Goal: Task Accomplishment & Management: Manage account settings

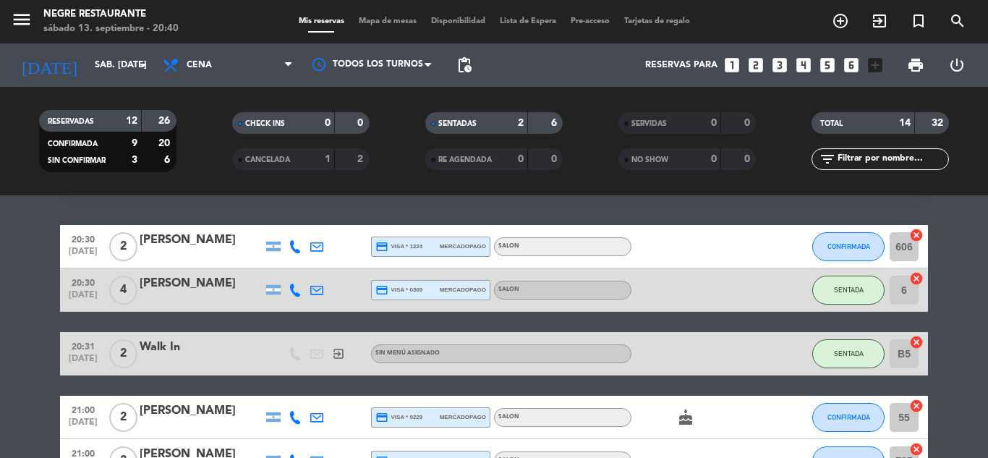
scroll to position [72, 0]
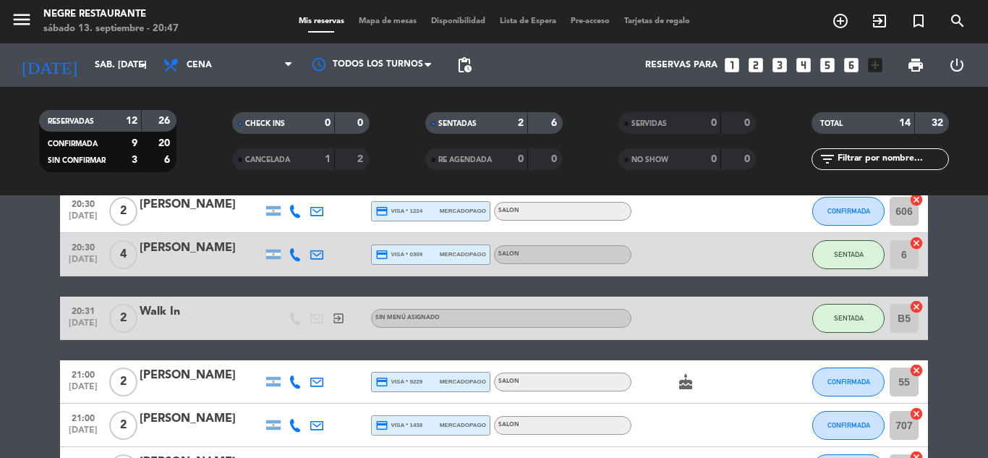
click at [804, 147] on div "TOTAL 14 32" at bounding box center [880, 130] width 193 height 36
click at [854, 370] on button "CONFIRMADA" at bounding box center [849, 382] width 72 height 29
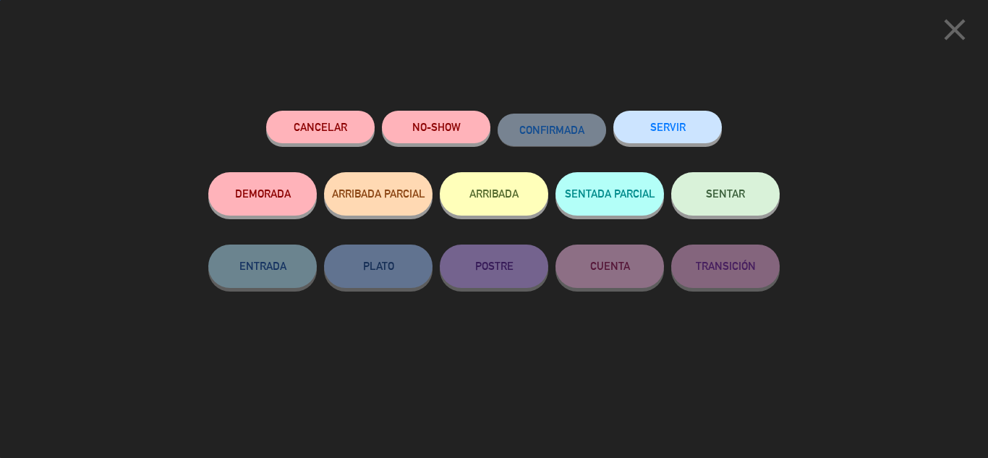
click at [713, 179] on button "SENTAR" at bounding box center [726, 193] width 109 height 43
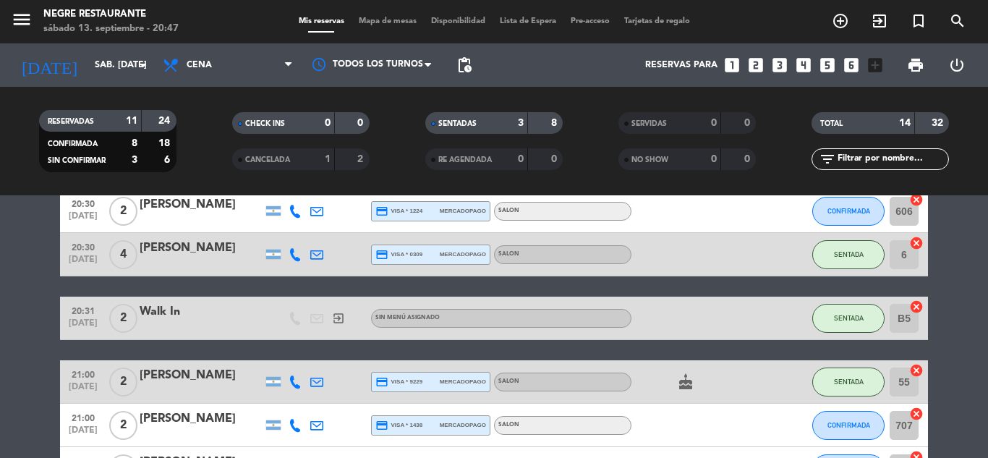
scroll to position [0, 0]
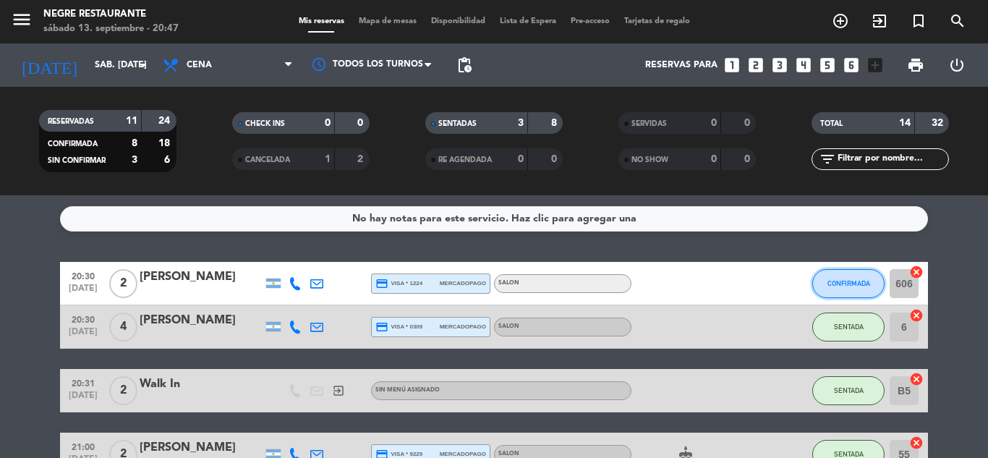
click at [829, 276] on button "CONFIRMADA" at bounding box center [849, 283] width 72 height 29
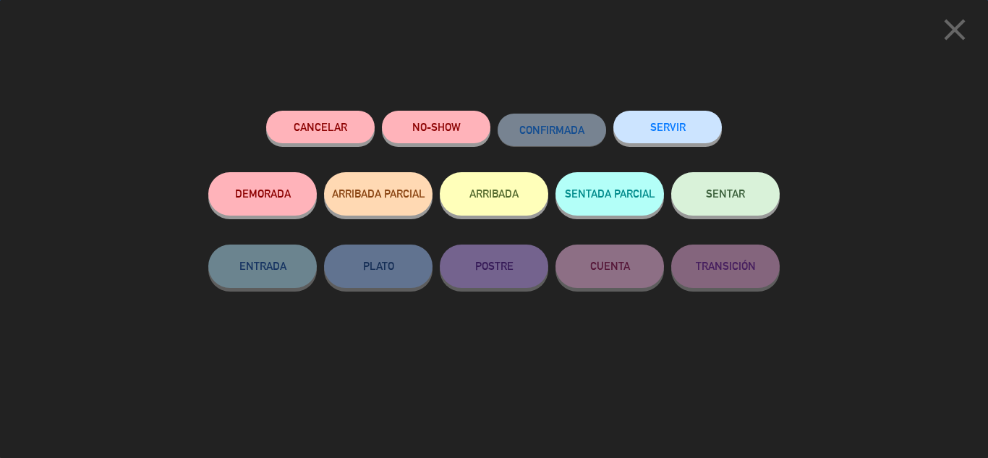
click at [695, 192] on button "SENTAR" at bounding box center [726, 193] width 109 height 43
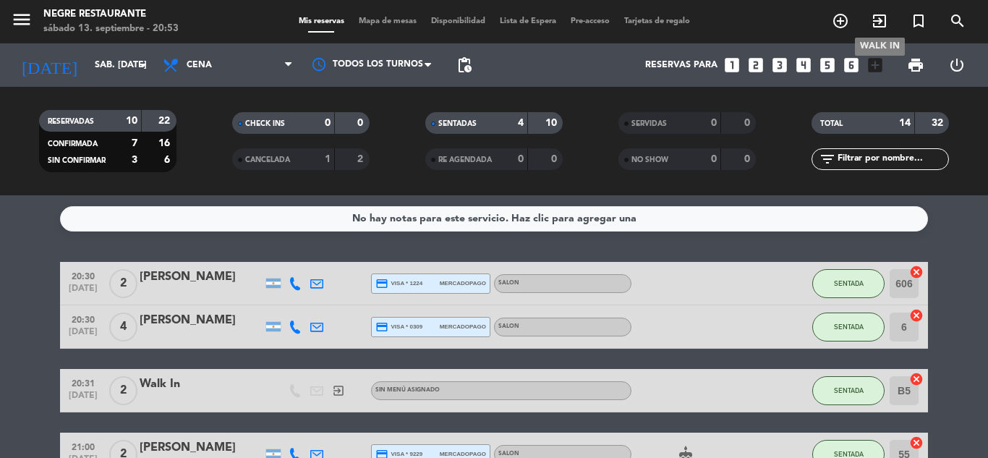
click at [877, 16] on icon "exit_to_app" at bounding box center [879, 20] width 17 height 17
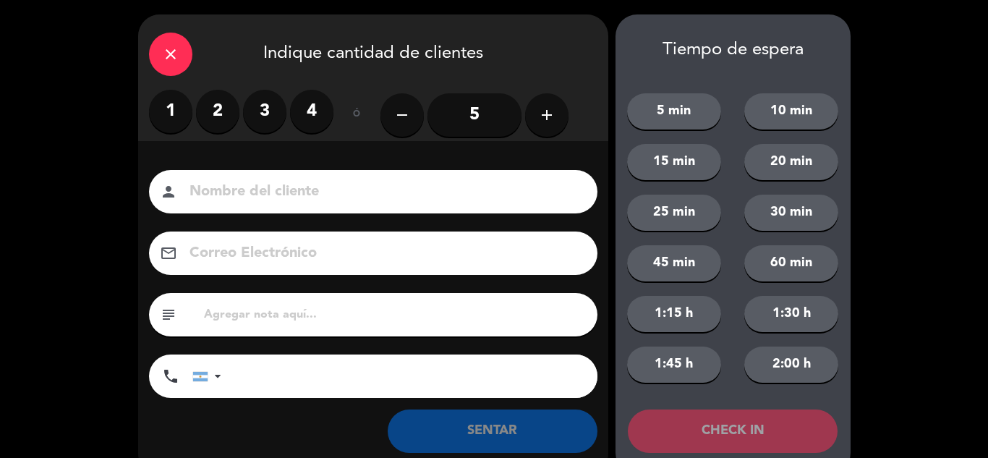
click at [237, 107] on label "2" at bounding box center [217, 111] width 43 height 43
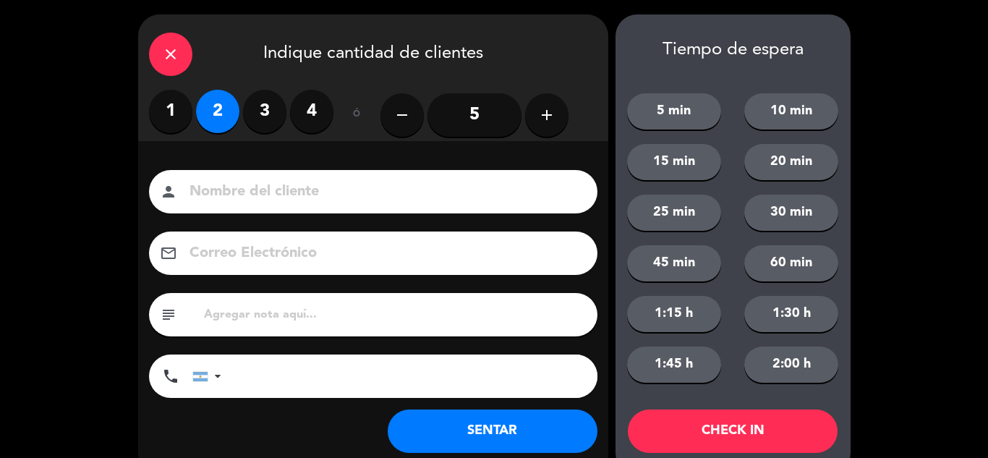
click at [483, 422] on button "SENTAR" at bounding box center [493, 431] width 210 height 43
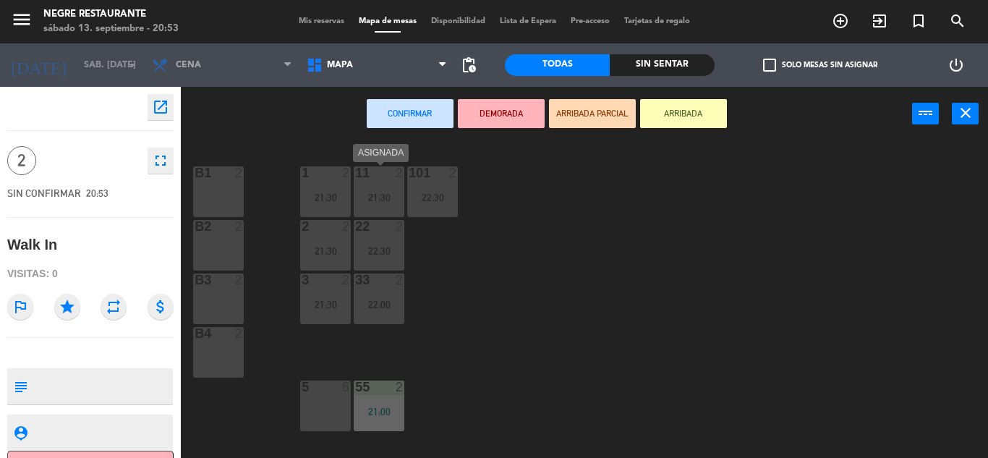
click at [366, 201] on div "21:30" at bounding box center [379, 197] width 51 height 10
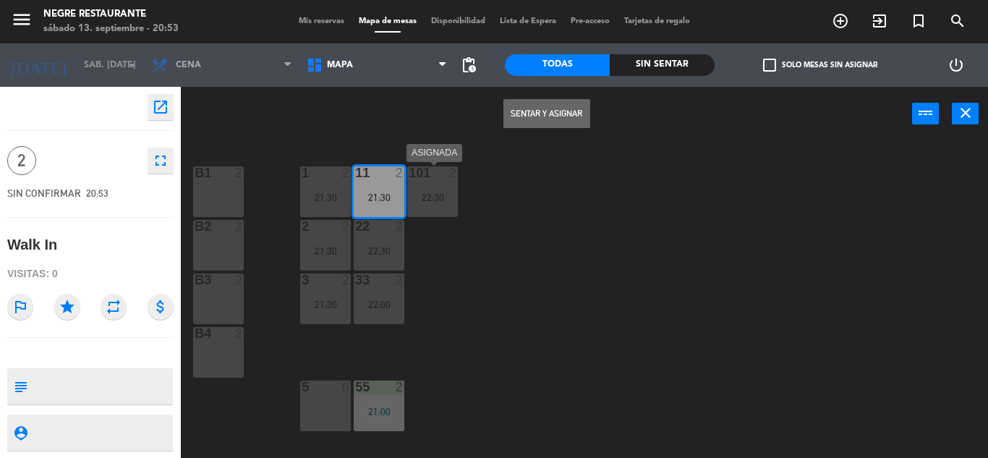
click at [430, 194] on div "22:30" at bounding box center [432, 197] width 51 height 10
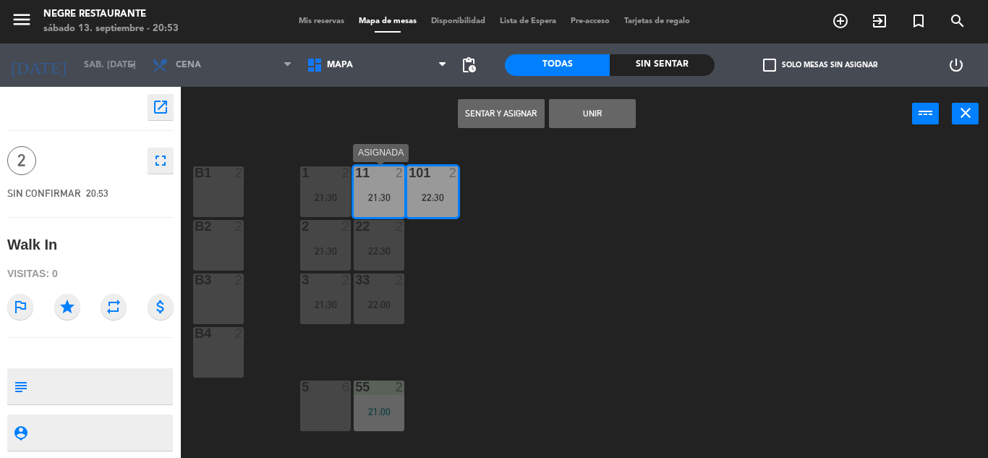
click at [387, 206] on div "11 2 21:30" at bounding box center [379, 191] width 51 height 51
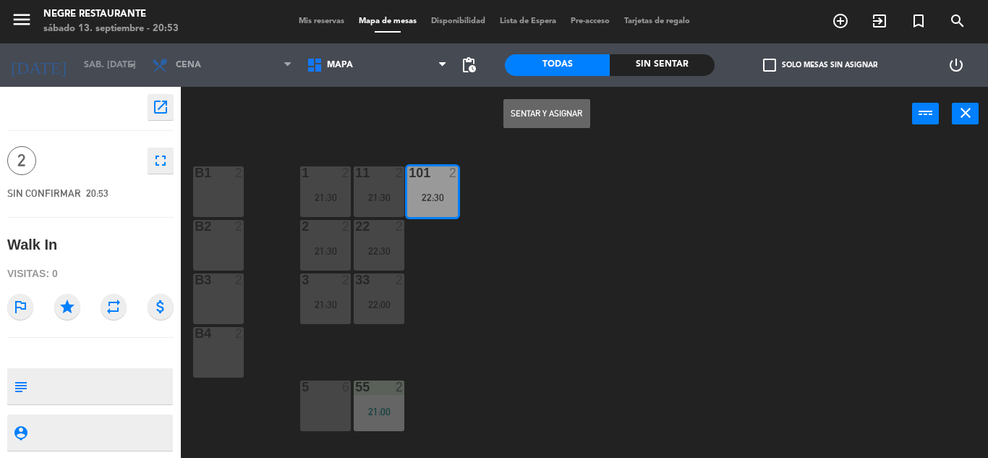
click at [568, 122] on button "Sentar y Asignar" at bounding box center [547, 113] width 87 height 29
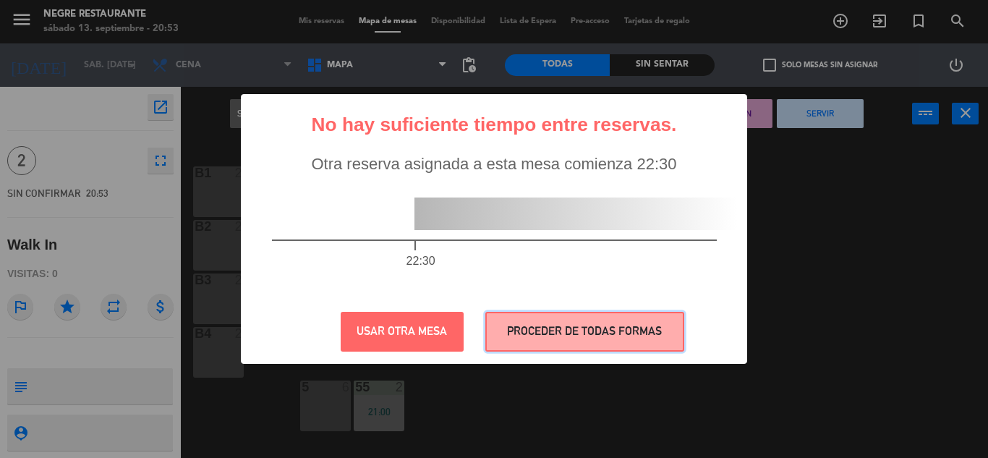
click at [550, 335] on button "PROCEDER DE TODAS FORMAS" at bounding box center [585, 332] width 199 height 40
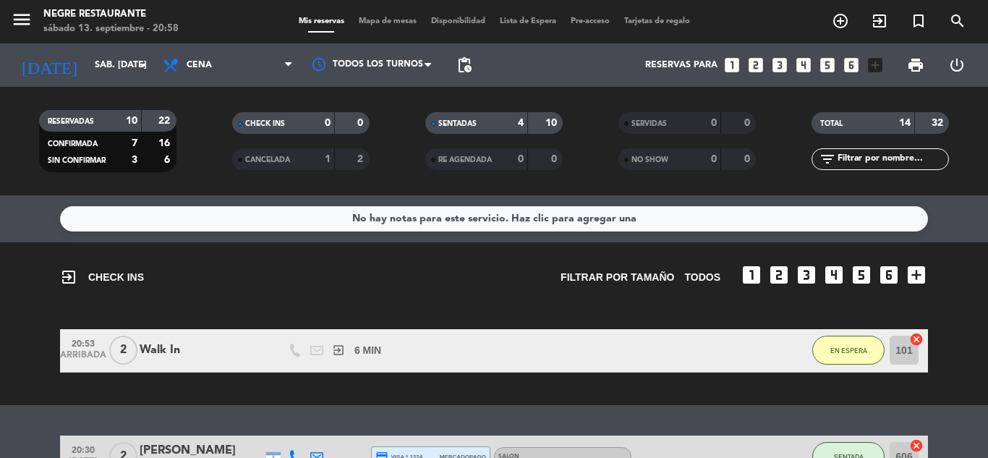
drag, startPoint x: 551, startPoint y: 396, endPoint x: 589, endPoint y: 372, distance: 44.6
click at [552, 396] on div "exit_to_app CHECK INS Filtrar por tamaño TODOS looks_one looks_two looks_3 look…" at bounding box center [494, 323] width 988 height 163
click at [829, 352] on button "EN ESPERA" at bounding box center [849, 350] width 72 height 29
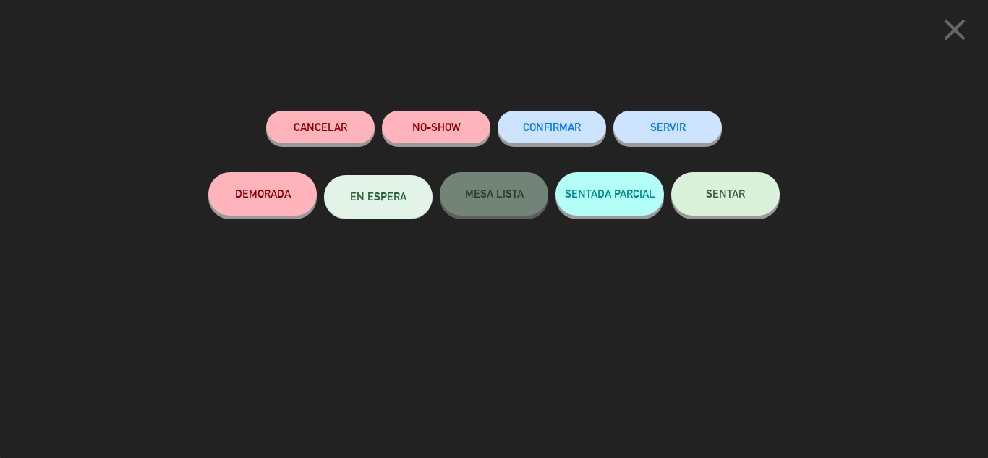
click at [714, 203] on button "SENTAR" at bounding box center [726, 193] width 109 height 43
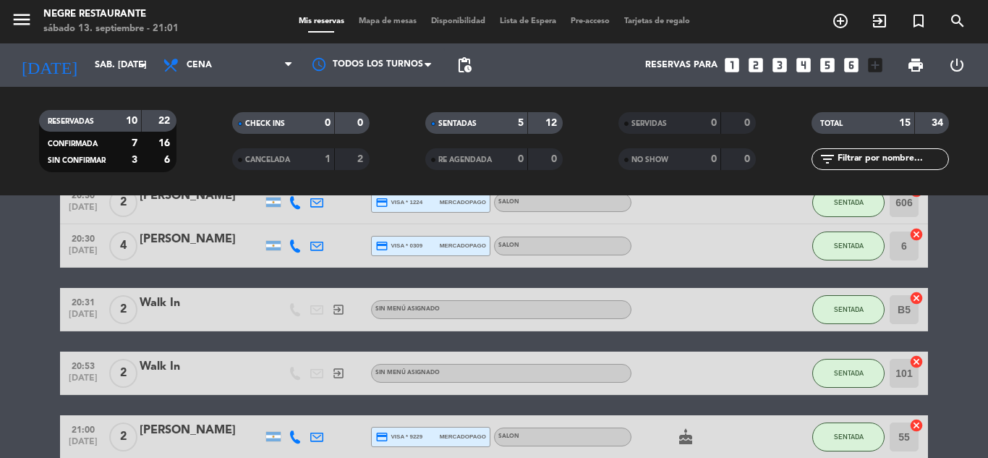
scroll to position [72, 0]
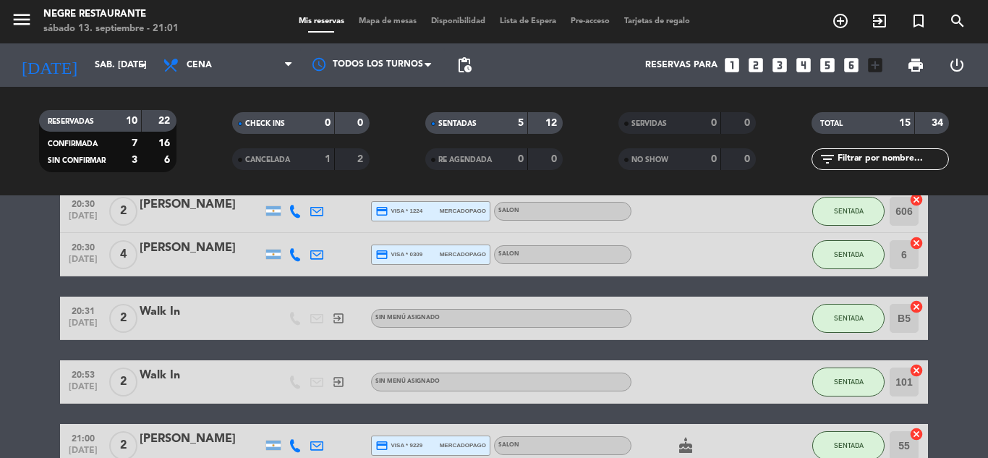
click at [591, 105] on div "SERVIDAS 0 0 NO SHOW 0 0" at bounding box center [687, 141] width 193 height 80
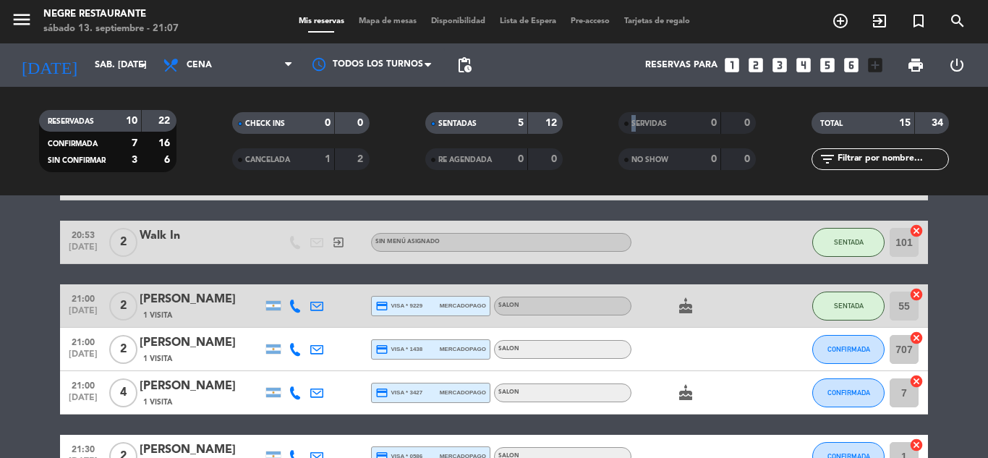
scroll to position [217, 0]
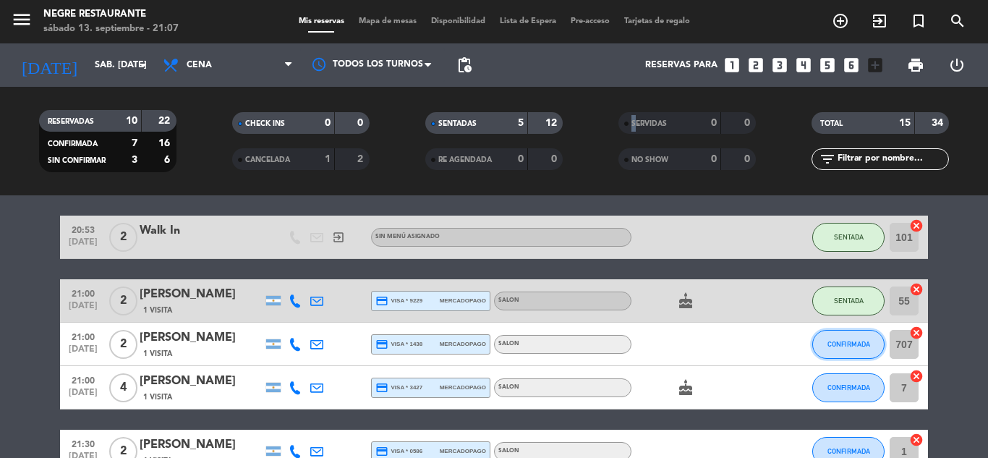
click at [825, 346] on button "CONFIRMADA" at bounding box center [849, 344] width 72 height 29
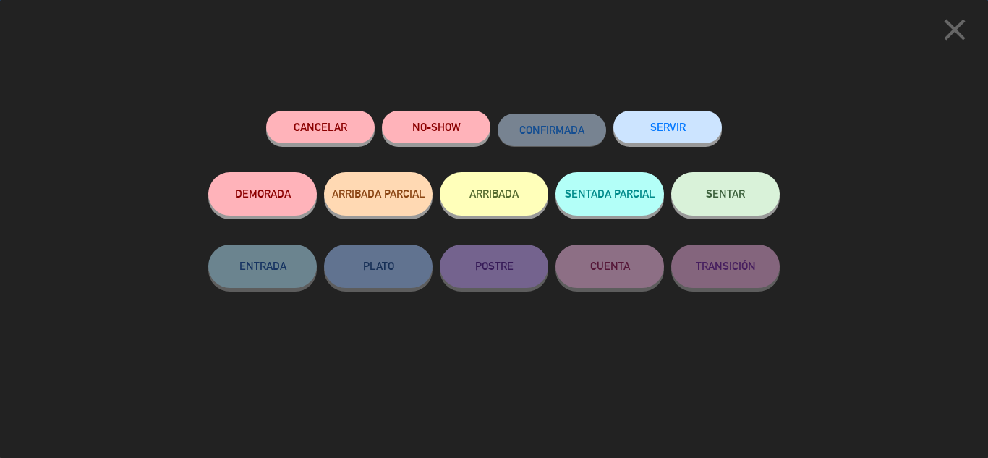
drag, startPoint x: 716, startPoint y: 219, endPoint x: 711, endPoint y: 213, distance: 8.7
click at [715, 219] on div "SENTAR" at bounding box center [726, 208] width 109 height 72
click at [710, 207] on button "SENTAR" at bounding box center [726, 193] width 109 height 43
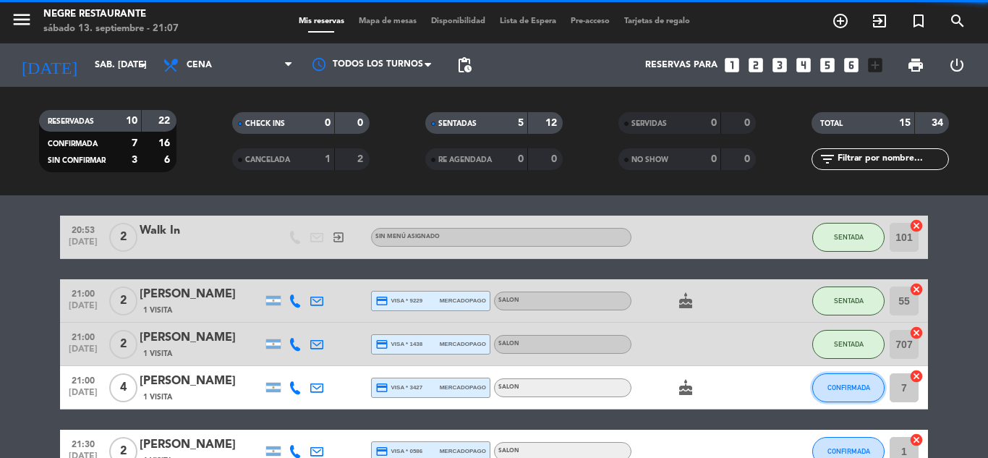
click at [860, 385] on span "CONFIRMADA" at bounding box center [849, 388] width 43 height 8
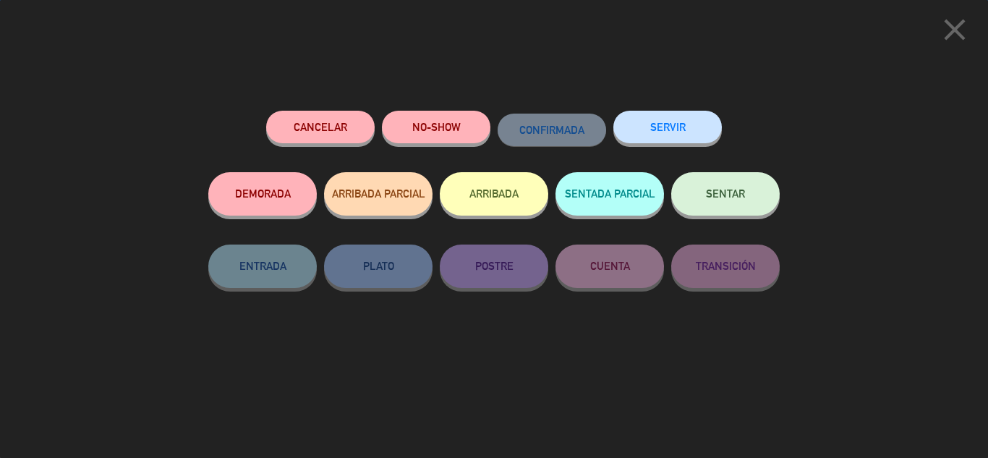
scroll to position [649, 0]
click at [740, 206] on button "SENTAR" at bounding box center [726, 193] width 109 height 43
click at [0, 0] on div at bounding box center [0, 0] width 0 height 0
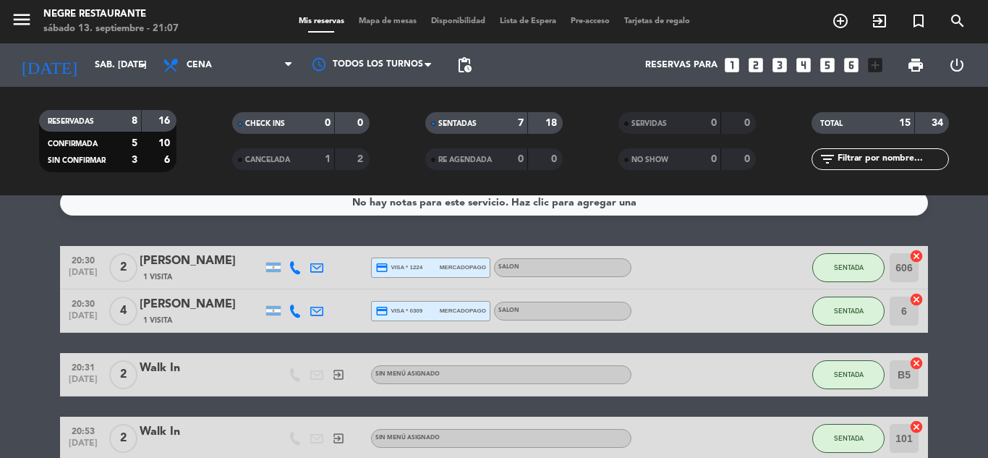
scroll to position [0, 0]
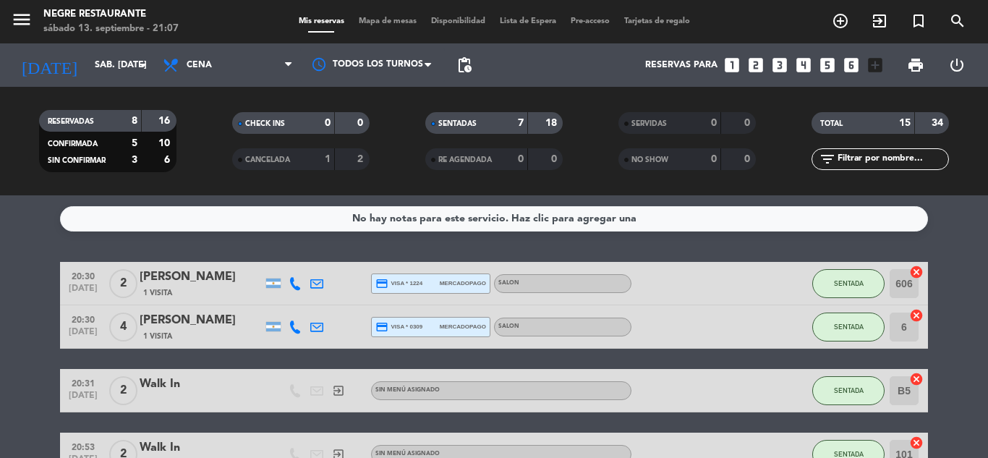
click at [914, 270] on icon "cancel" at bounding box center [917, 272] width 14 height 14
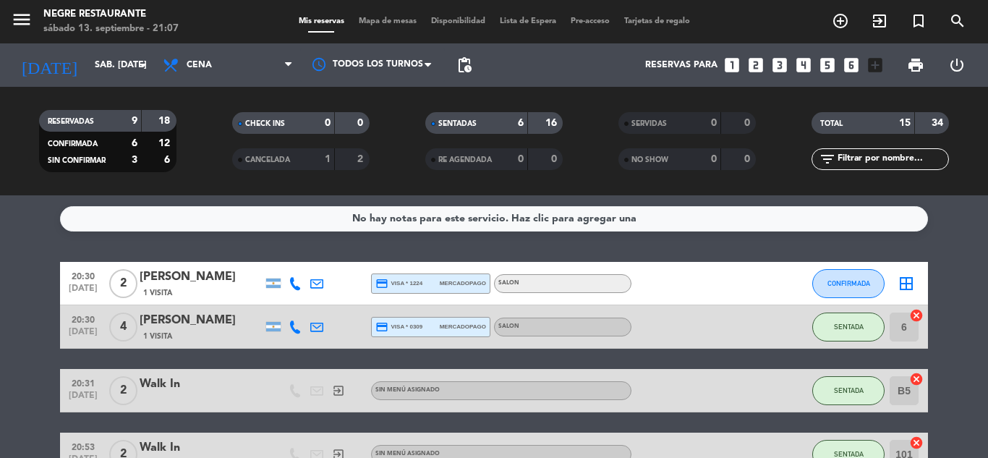
click at [909, 284] on icon "border_all" at bounding box center [906, 283] width 17 height 17
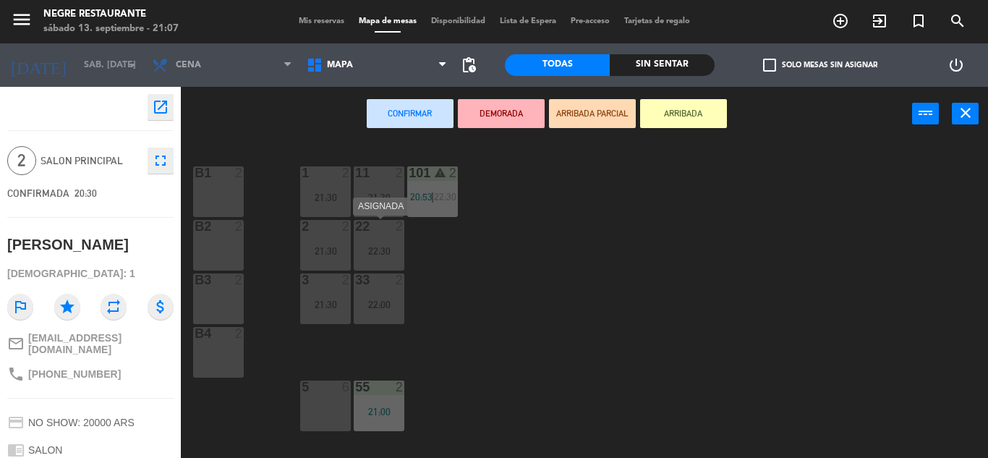
click at [376, 257] on div "22 2 22:30" at bounding box center [379, 245] width 51 height 51
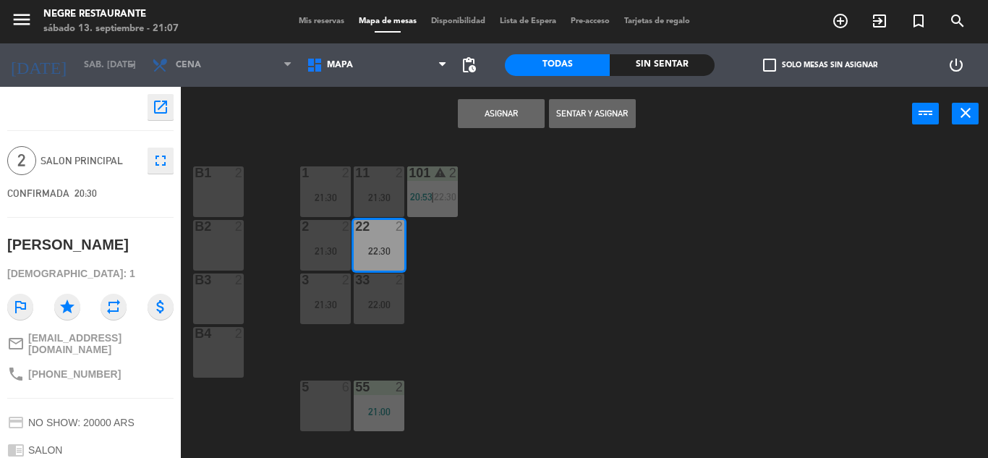
click at [562, 122] on button "Sentar y Asignar" at bounding box center [592, 113] width 87 height 29
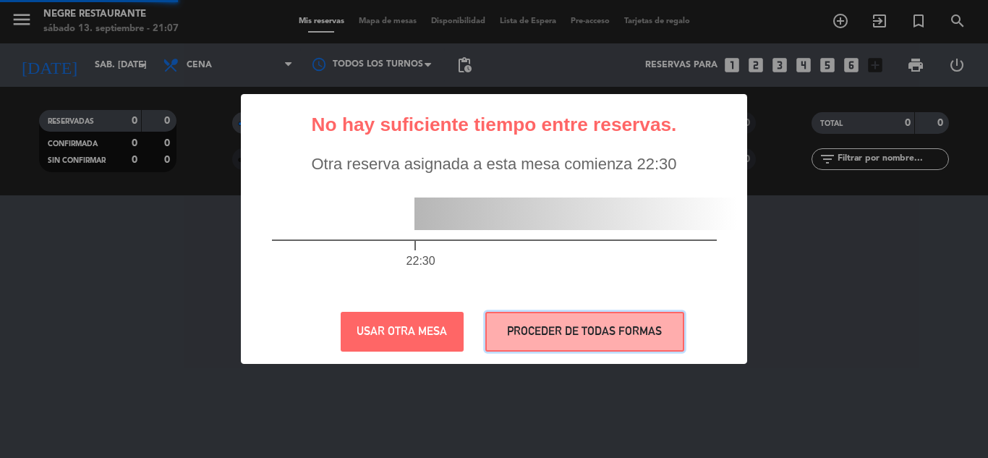
click at [564, 318] on button "PROCEDER DE TODAS FORMAS" at bounding box center [585, 332] width 199 height 40
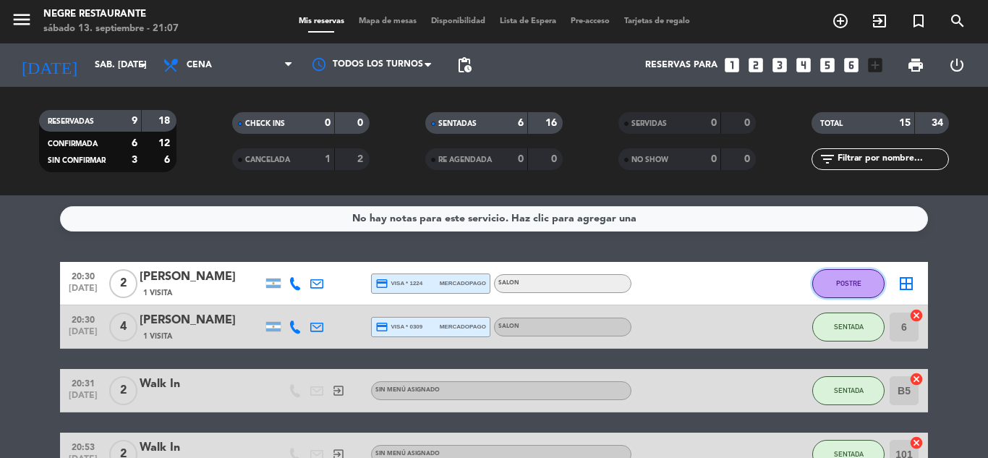
click at [873, 283] on button "POSTRE" at bounding box center [849, 283] width 72 height 29
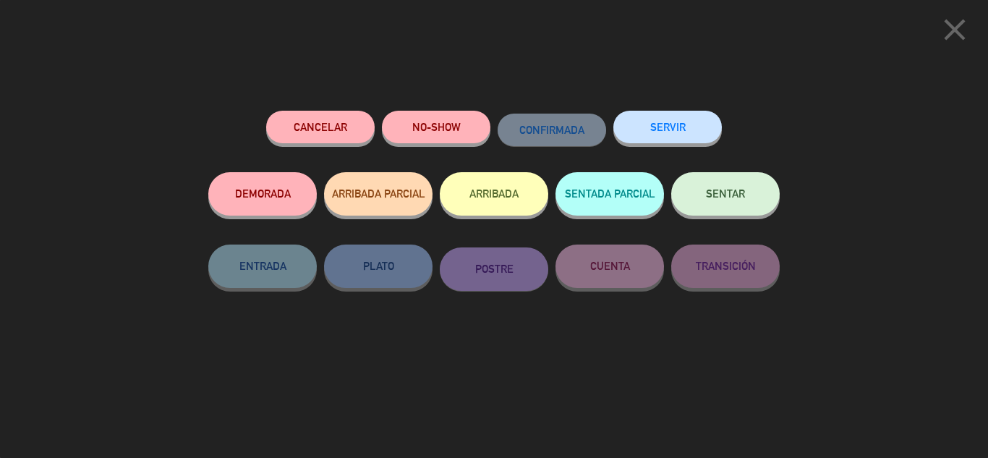
click at [708, 185] on button "SENTAR" at bounding box center [726, 193] width 109 height 43
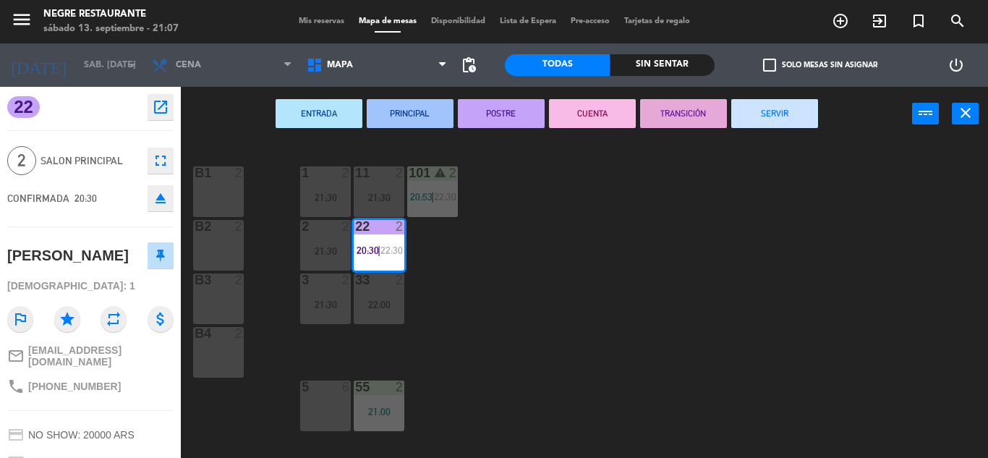
click at [384, 112] on button "PRINCIPAL" at bounding box center [410, 113] width 87 height 29
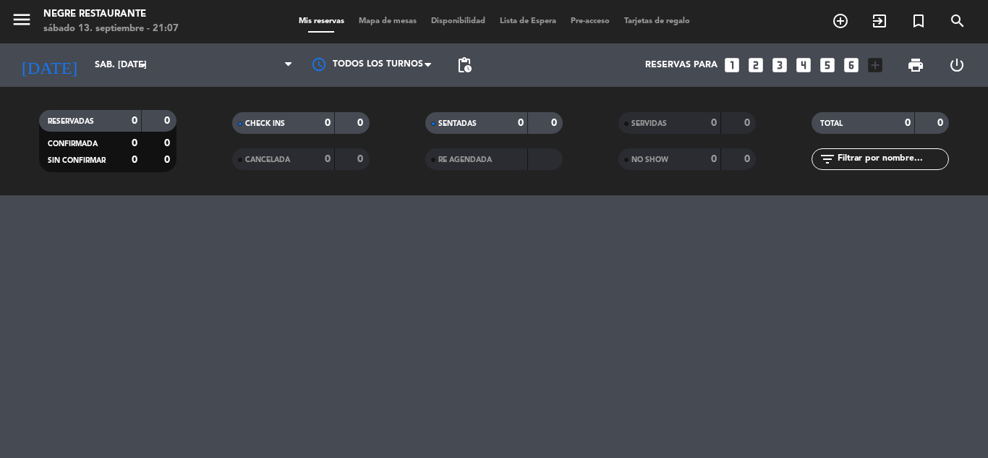
click at [386, 114] on filter-checkbox "CHECK INS 0 0" at bounding box center [300, 123] width 193 height 22
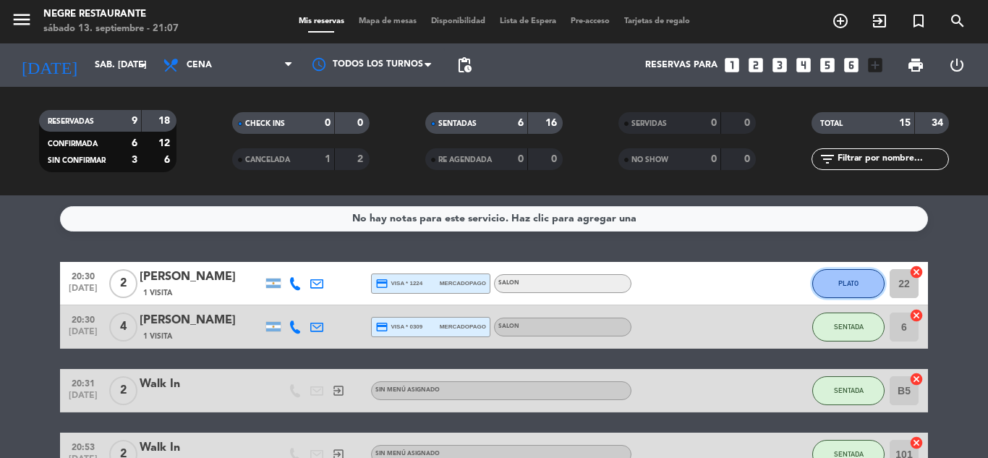
click at [847, 295] on button "PLATO" at bounding box center [849, 283] width 72 height 29
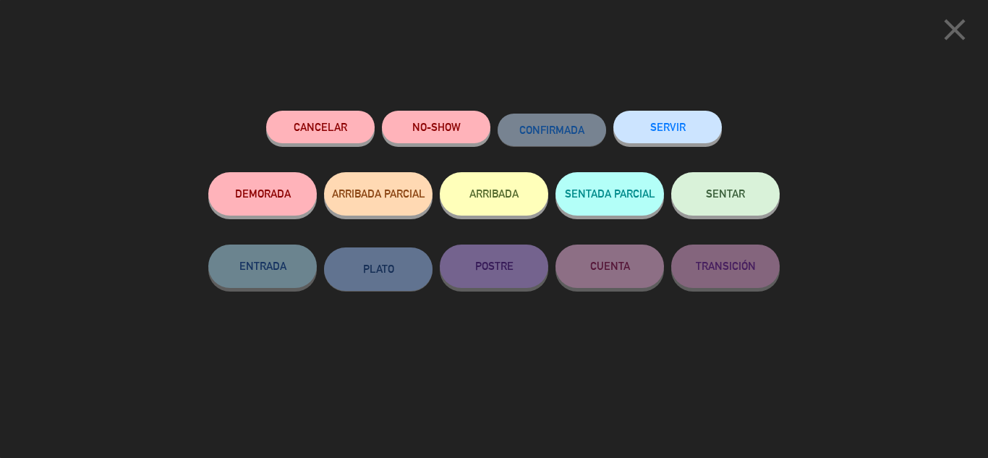
click at [693, 196] on button "SENTAR" at bounding box center [726, 193] width 109 height 43
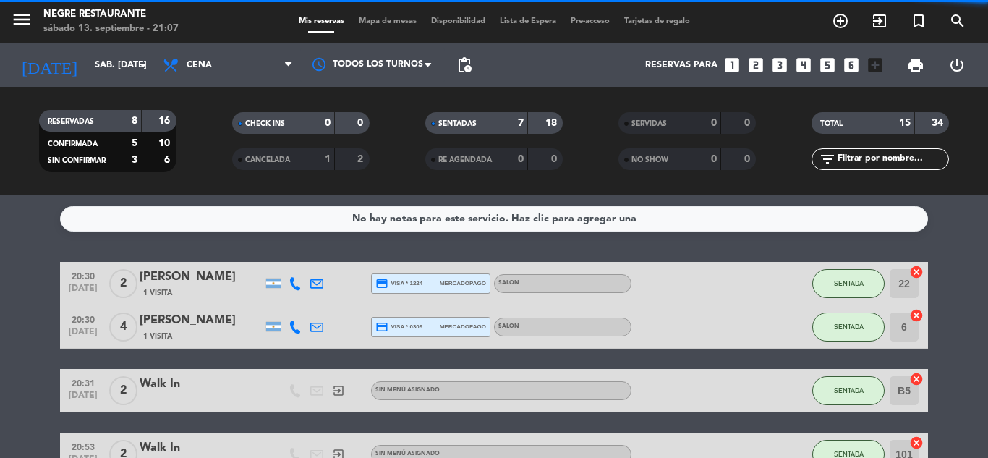
click at [834, 277] on button "SENTADA" at bounding box center [849, 283] width 72 height 29
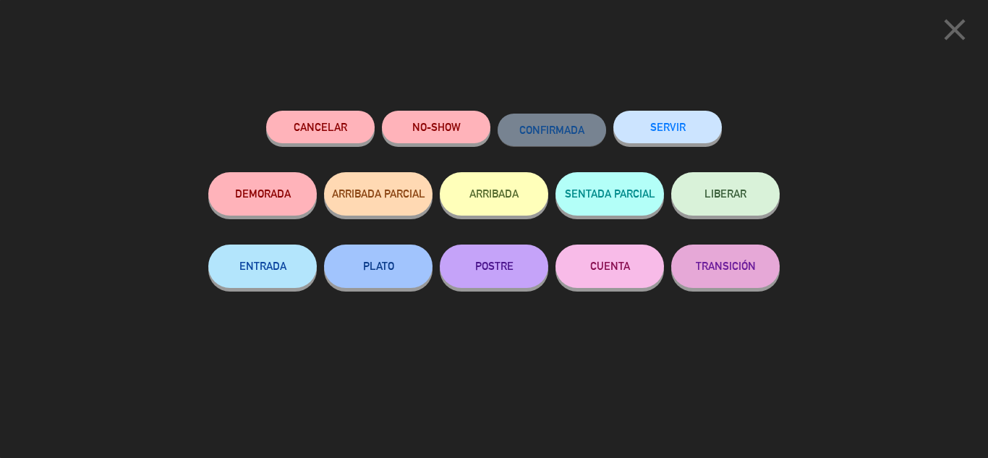
click at [953, 34] on icon "close" at bounding box center [955, 30] width 36 height 36
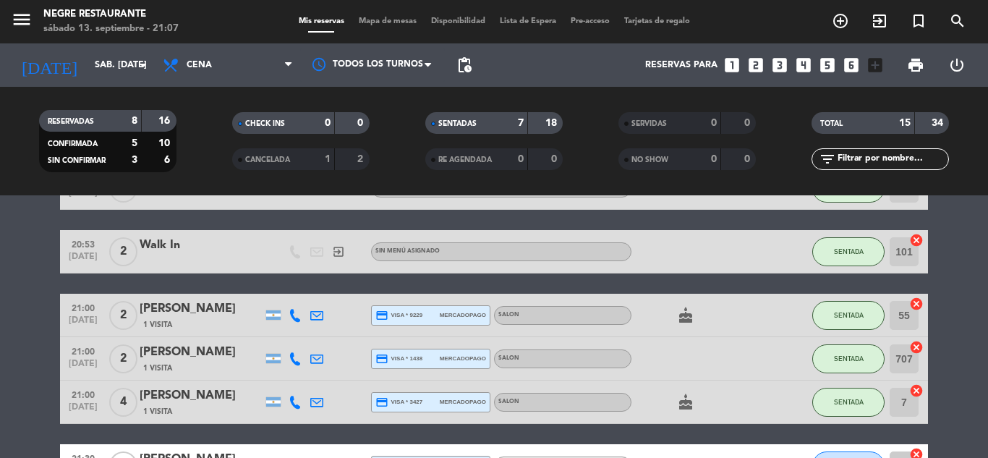
scroll to position [217, 0]
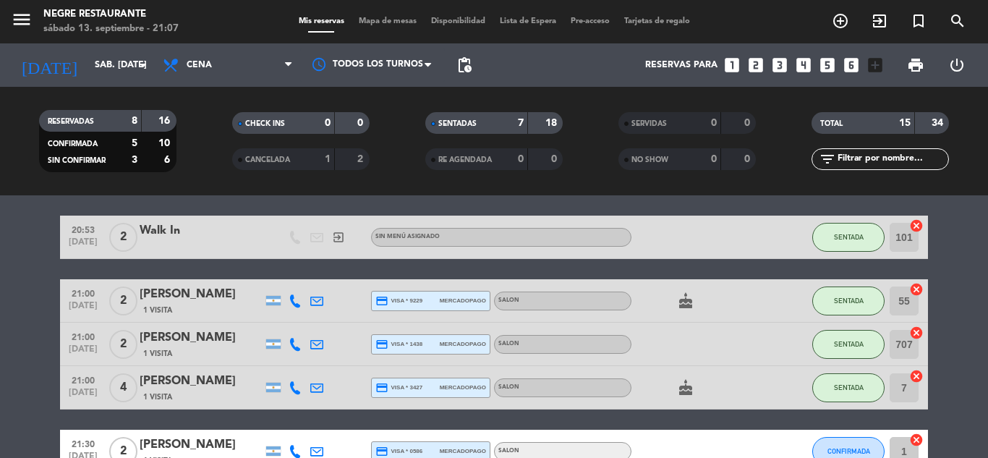
click at [916, 292] on icon "cancel" at bounding box center [917, 289] width 14 height 14
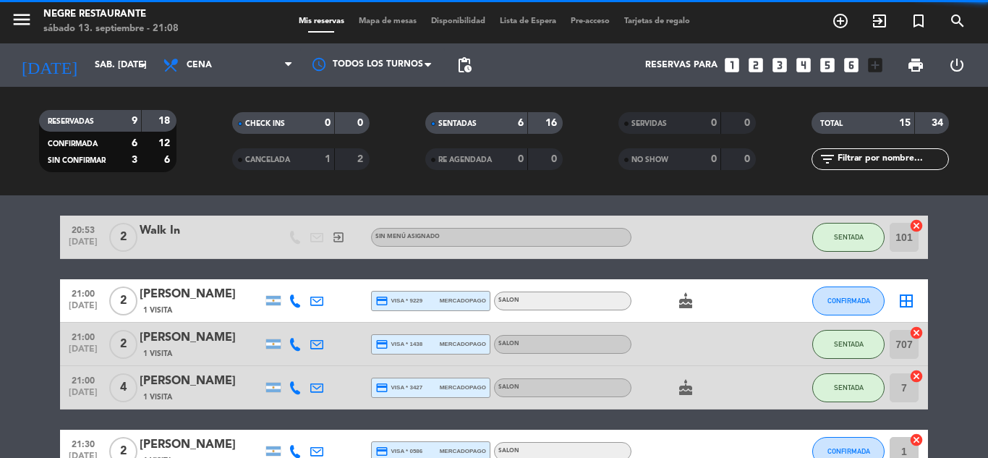
click at [911, 295] on icon "border_all" at bounding box center [906, 300] width 17 height 17
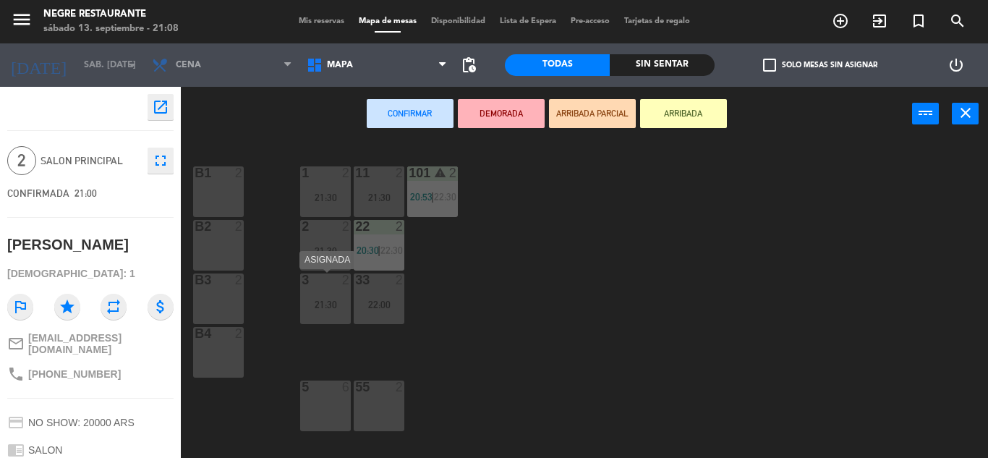
click at [316, 300] on div "21:30" at bounding box center [325, 305] width 51 height 10
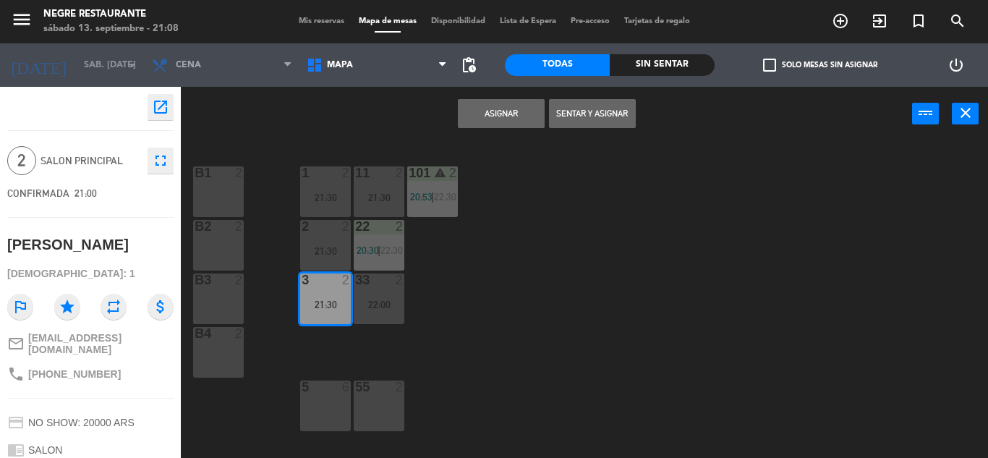
click at [595, 116] on button "Sentar y Asignar" at bounding box center [592, 113] width 87 height 29
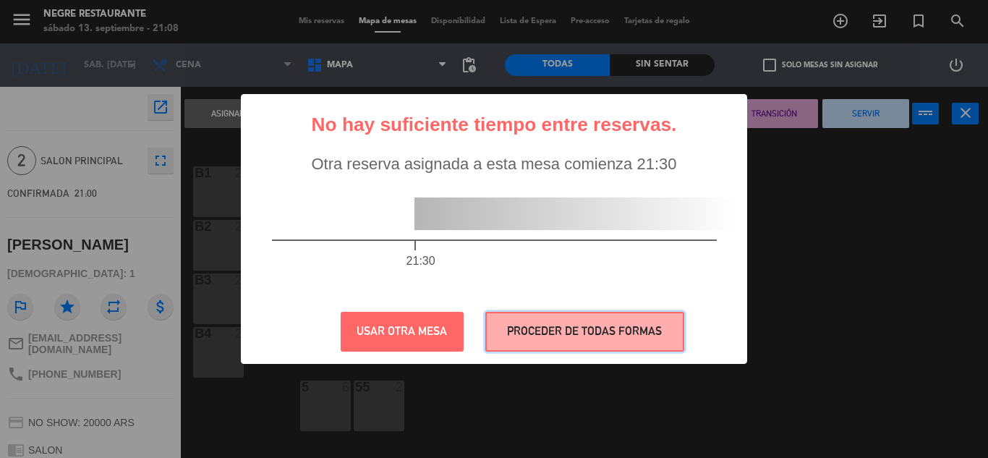
click at [553, 329] on button "PROCEDER DE TODAS FORMAS" at bounding box center [585, 332] width 199 height 40
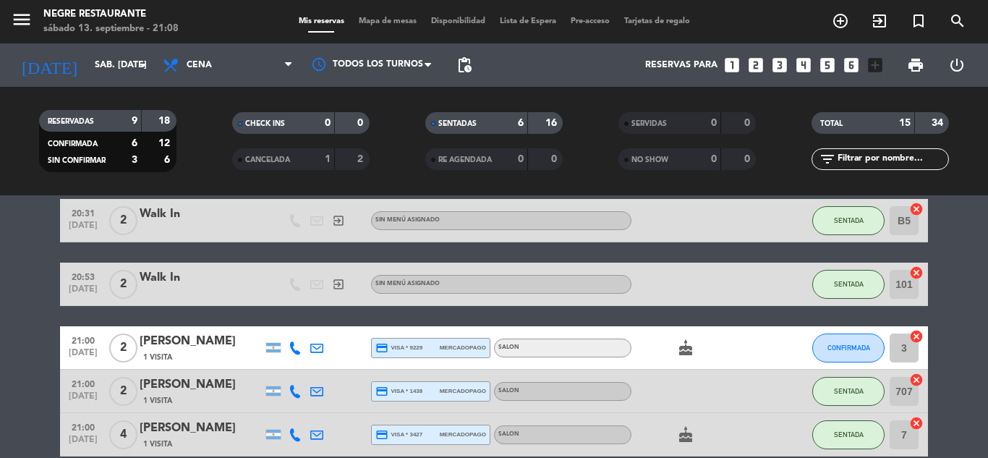
scroll to position [242, 0]
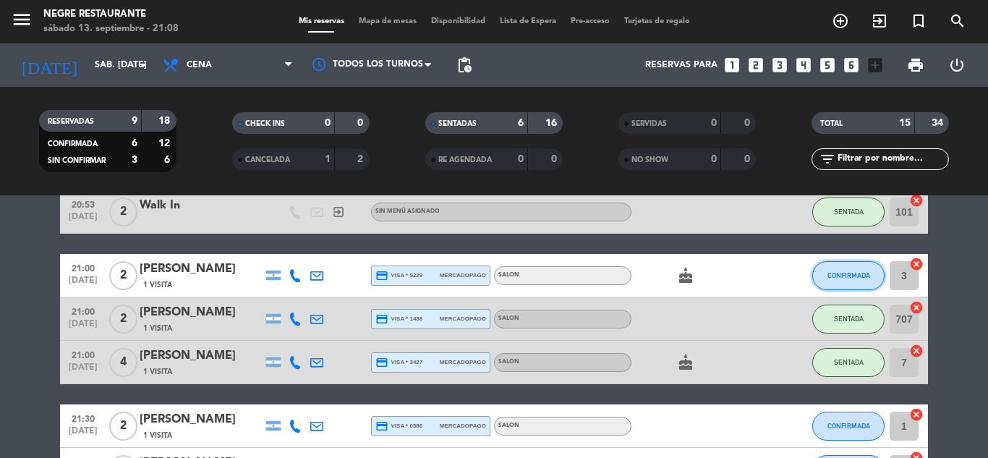
click at [860, 274] on span "CONFIRMADA" at bounding box center [849, 275] width 43 height 8
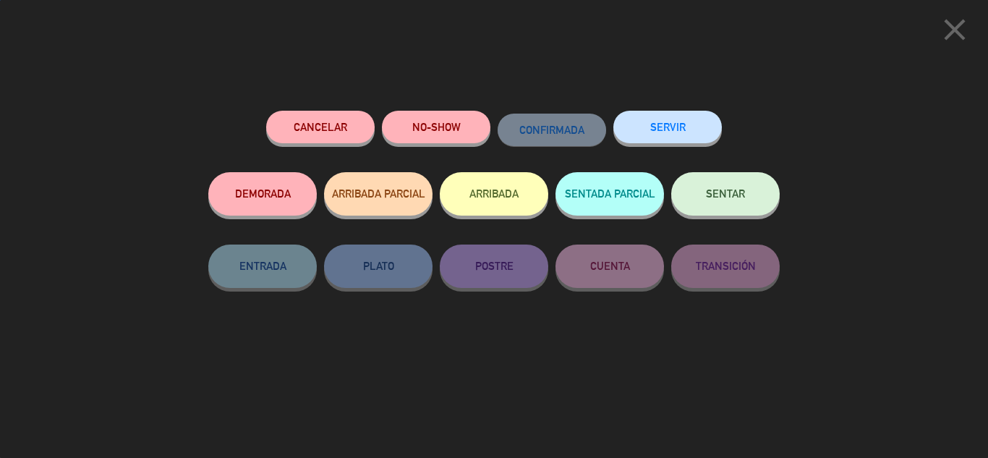
click at [752, 188] on button "SENTAR" at bounding box center [726, 193] width 109 height 43
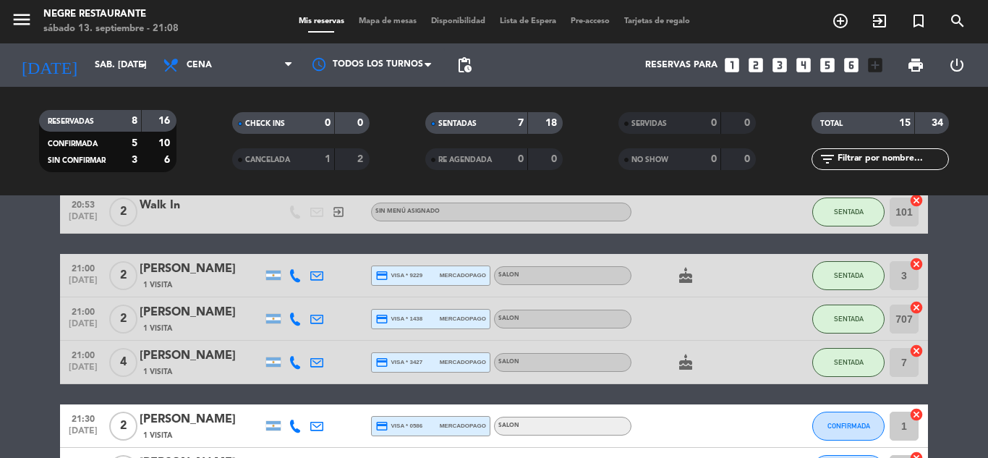
click at [915, 308] on icon "cancel" at bounding box center [917, 307] width 14 height 14
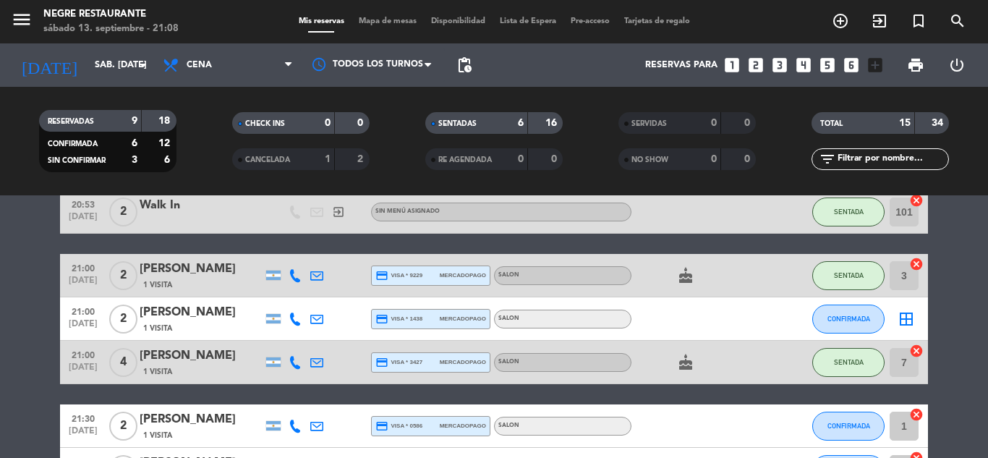
click at [911, 313] on icon "border_all" at bounding box center [906, 318] width 17 height 17
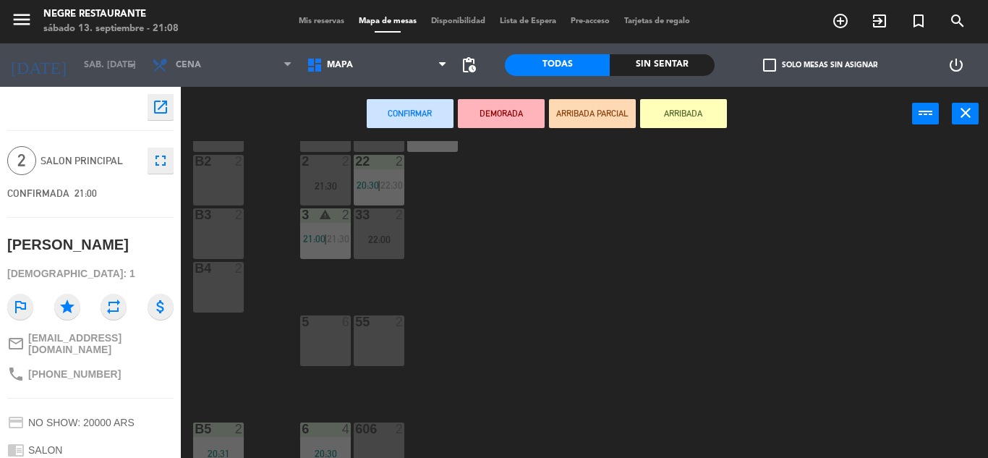
scroll to position [72, 0]
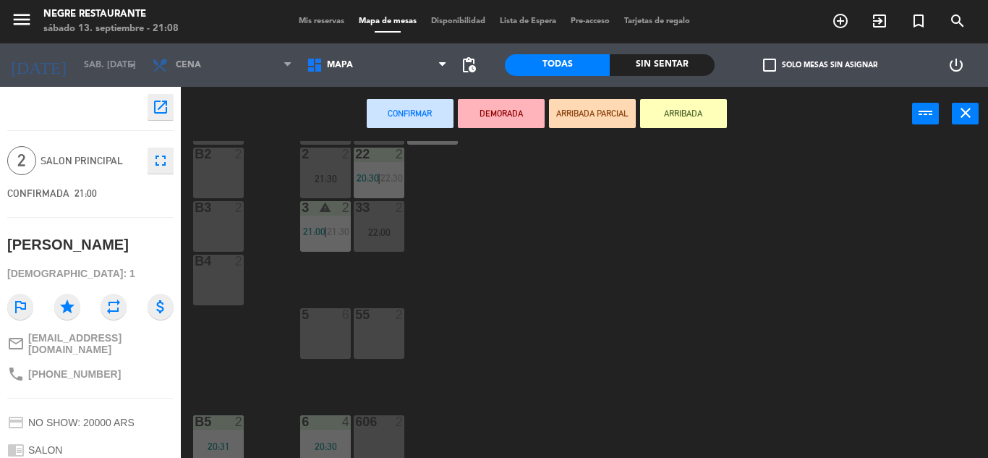
click at [394, 420] on div "2" at bounding box center [403, 421] width 24 height 13
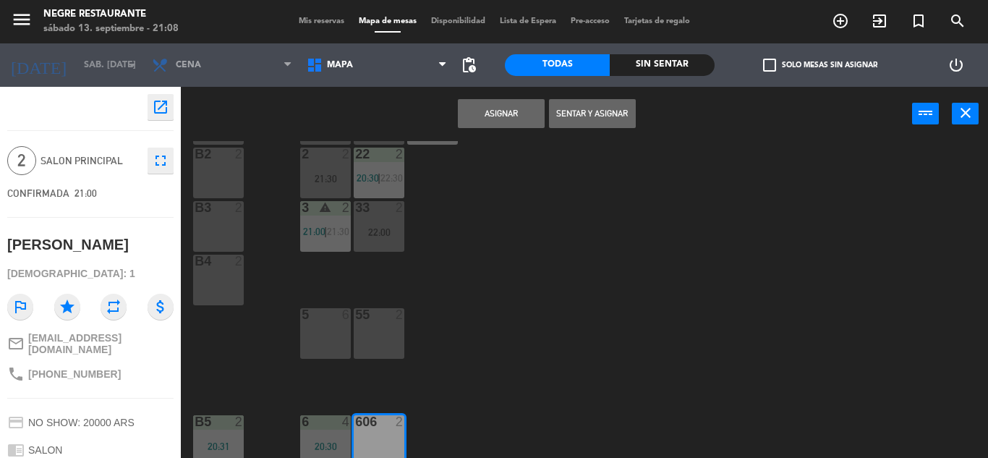
click at [586, 119] on button "Sentar y Asignar" at bounding box center [592, 113] width 87 height 29
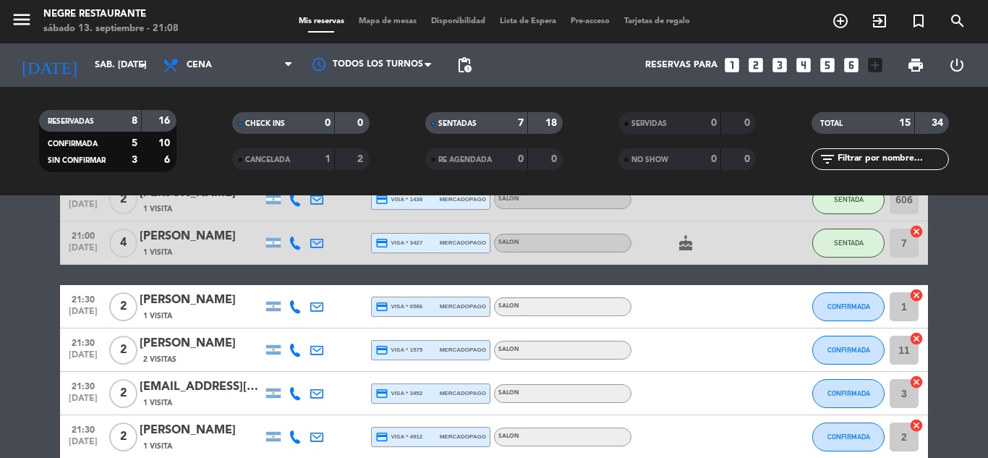
scroll to position [434, 0]
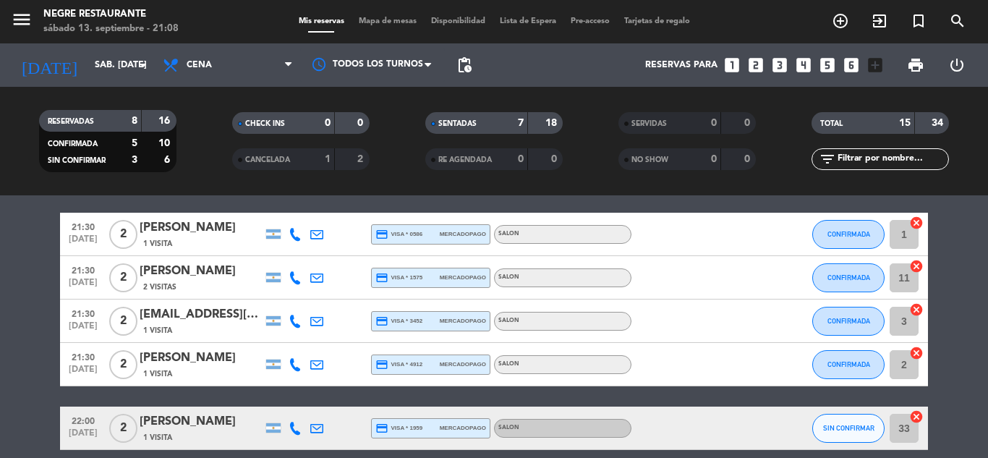
click at [914, 263] on icon "cancel" at bounding box center [917, 266] width 14 height 14
click at [905, 281] on icon "border_all" at bounding box center [906, 277] width 17 height 17
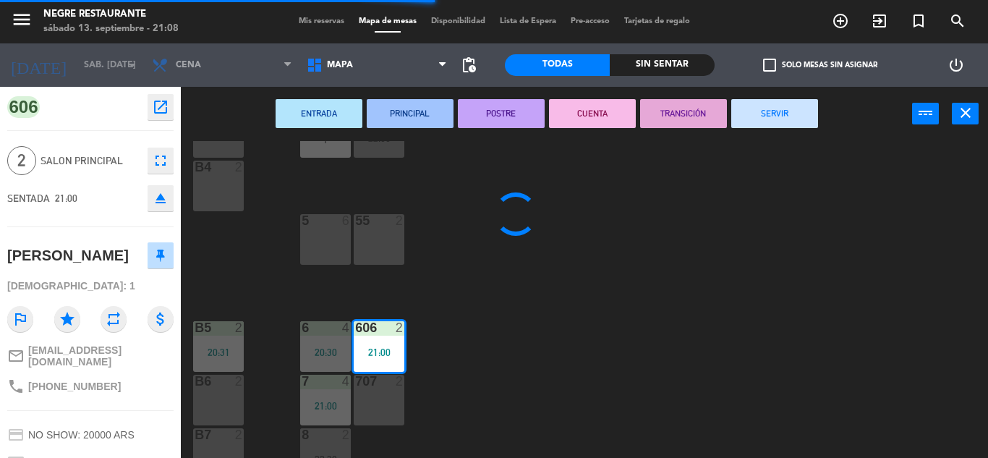
scroll to position [187, 0]
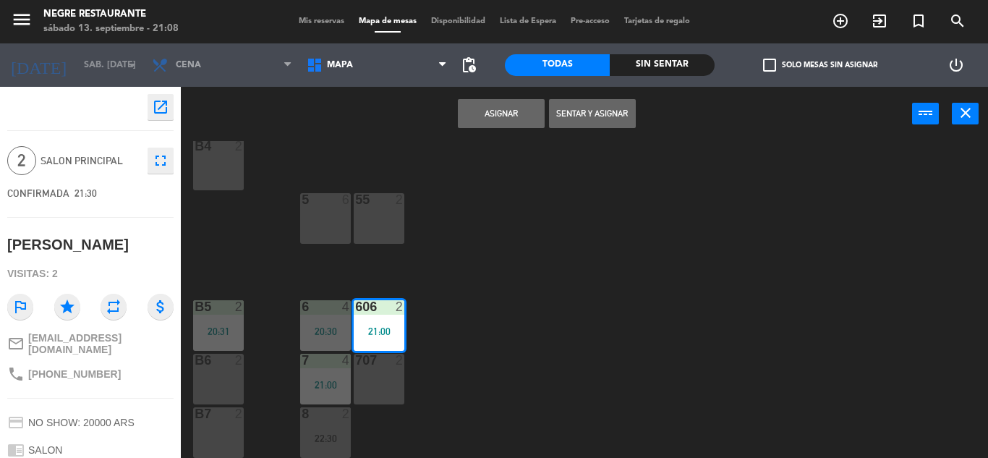
click at [381, 373] on div "707 2" at bounding box center [379, 379] width 51 height 51
click at [348, 346] on div "6 4 20:30" at bounding box center [325, 325] width 51 height 51
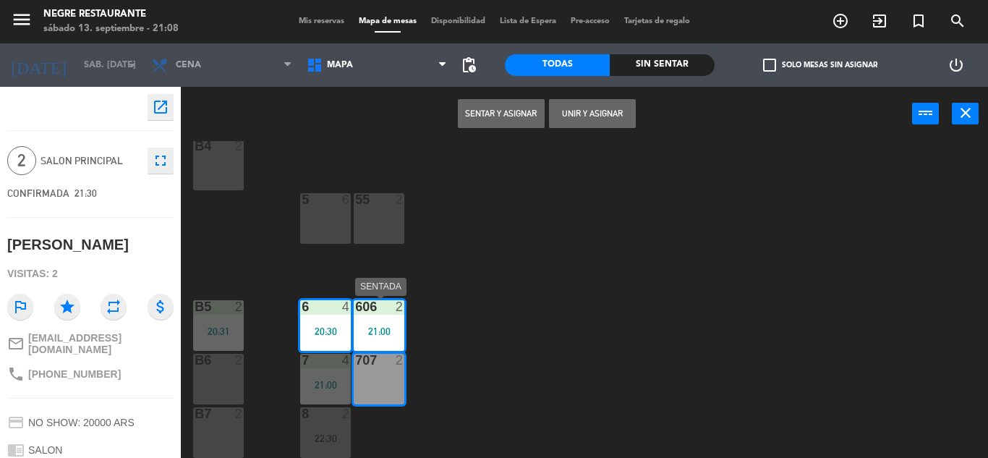
click at [377, 337] on div "606 2 21:00" at bounding box center [379, 325] width 51 height 51
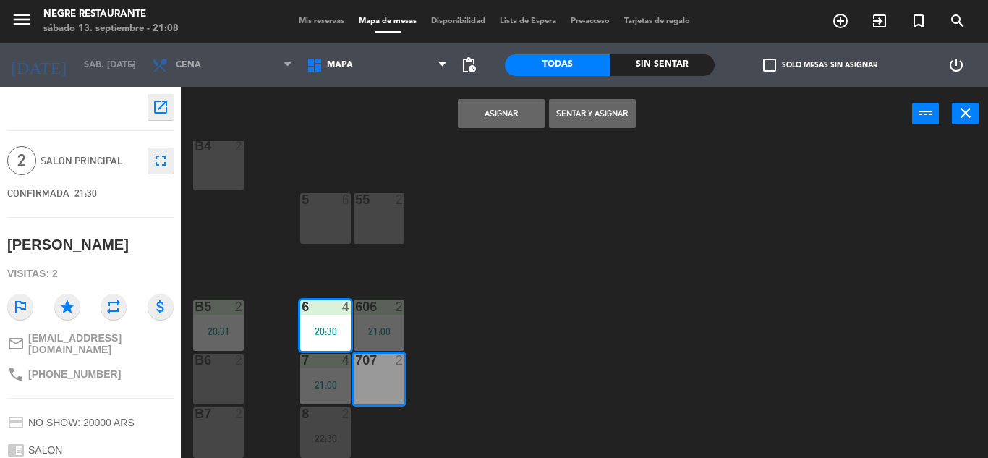
click at [342, 331] on div "20:30" at bounding box center [325, 331] width 51 height 10
click at [507, 109] on button "Asignar" at bounding box center [501, 113] width 87 height 29
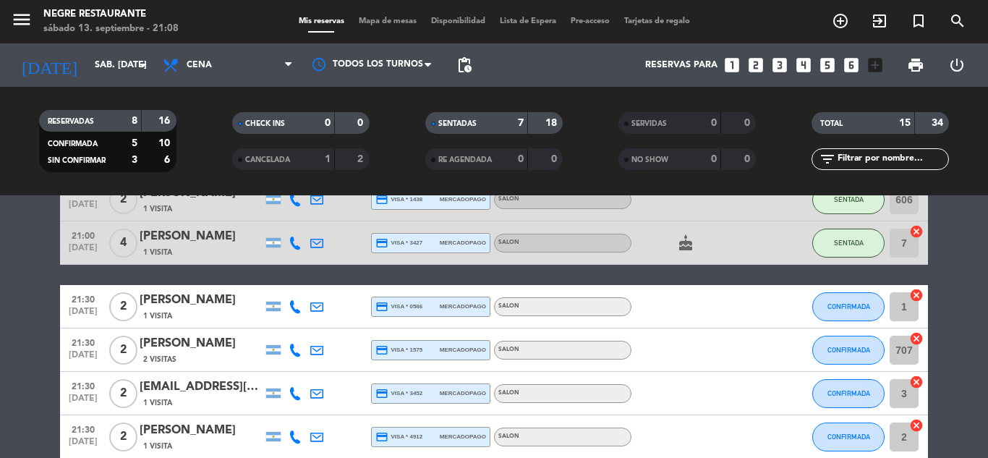
scroll to position [434, 0]
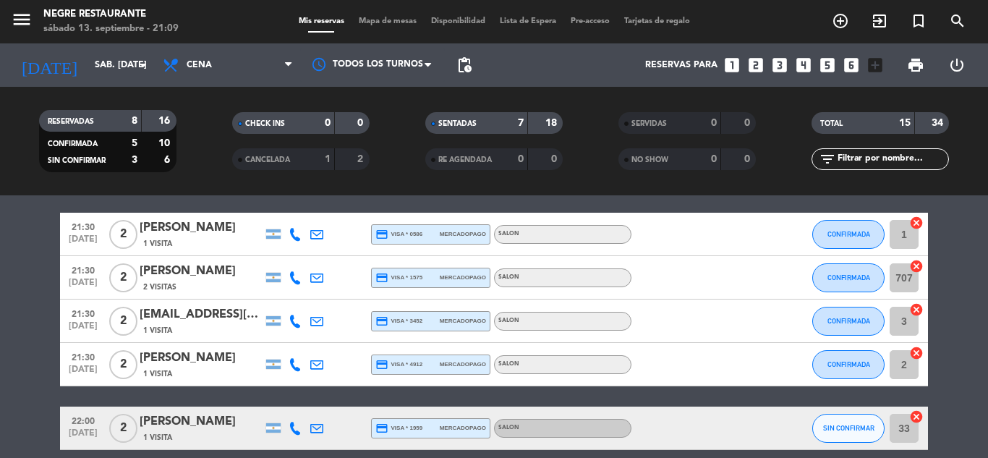
click at [920, 353] on icon "cancel" at bounding box center [917, 353] width 14 height 14
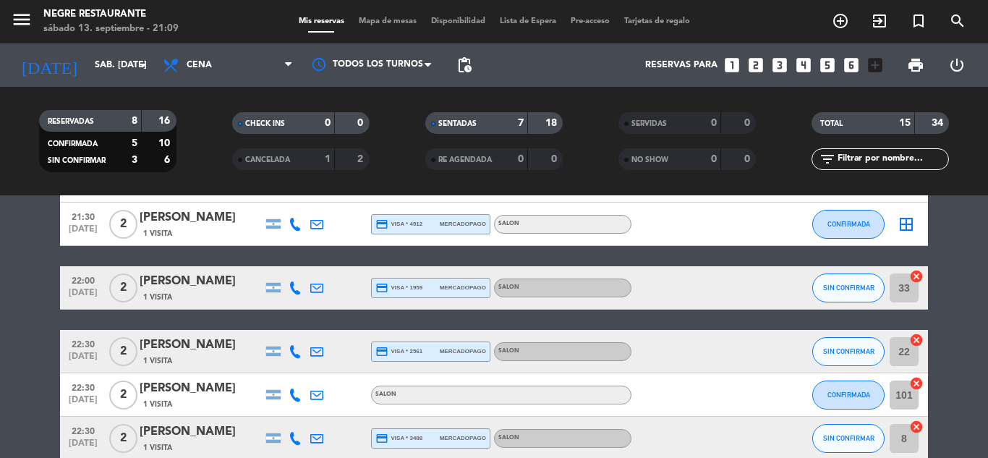
scroll to position [504, 0]
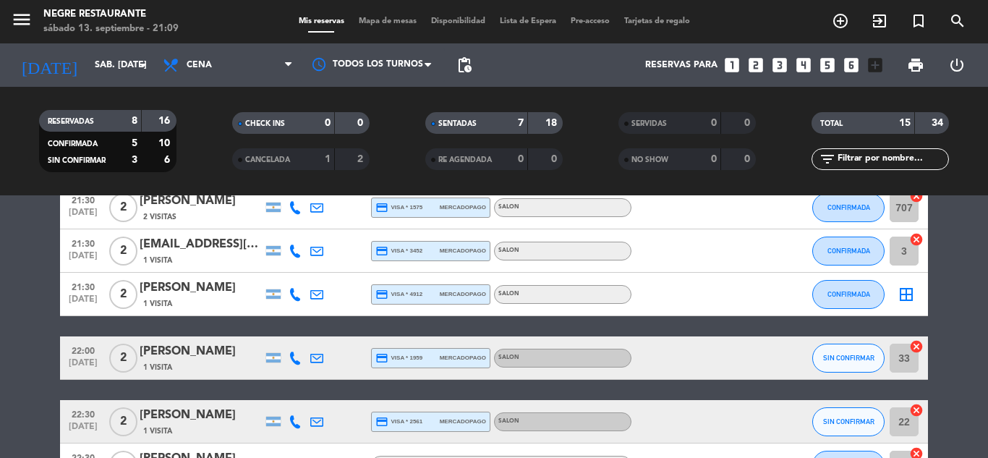
click at [904, 293] on icon "border_all" at bounding box center [906, 294] width 17 height 17
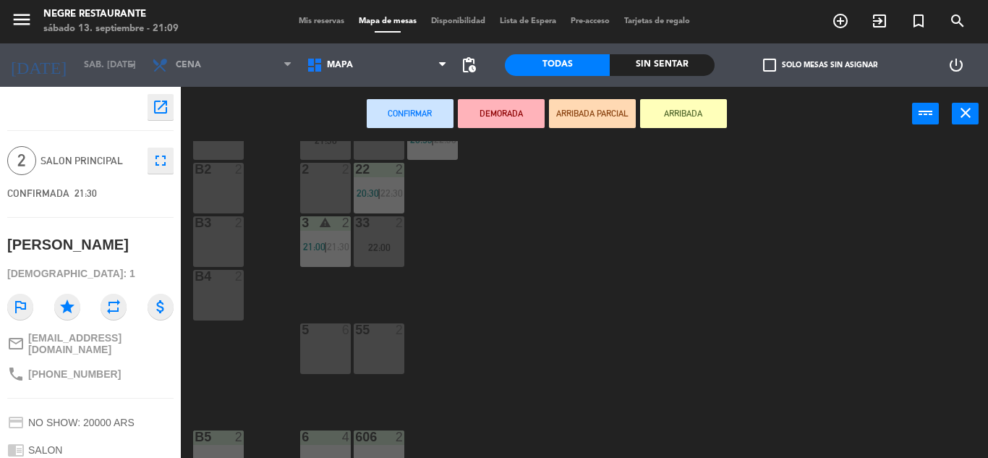
scroll to position [72, 0]
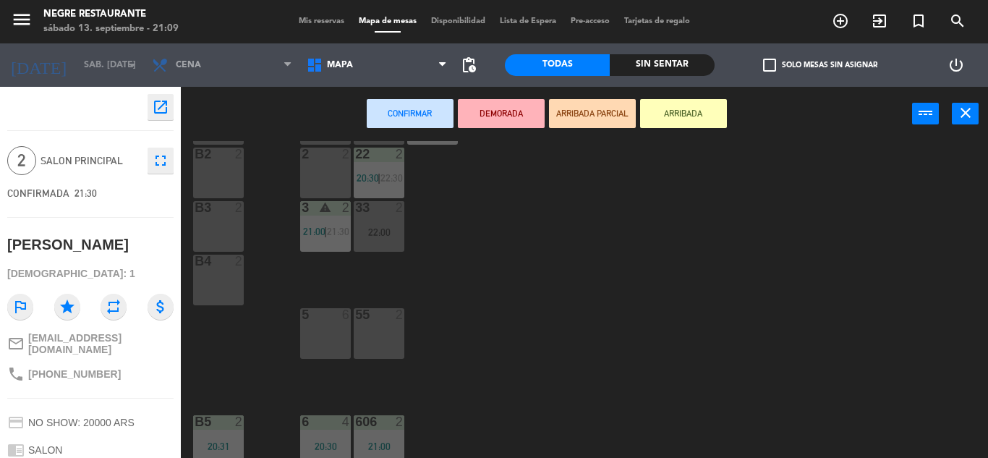
click at [375, 337] on div "55 2" at bounding box center [379, 333] width 51 height 51
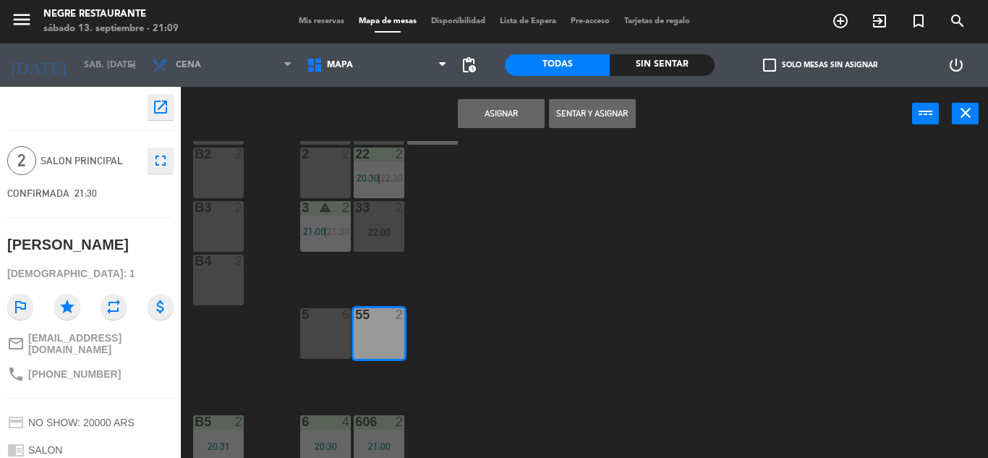
click at [506, 112] on button "Asignar" at bounding box center [501, 113] width 87 height 29
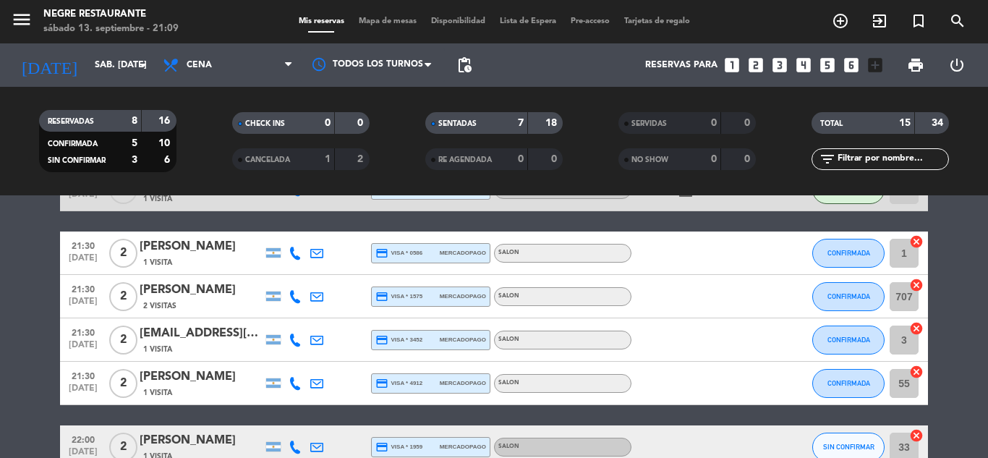
scroll to position [507, 0]
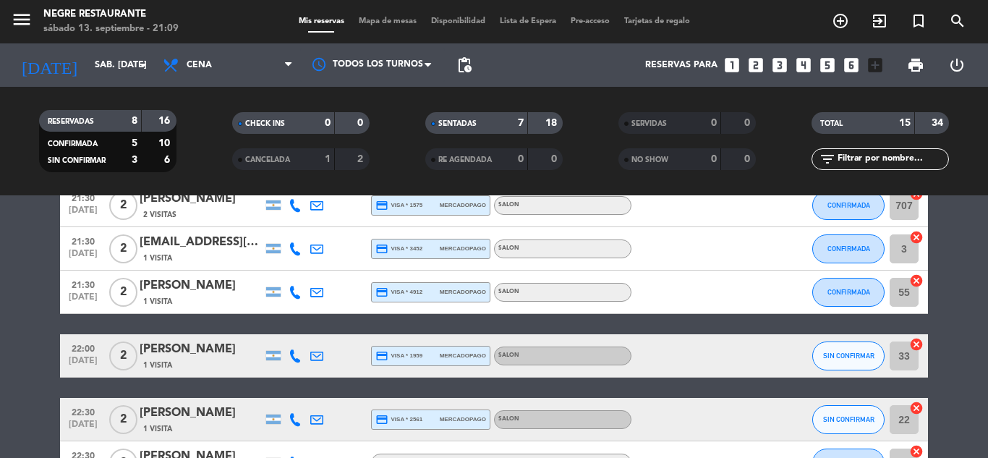
click at [916, 344] on icon "cancel" at bounding box center [917, 344] width 14 height 14
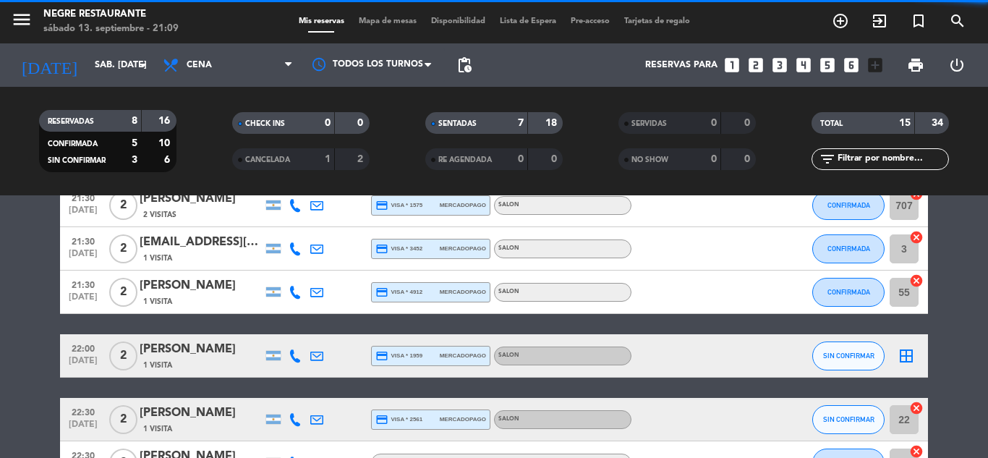
click at [909, 350] on icon "border_all" at bounding box center [906, 355] width 17 height 17
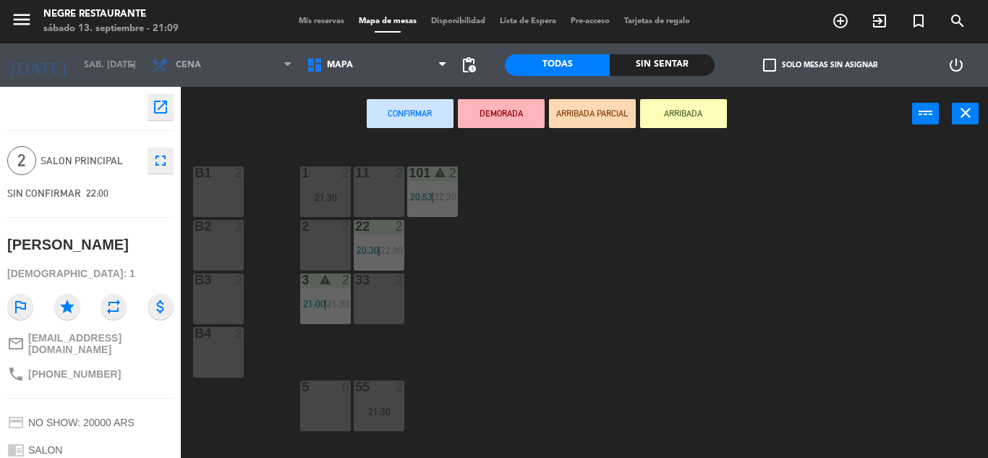
click at [338, 252] on div "2 2" at bounding box center [325, 245] width 51 height 51
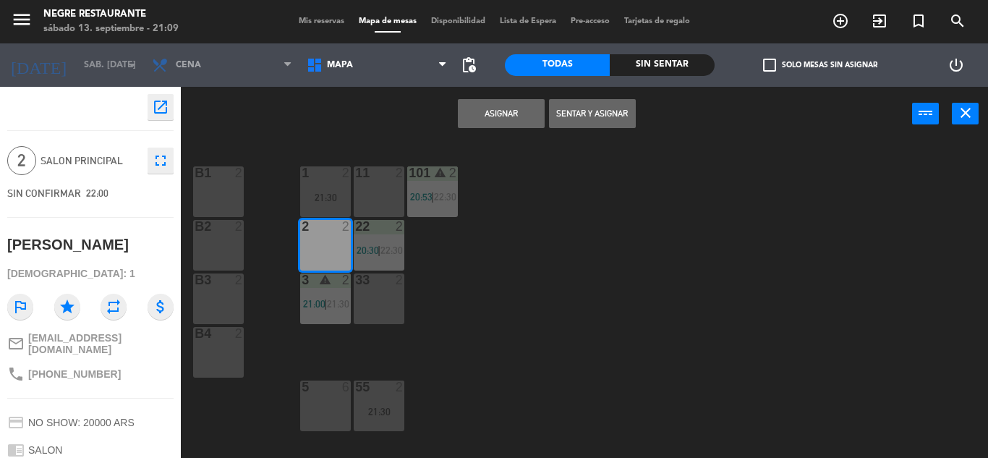
click at [493, 121] on button "Asignar" at bounding box center [501, 113] width 87 height 29
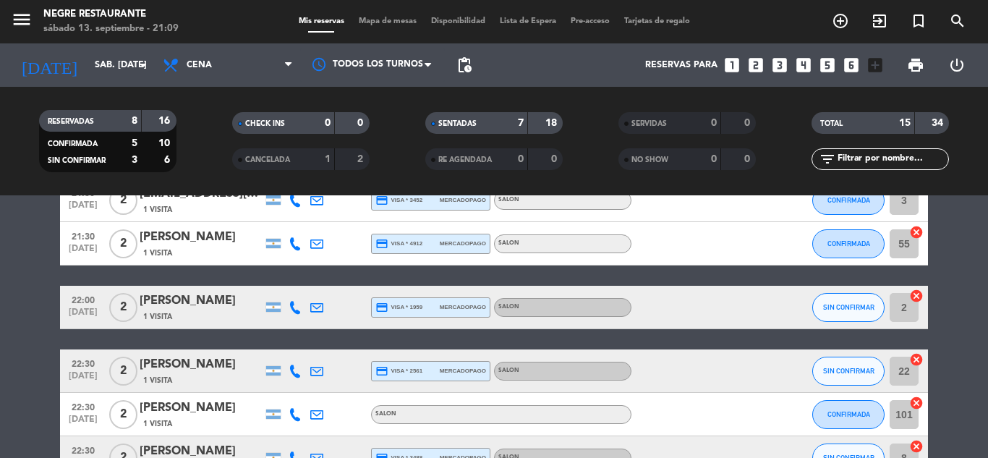
scroll to position [579, 0]
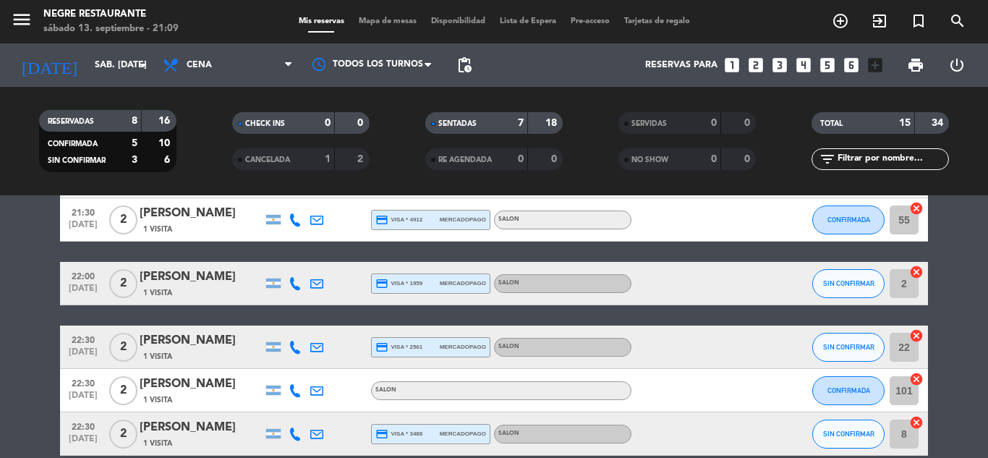
click at [918, 336] on icon "cancel" at bounding box center [917, 336] width 14 height 14
click at [913, 346] on icon "border_all" at bounding box center [906, 347] width 17 height 17
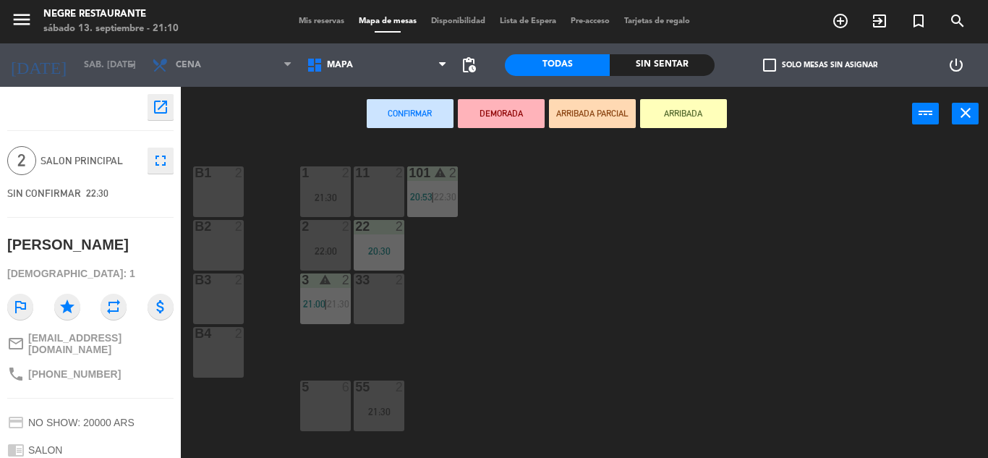
click at [381, 201] on div "11 2" at bounding box center [379, 191] width 51 height 51
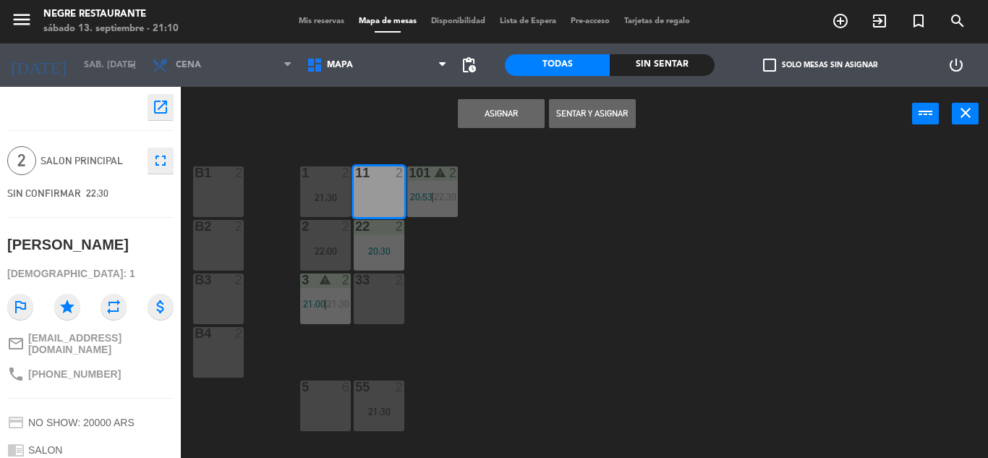
click at [507, 114] on button "Asignar" at bounding box center [501, 113] width 87 height 29
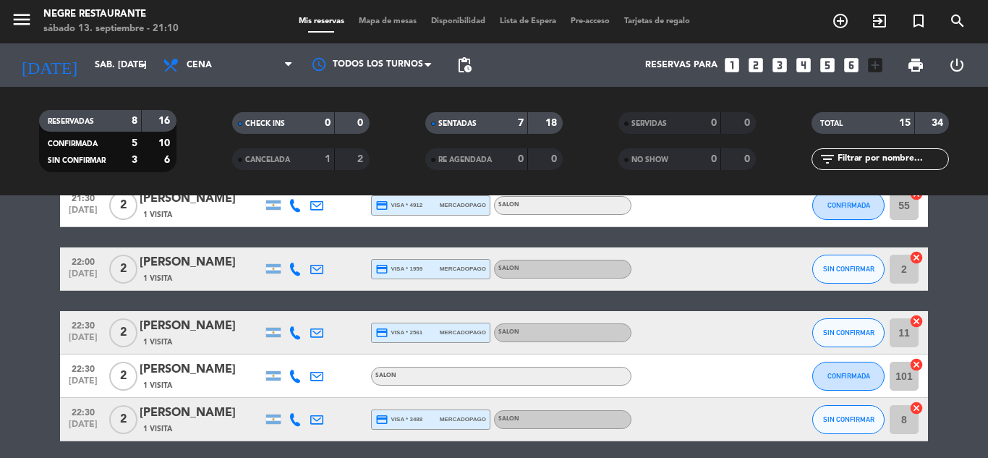
scroll to position [649, 0]
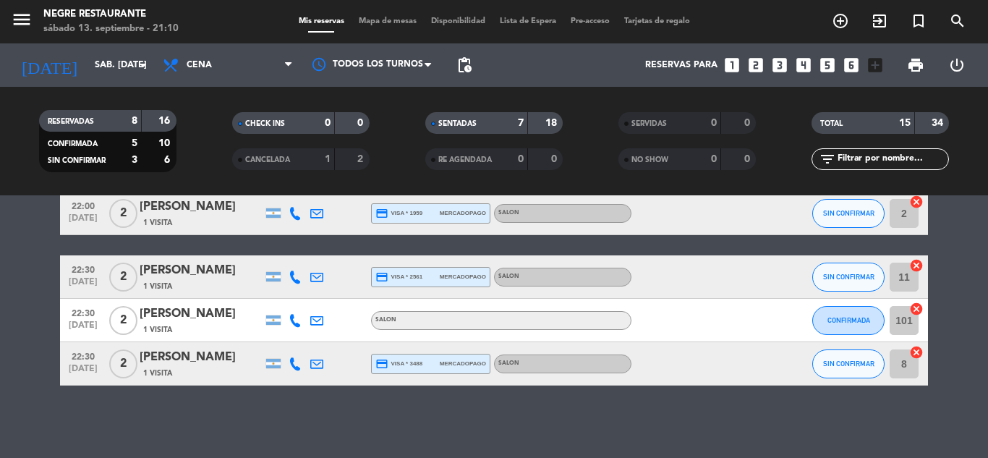
click at [919, 352] on icon "cancel" at bounding box center [917, 352] width 14 height 14
click at [911, 357] on icon "border_all" at bounding box center [906, 363] width 17 height 17
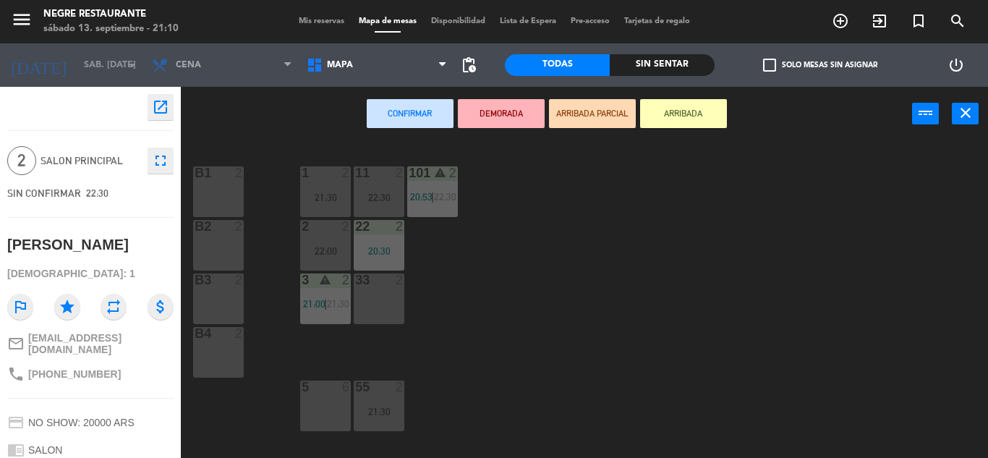
click at [396, 300] on div "33 2" at bounding box center [379, 299] width 51 height 51
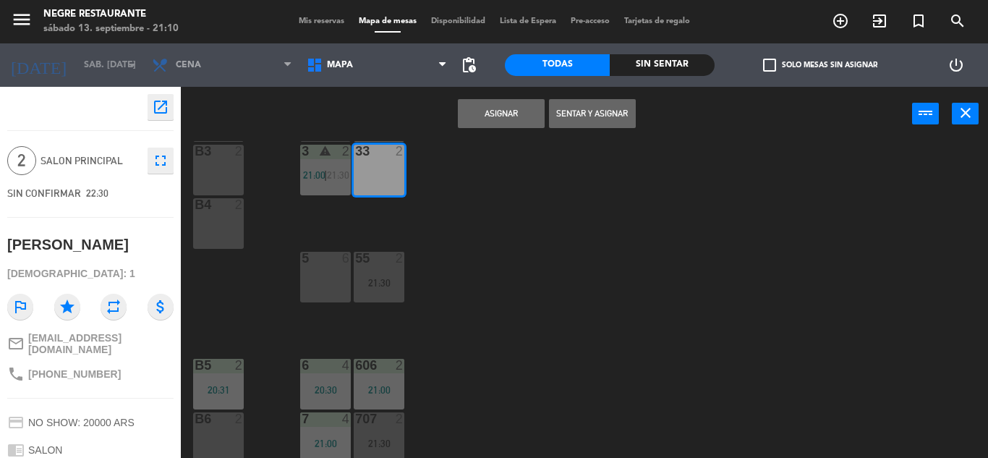
scroll to position [115, 0]
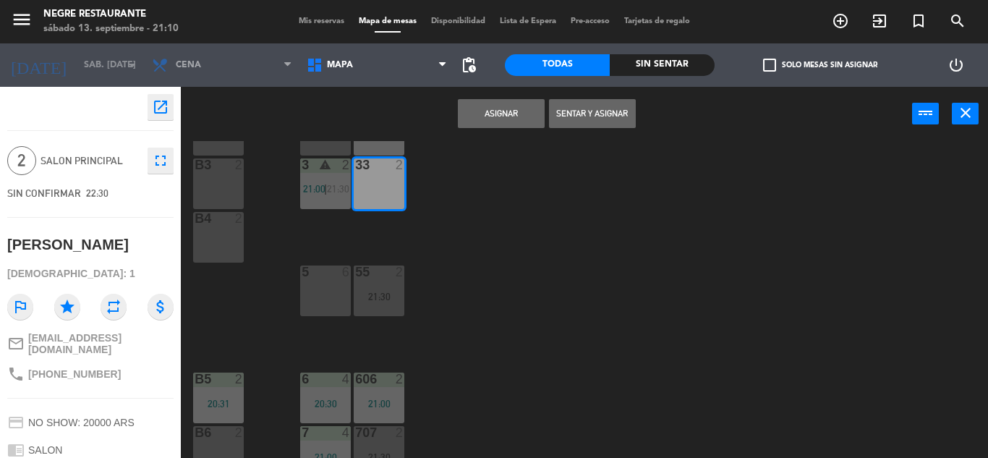
click at [504, 116] on button "Asignar" at bounding box center [501, 113] width 87 height 29
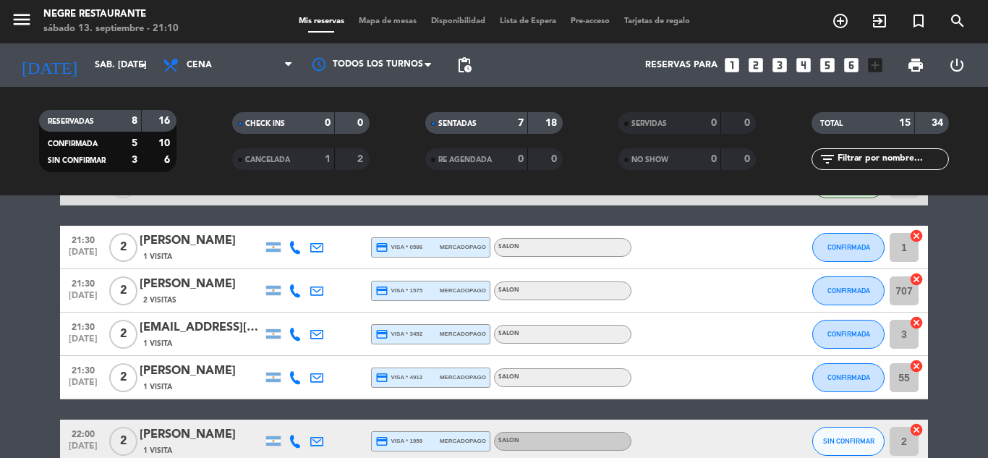
scroll to position [432, 0]
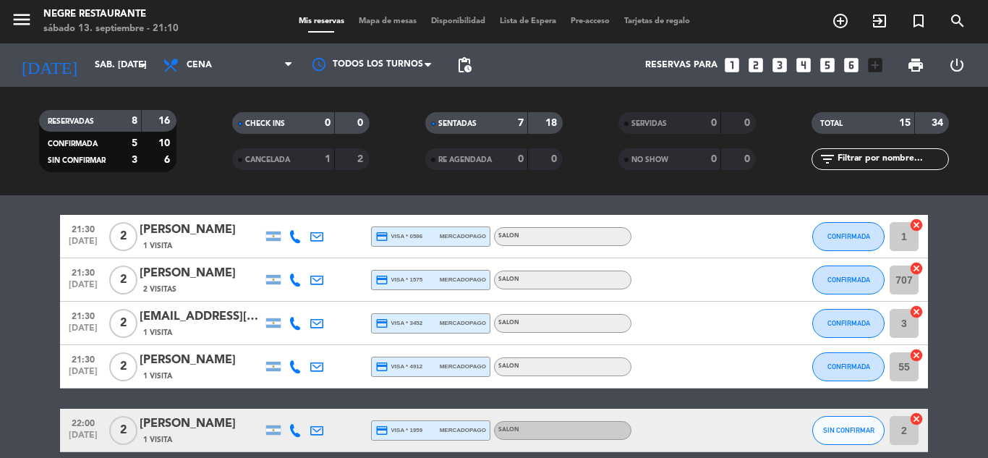
click at [916, 310] on icon "cancel" at bounding box center [917, 312] width 14 height 14
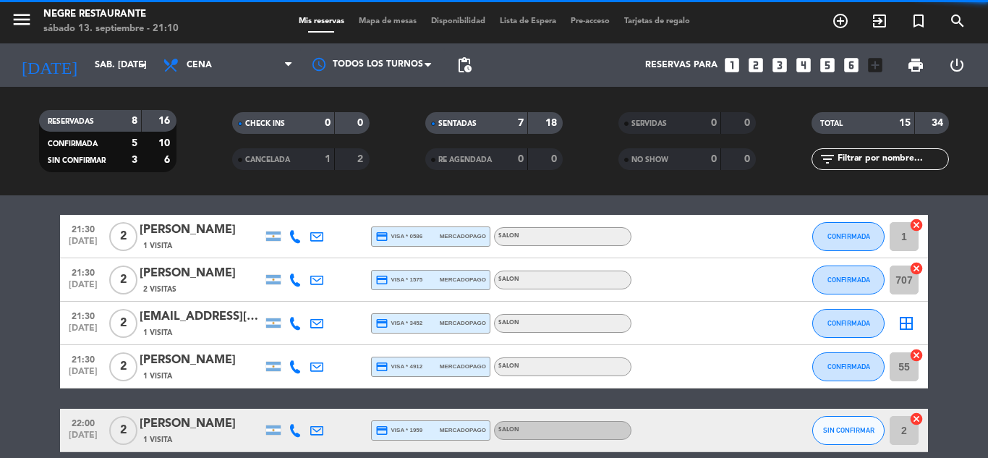
click at [911, 318] on icon "border_all" at bounding box center [906, 323] width 17 height 17
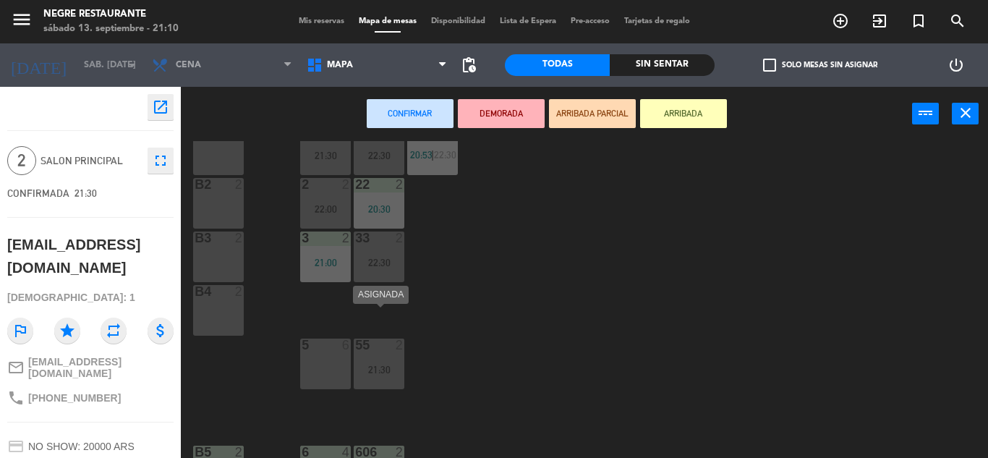
scroll to position [72, 0]
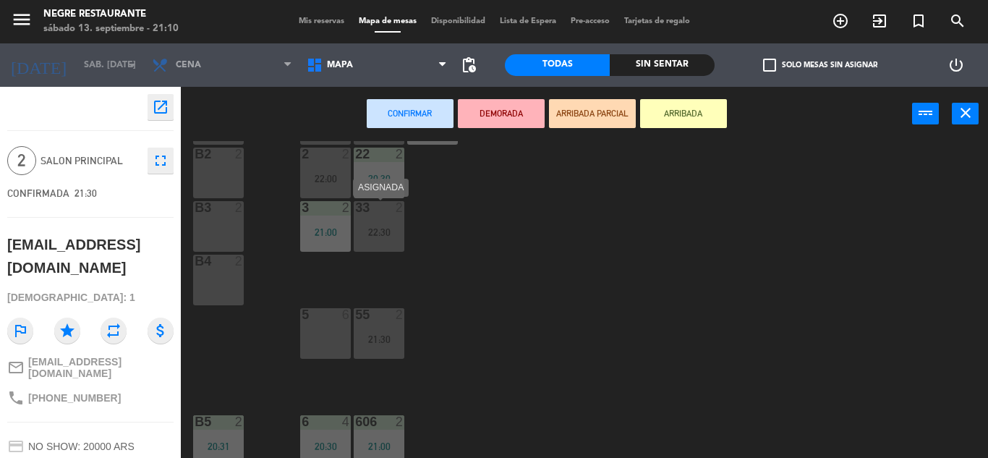
click at [389, 230] on div "22:30" at bounding box center [379, 232] width 51 height 10
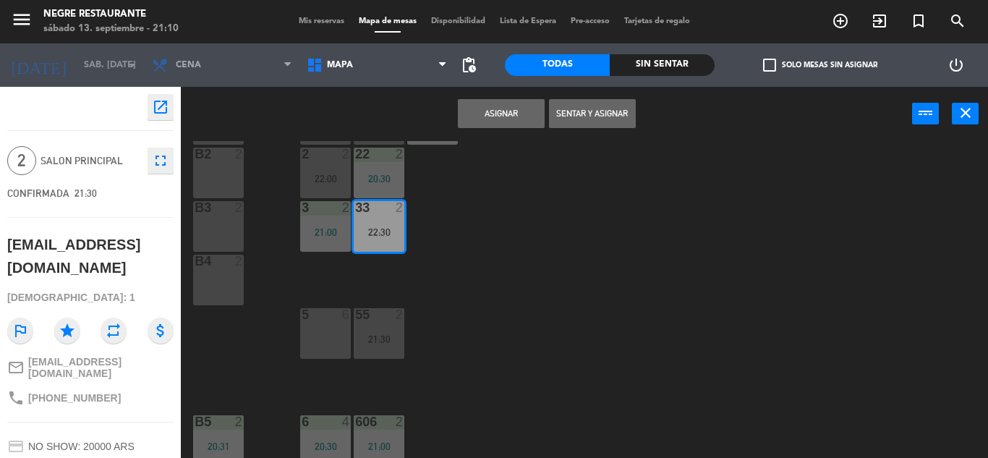
click at [530, 118] on button "Asignar" at bounding box center [501, 113] width 87 height 29
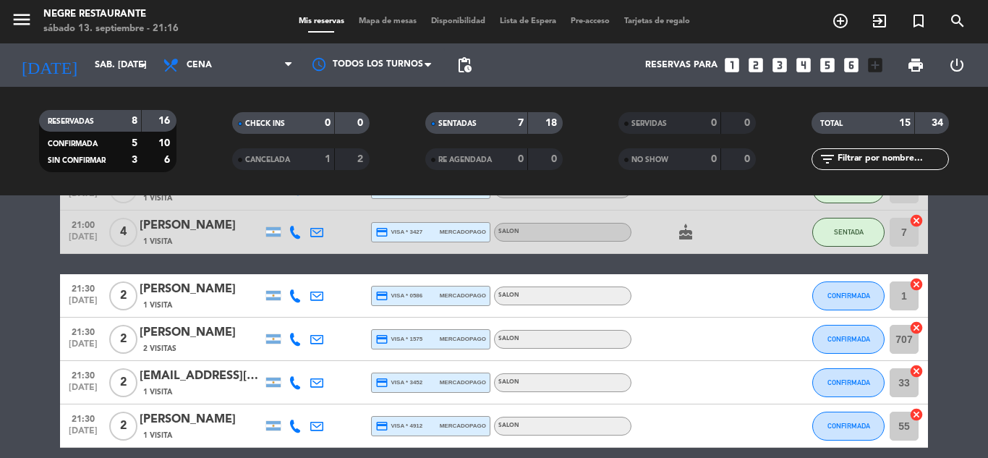
scroll to position [360, 0]
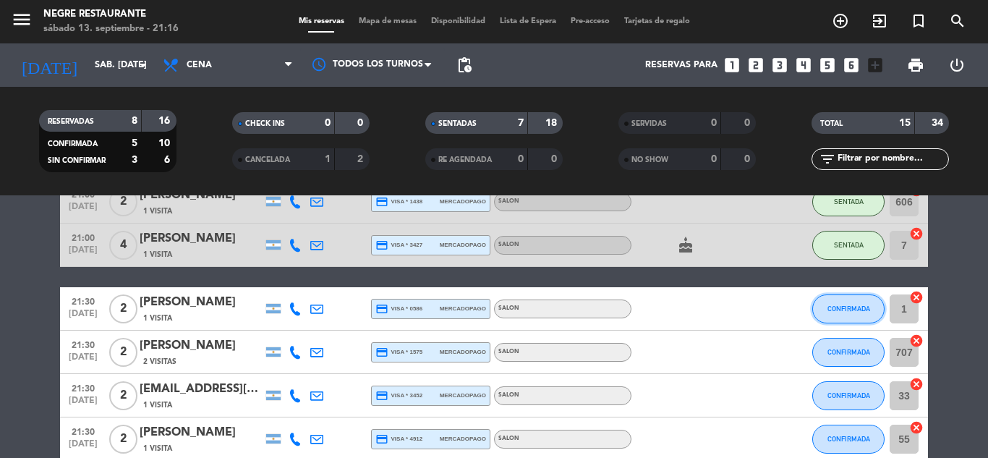
click at [834, 305] on span "CONFIRMADA" at bounding box center [849, 309] width 43 height 8
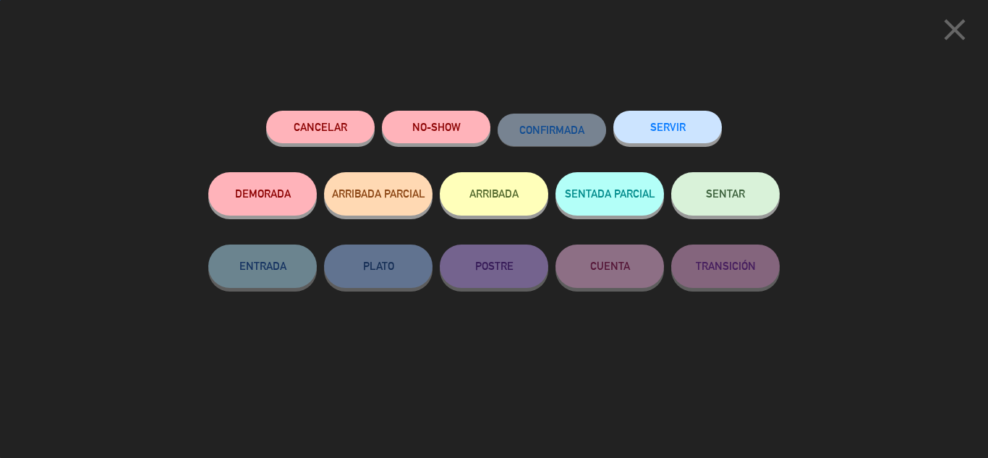
click at [756, 202] on button "SENTAR" at bounding box center [726, 193] width 109 height 43
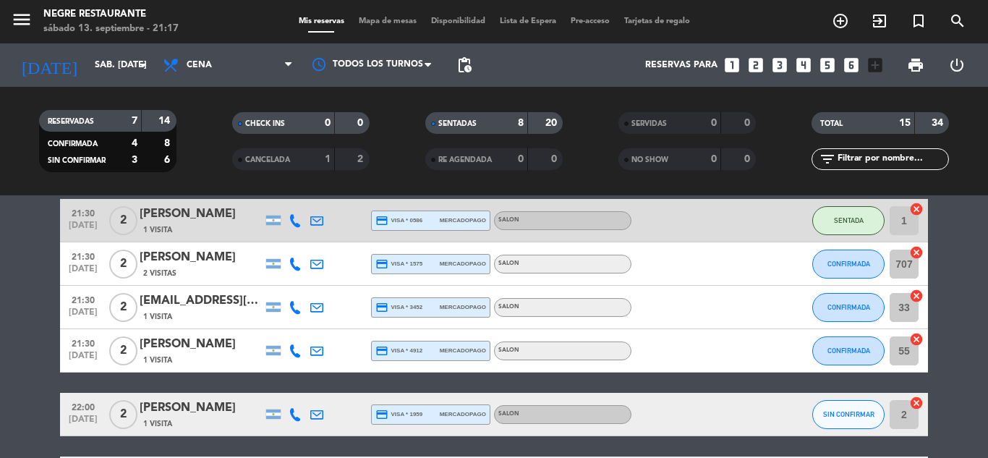
scroll to position [432, 0]
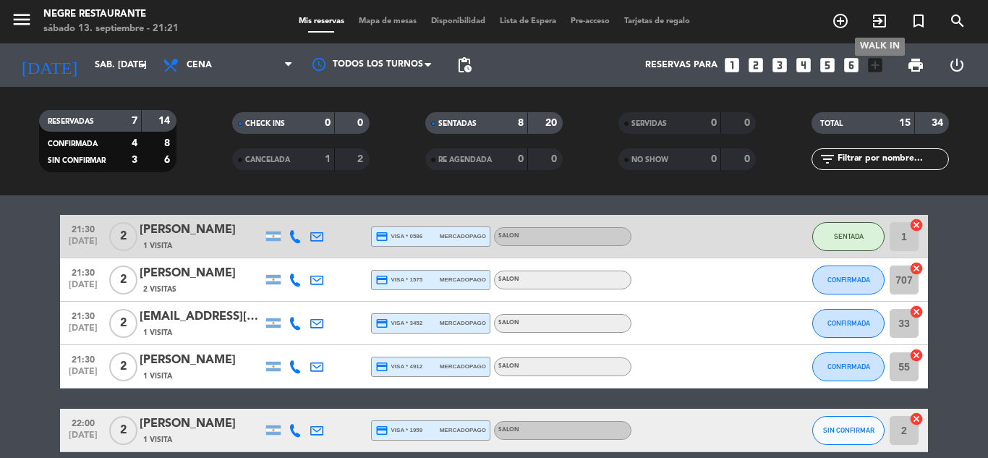
click at [877, 17] on icon "exit_to_app" at bounding box center [879, 20] width 17 height 17
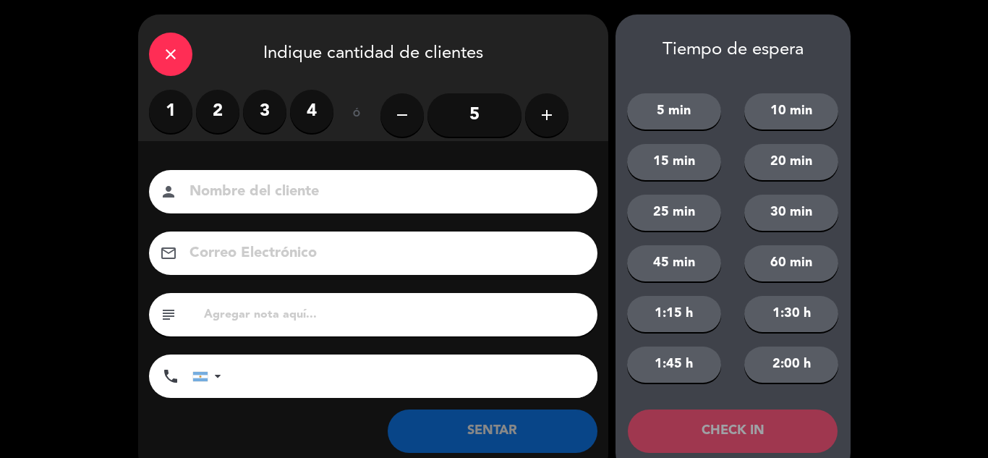
click at [226, 119] on label "2" at bounding box center [217, 111] width 43 height 43
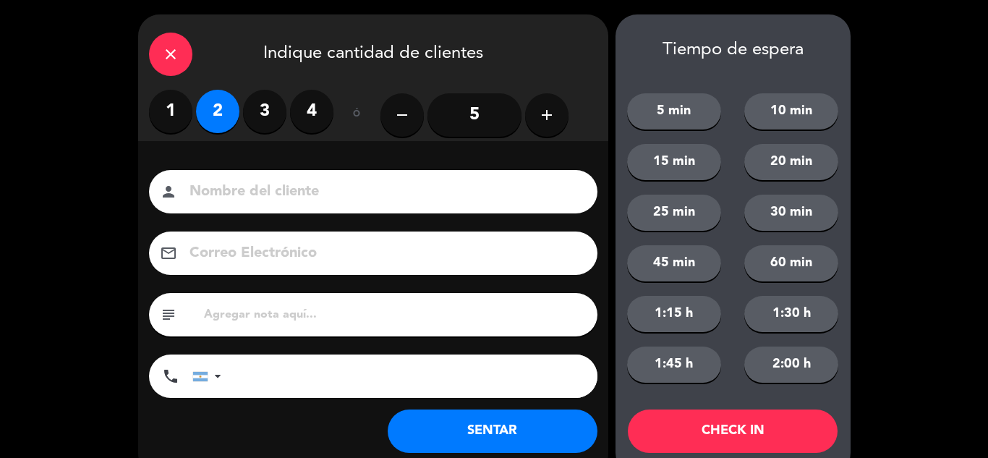
click at [516, 416] on button "SENTAR" at bounding box center [493, 431] width 210 height 43
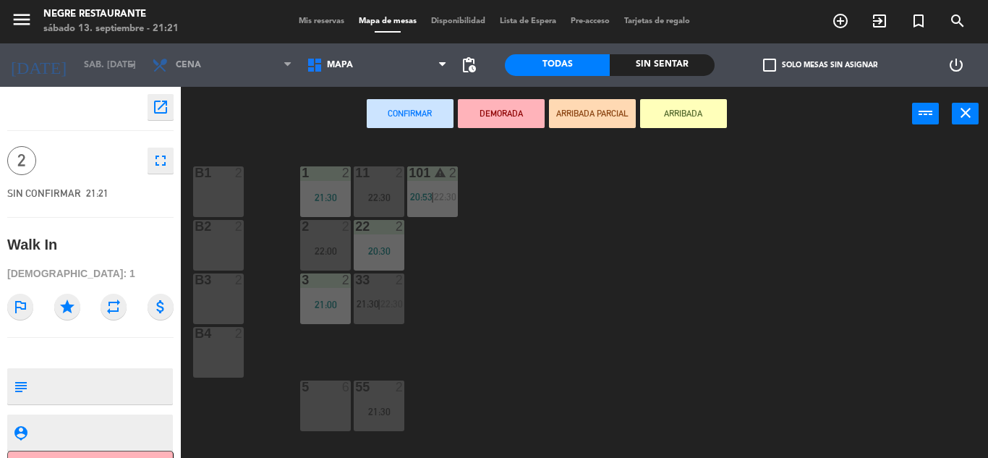
click at [229, 348] on div "B4 2" at bounding box center [218, 352] width 51 height 51
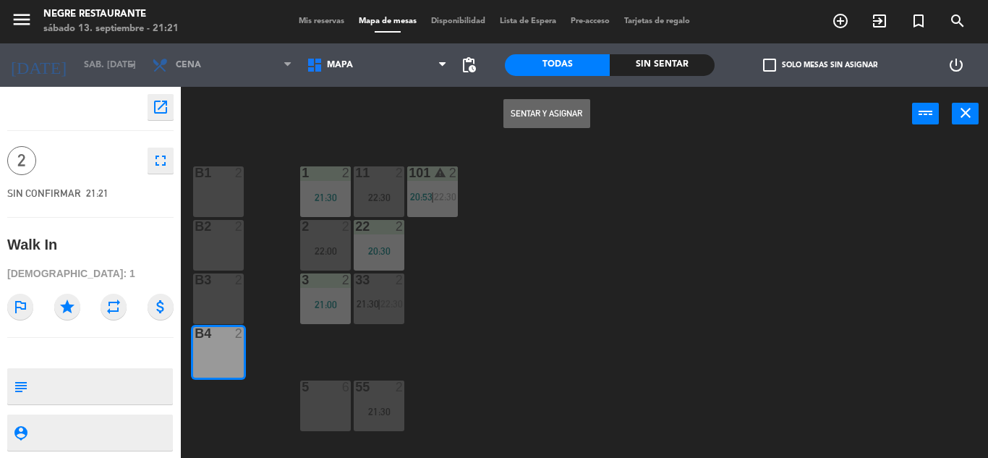
click at [572, 111] on button "Sentar y Asignar" at bounding box center [547, 113] width 87 height 29
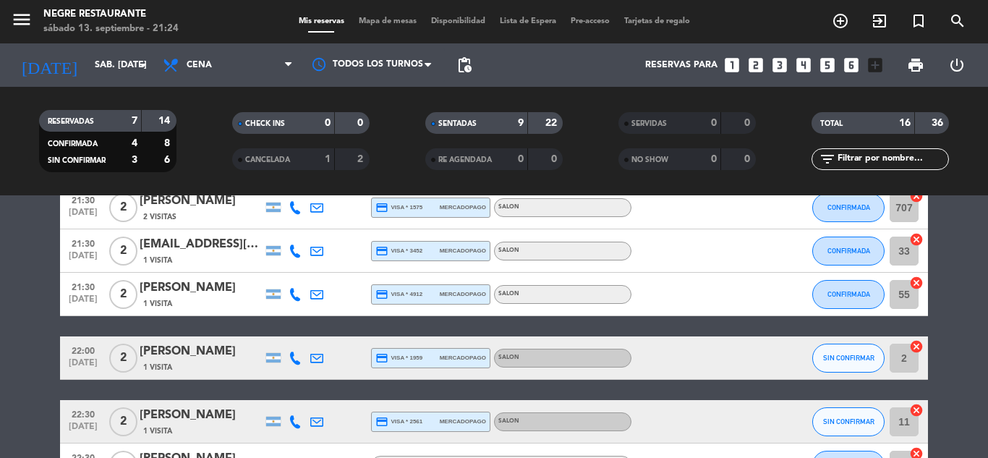
scroll to position [423, 0]
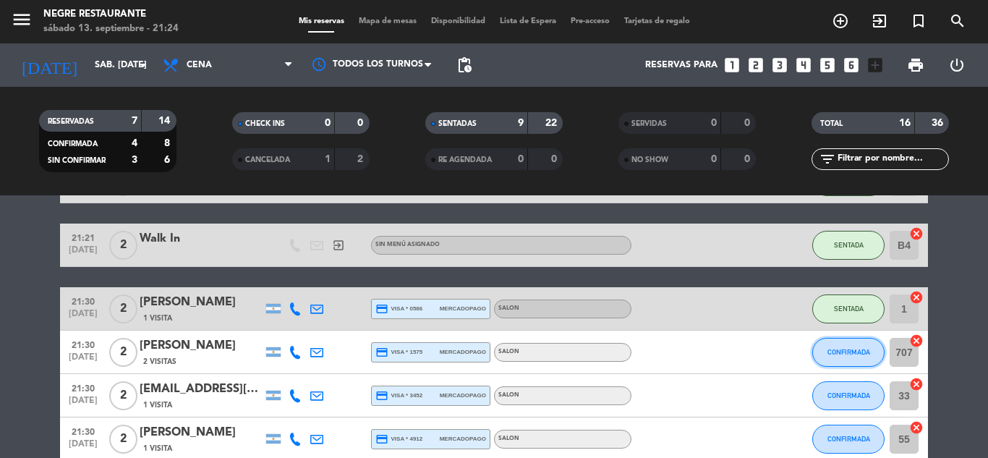
click at [833, 345] on button "CONFIRMADA" at bounding box center [849, 352] width 72 height 29
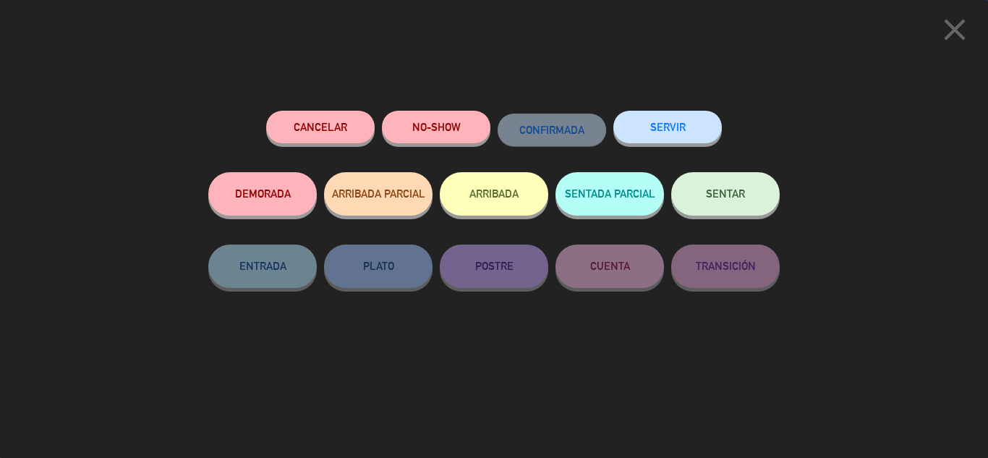
click at [737, 200] on button "SENTAR" at bounding box center [726, 193] width 109 height 43
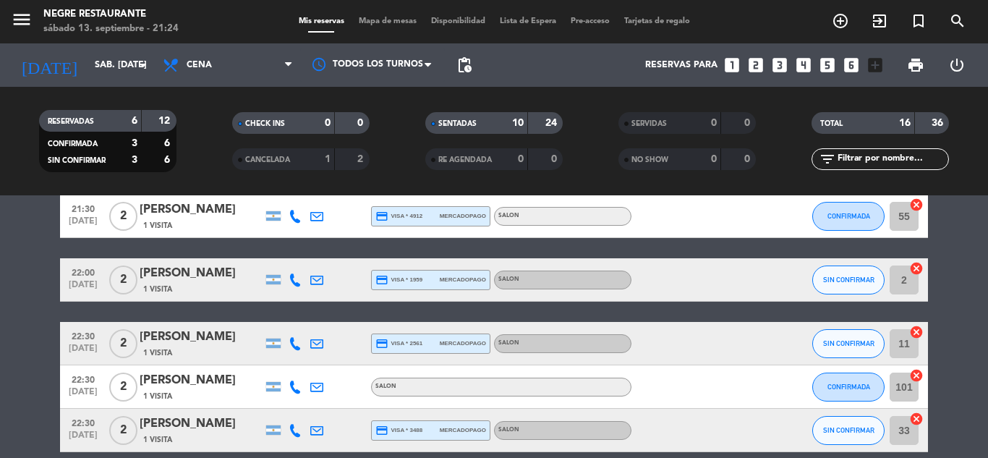
scroll to position [713, 0]
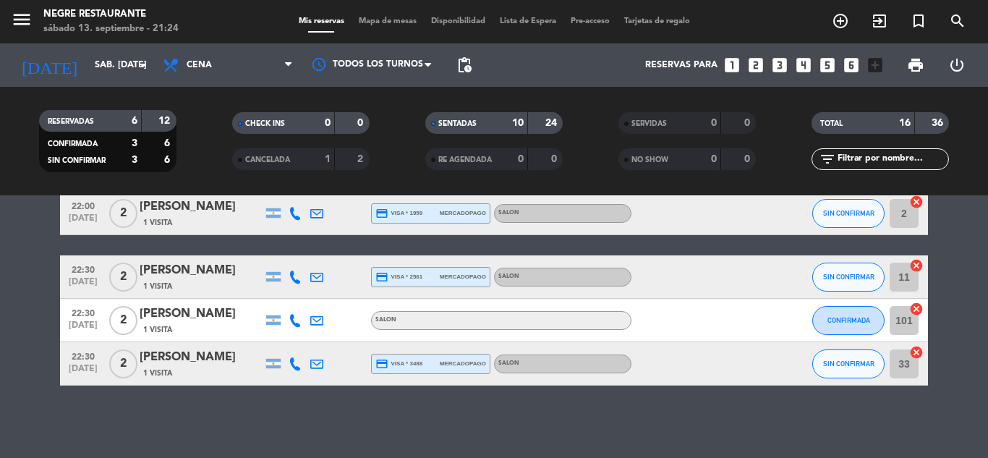
click at [915, 354] on icon "cancel" at bounding box center [917, 352] width 14 height 14
click at [907, 360] on icon "border_all" at bounding box center [906, 363] width 17 height 17
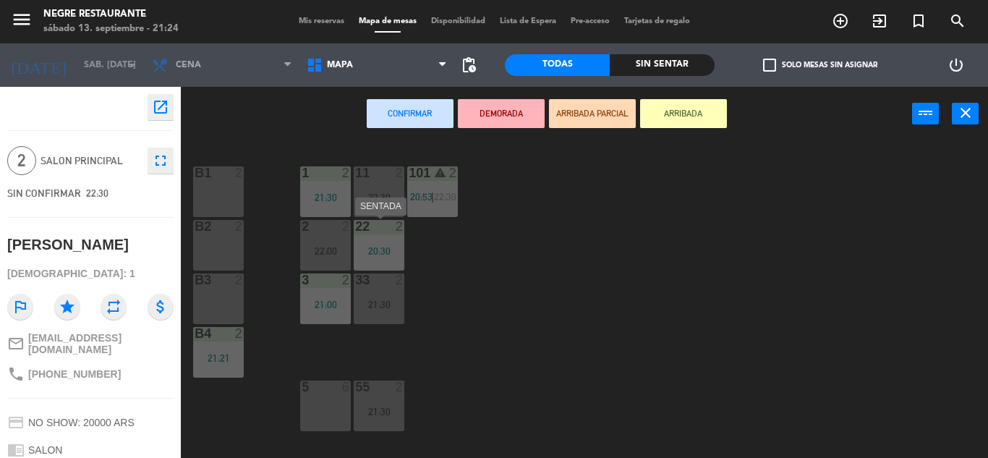
click at [386, 250] on div "20:30" at bounding box center [379, 251] width 51 height 10
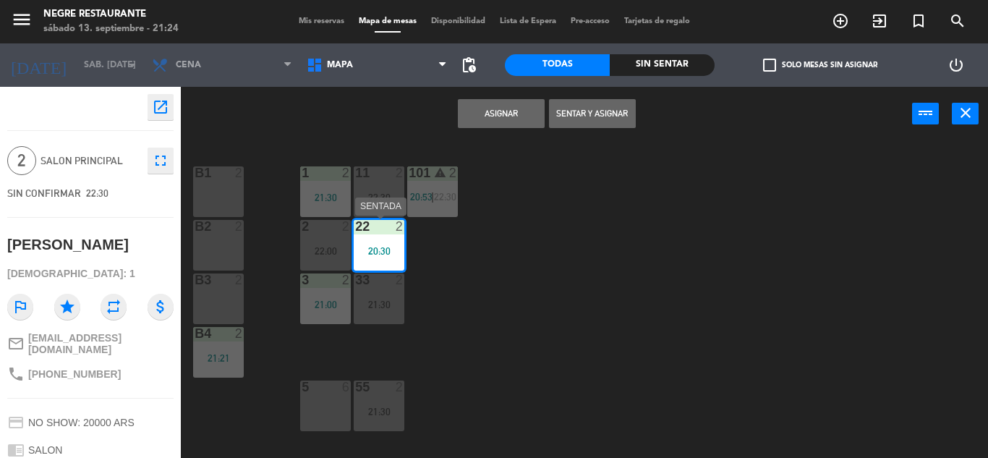
click at [393, 251] on div "20:30" at bounding box center [379, 251] width 51 height 10
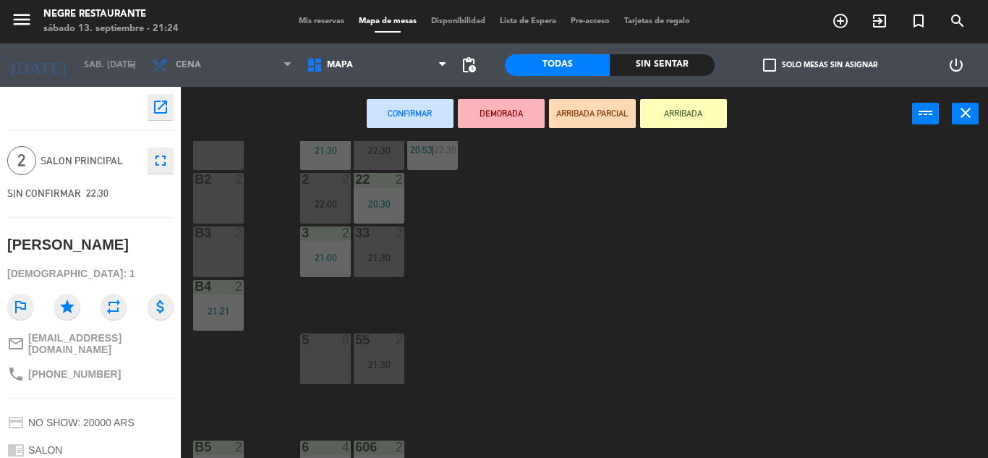
scroll to position [72, 0]
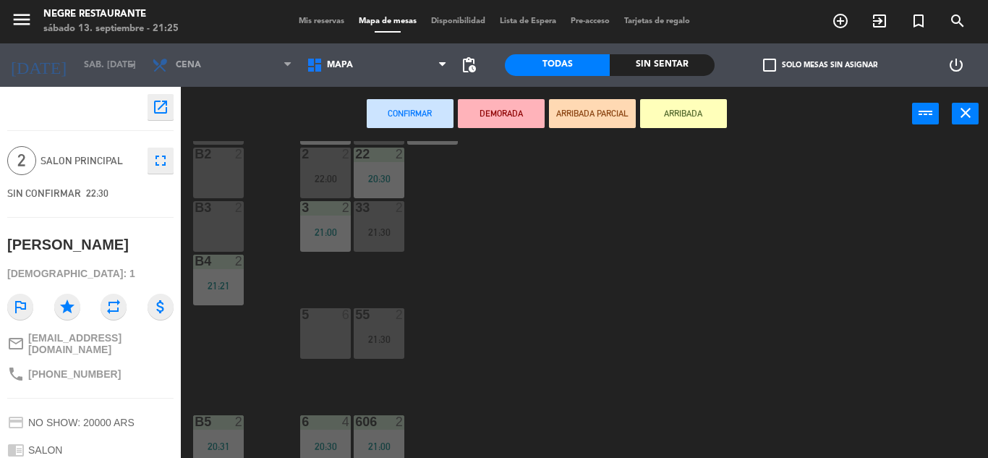
click at [386, 187] on div "22 2 20:30" at bounding box center [379, 173] width 51 height 51
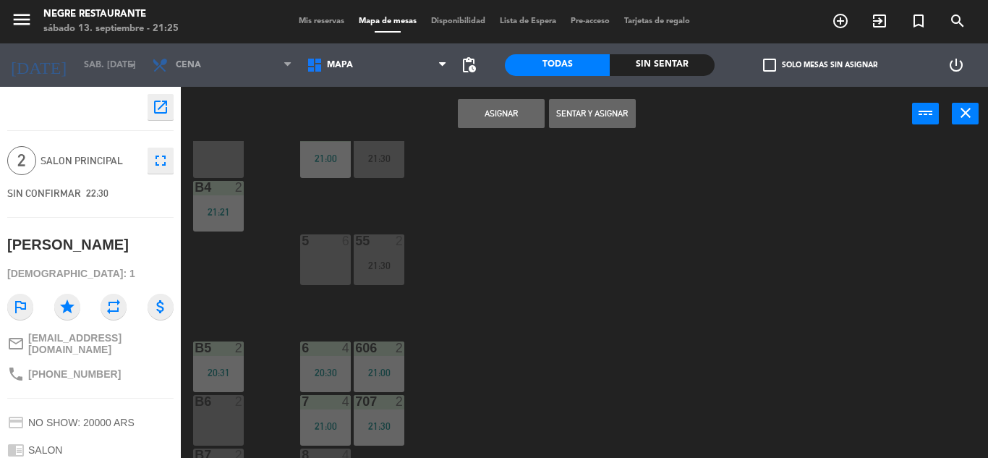
scroll to position [187, 0]
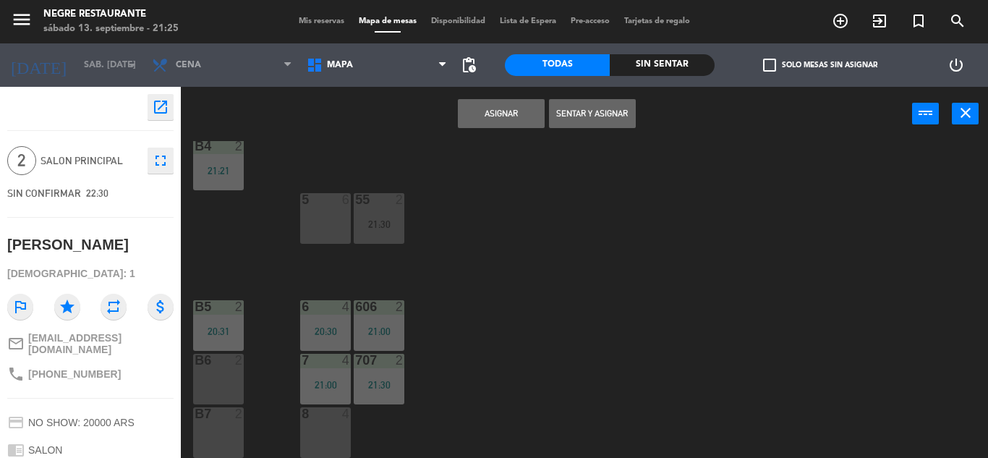
click at [515, 110] on button "Asignar" at bounding box center [501, 113] width 87 height 29
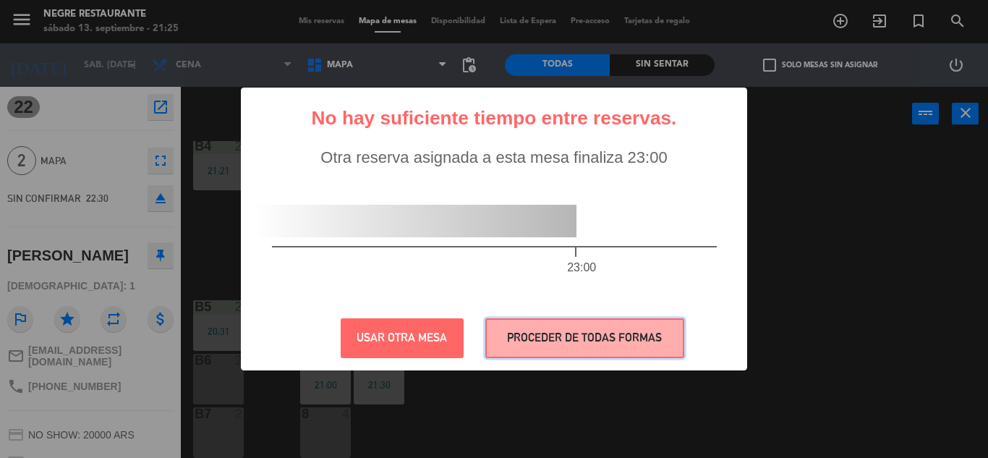
click at [565, 331] on button "PROCEDER DE TODAS FORMAS" at bounding box center [585, 338] width 199 height 40
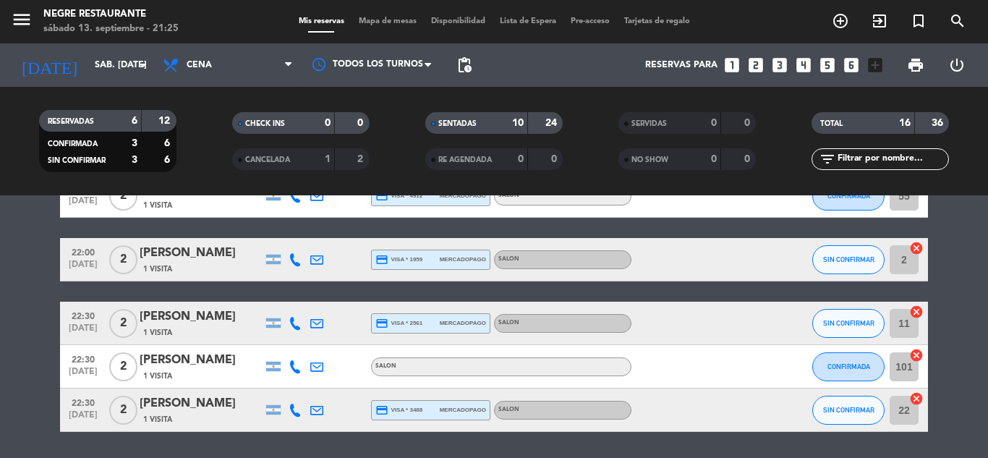
scroll to position [640, 0]
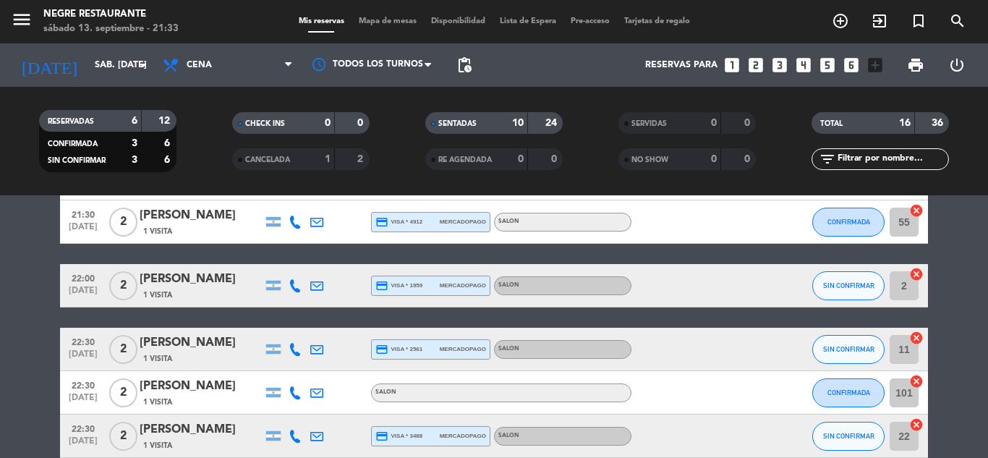
click at [804, 100] on div "RESERVADAS 6 12 CONFIRMADA 3 6 SIN CONFIRMAR 3 6 CHECK INS 0 0 CANCELADA 1 2 SE…" at bounding box center [494, 141] width 988 height 109
click at [805, 112] on filter-checkbox "TOTAL 16 36" at bounding box center [880, 123] width 193 height 22
click at [779, 145] on div "SERVIDAS 0 0" at bounding box center [687, 130] width 193 height 36
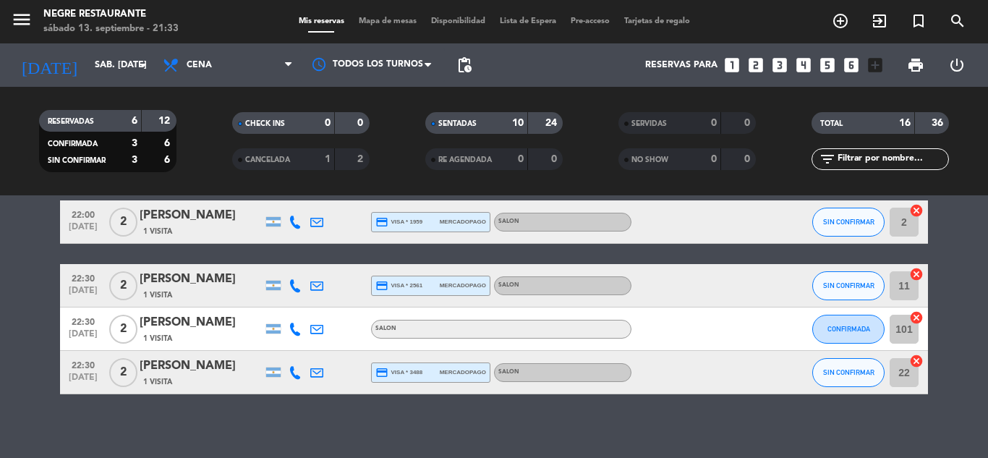
scroll to position [713, 0]
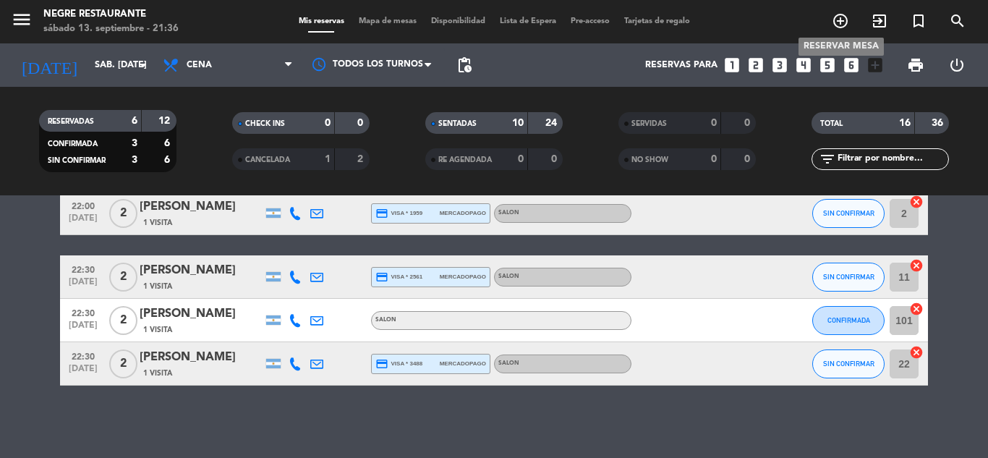
click at [837, 17] on icon "add_circle_outline" at bounding box center [840, 20] width 17 height 17
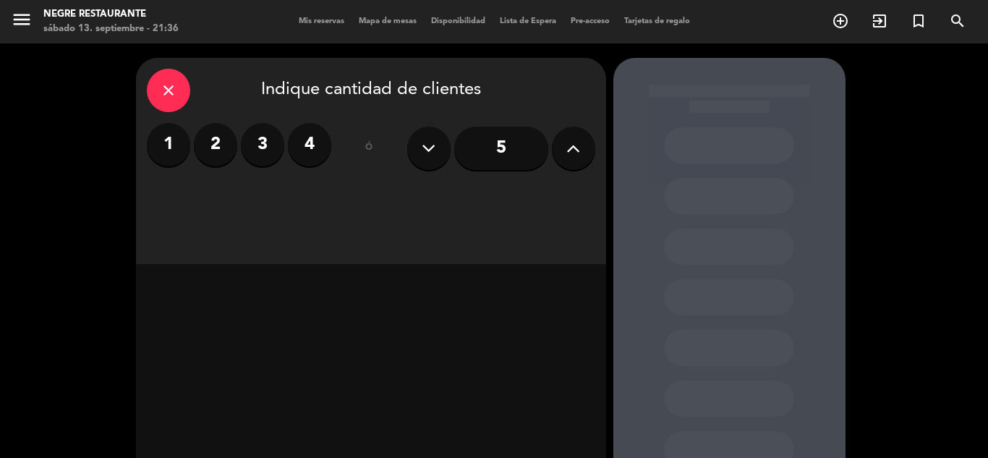
click at [170, 95] on icon "close" at bounding box center [168, 90] width 17 height 17
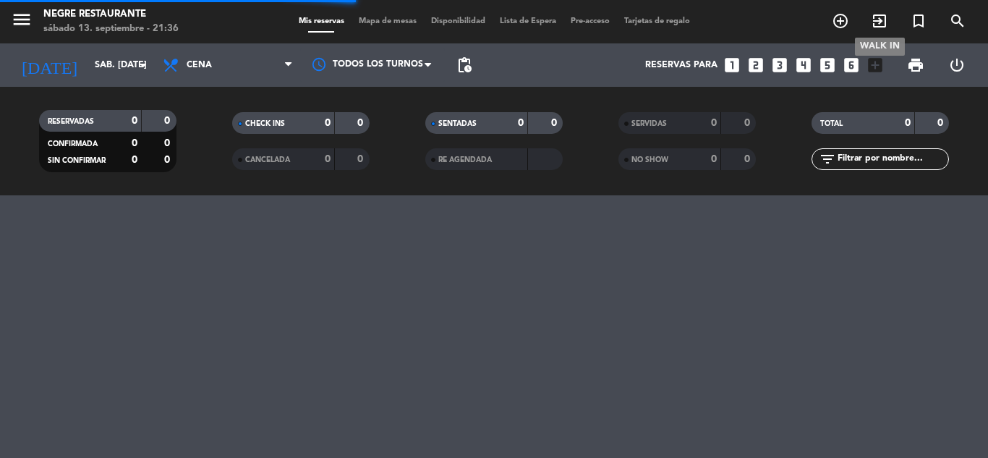
click at [881, 22] on icon "exit_to_app" at bounding box center [879, 20] width 17 height 17
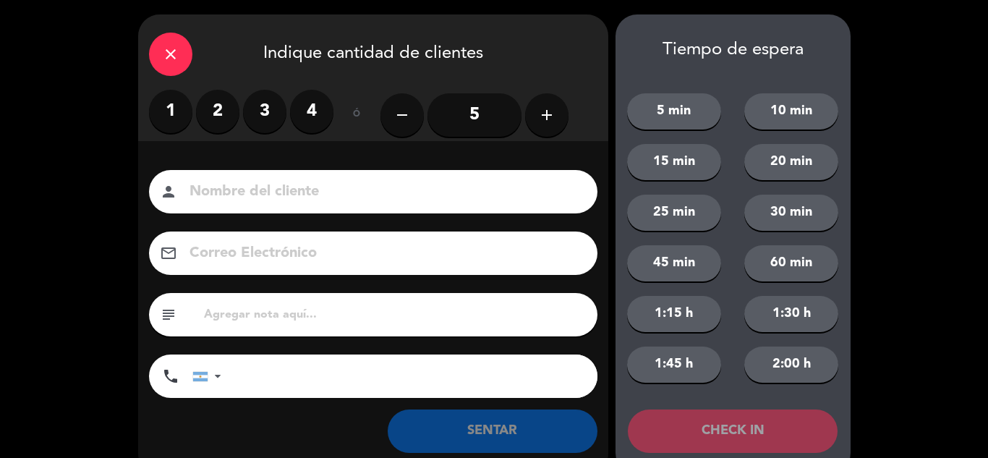
click at [216, 117] on label "2" at bounding box center [217, 111] width 43 height 43
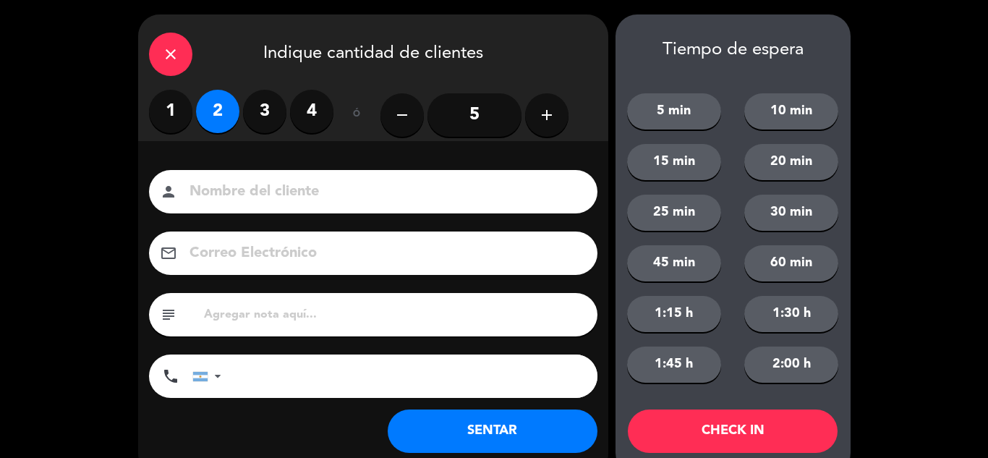
click at [527, 437] on button "SENTAR" at bounding box center [493, 431] width 210 height 43
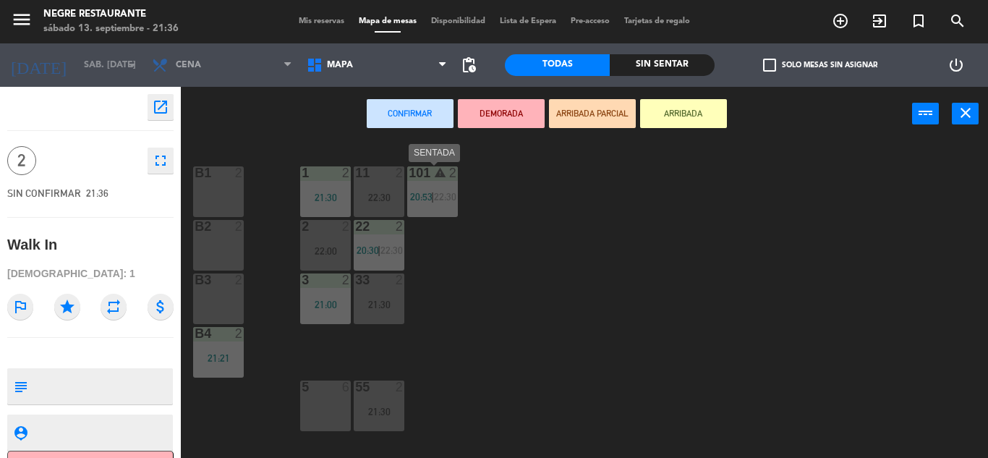
click at [445, 202] on span "22:30" at bounding box center [445, 197] width 22 height 12
click at [435, 192] on div "22:30" at bounding box center [444, 197] width 21 height 10
click at [960, 106] on icon "close" at bounding box center [965, 112] width 17 height 17
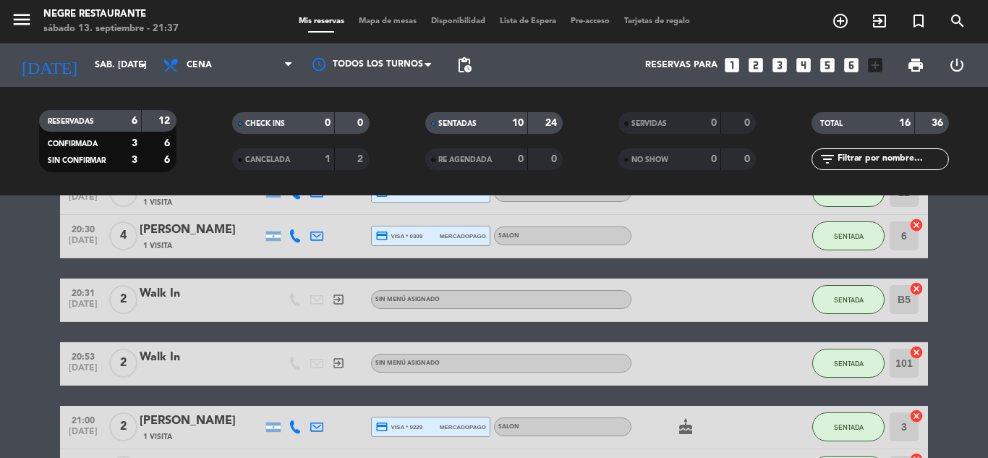
scroll to position [289, 0]
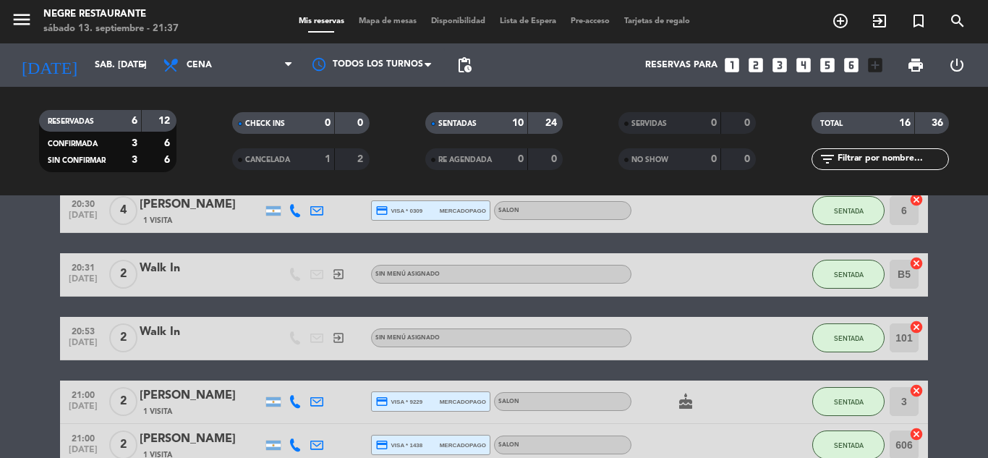
click at [920, 326] on icon "cancel" at bounding box center [917, 327] width 14 height 14
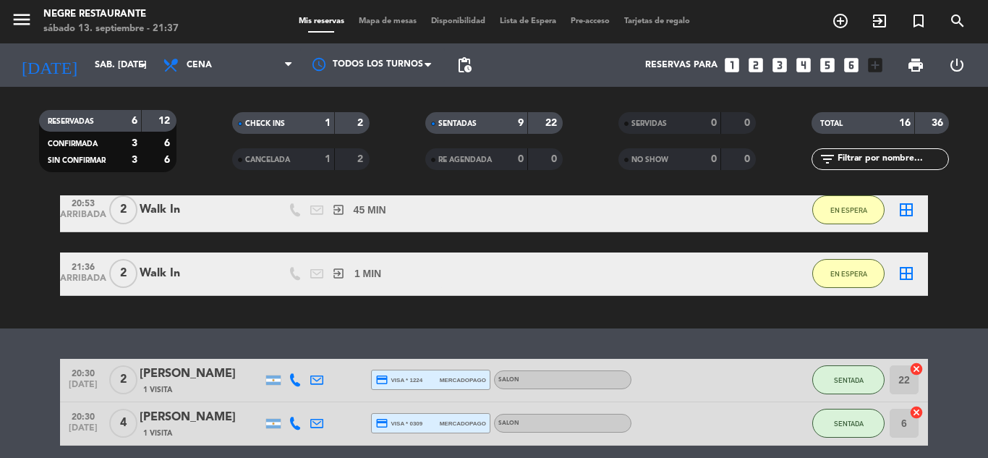
scroll to position [64, 0]
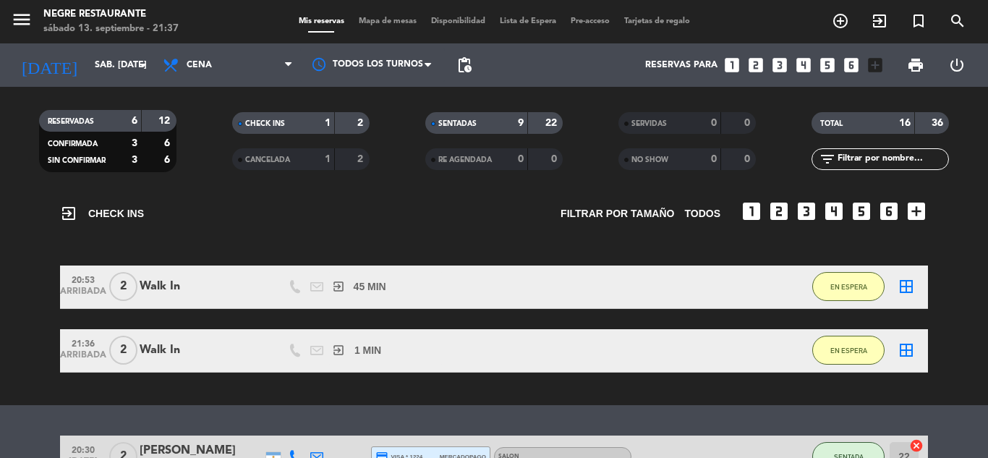
click at [910, 289] on icon "border_all" at bounding box center [906, 286] width 17 height 17
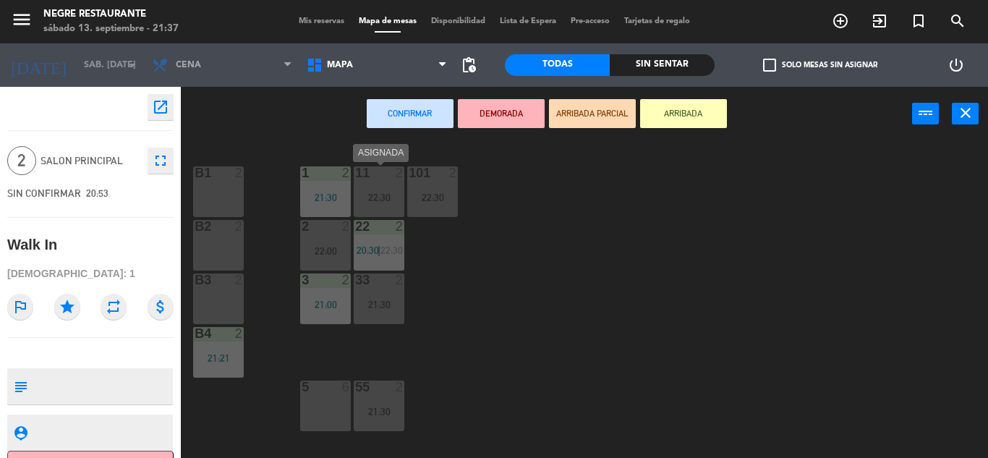
click at [382, 174] on div at bounding box center [379, 172] width 24 height 13
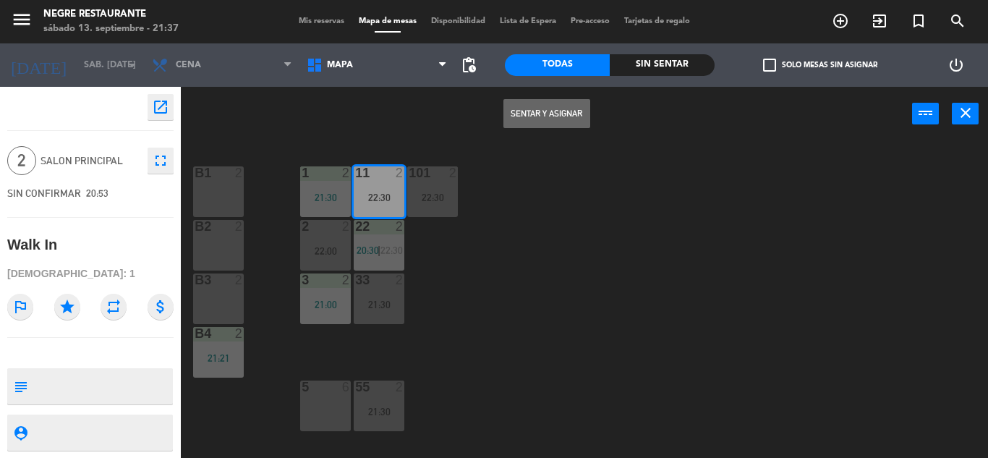
click at [529, 124] on button "Sentar y Asignar" at bounding box center [547, 113] width 87 height 29
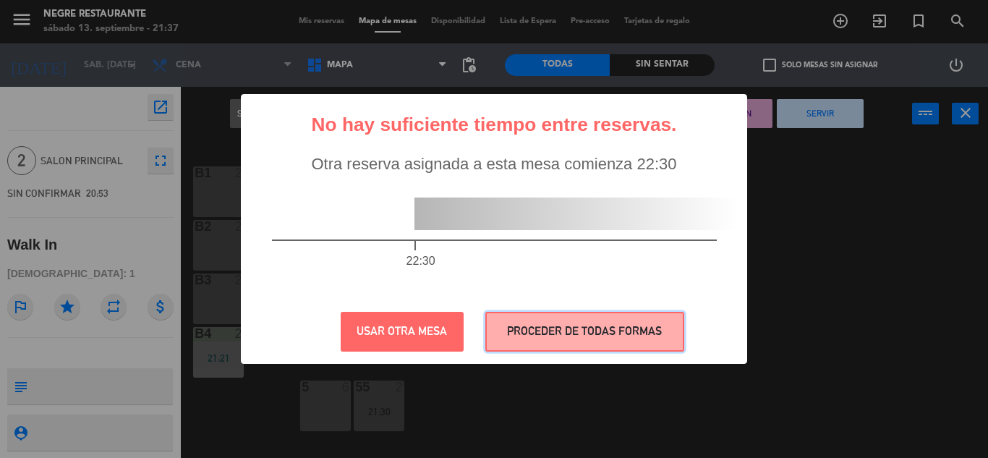
click at [596, 316] on button "PROCEDER DE TODAS FORMAS" at bounding box center [585, 332] width 199 height 40
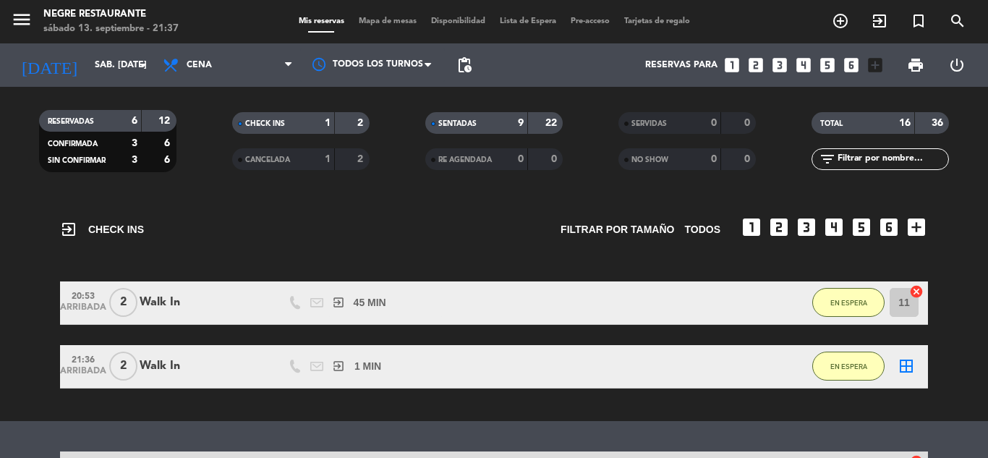
scroll to position [72, 0]
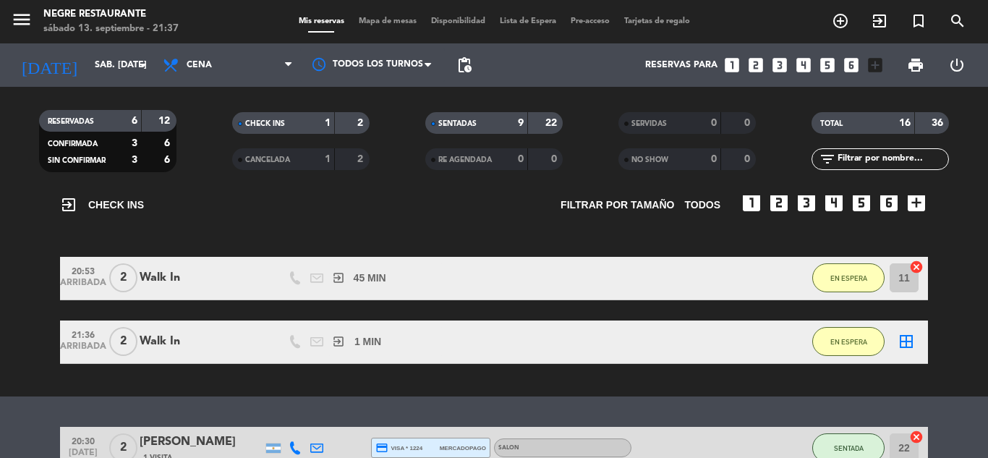
click at [901, 342] on icon "border_all" at bounding box center [906, 341] width 17 height 17
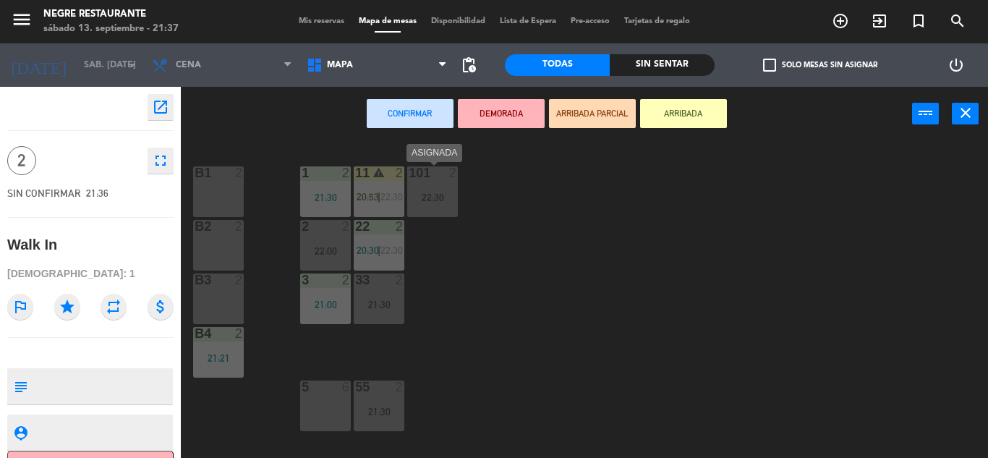
click at [452, 178] on div "2" at bounding box center [453, 172] width 9 height 13
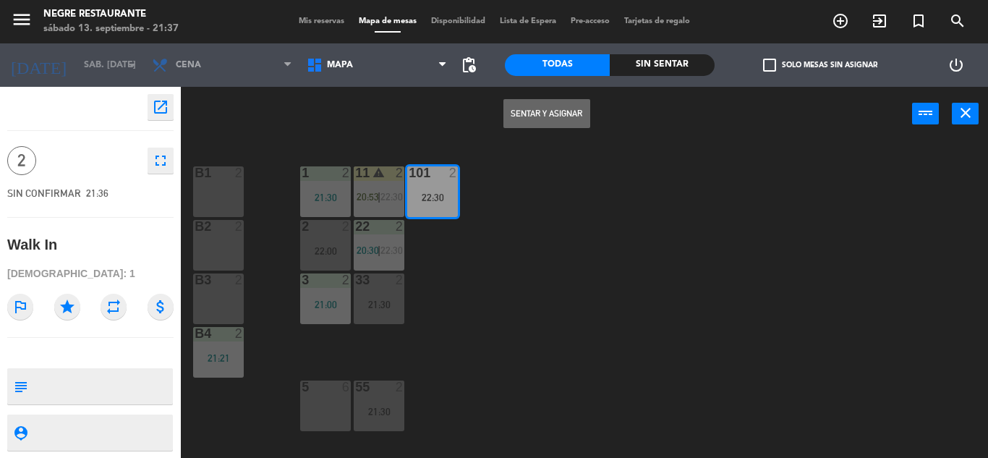
click at [559, 114] on button "Sentar y Asignar" at bounding box center [547, 113] width 87 height 29
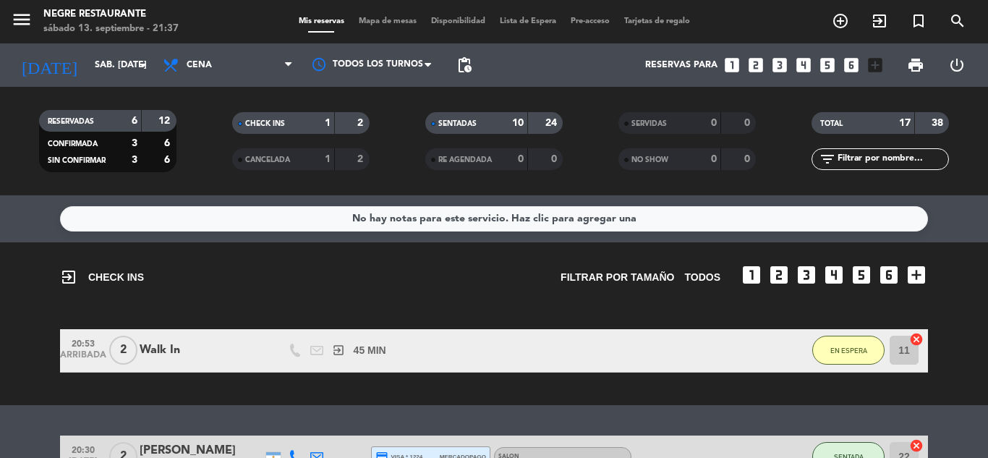
scroll to position [72, 0]
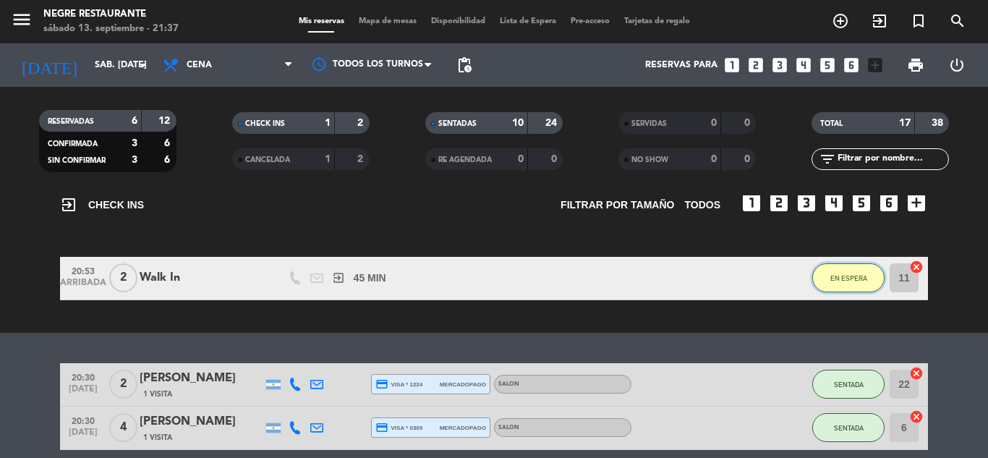
click at [863, 281] on span "EN ESPERA" at bounding box center [849, 278] width 37 height 8
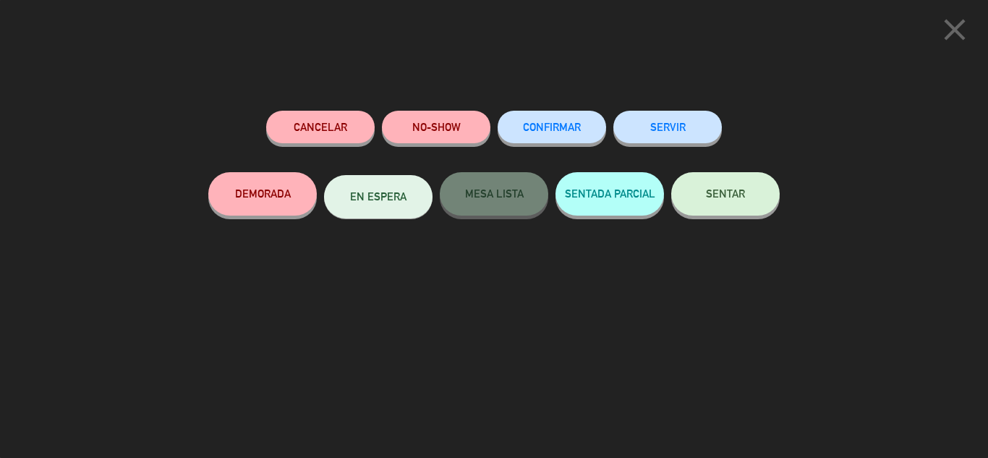
click at [746, 198] on button "SENTAR" at bounding box center [726, 193] width 109 height 43
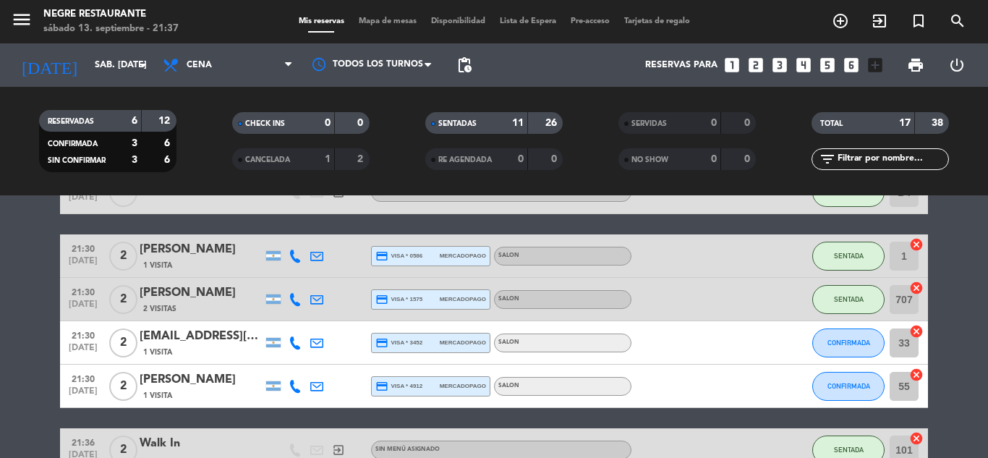
scroll to position [434, 0]
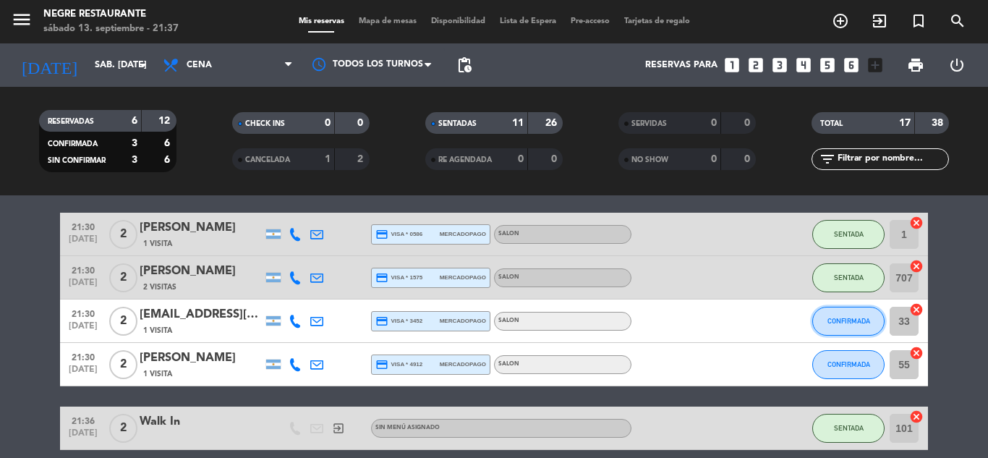
click at [836, 330] on button "CONFIRMADA" at bounding box center [849, 321] width 72 height 29
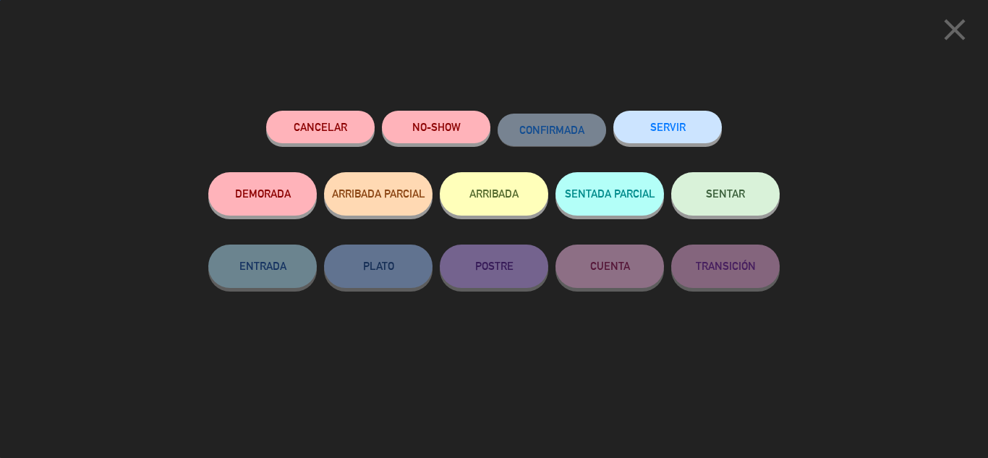
click at [771, 197] on button "SENTAR" at bounding box center [726, 193] width 109 height 43
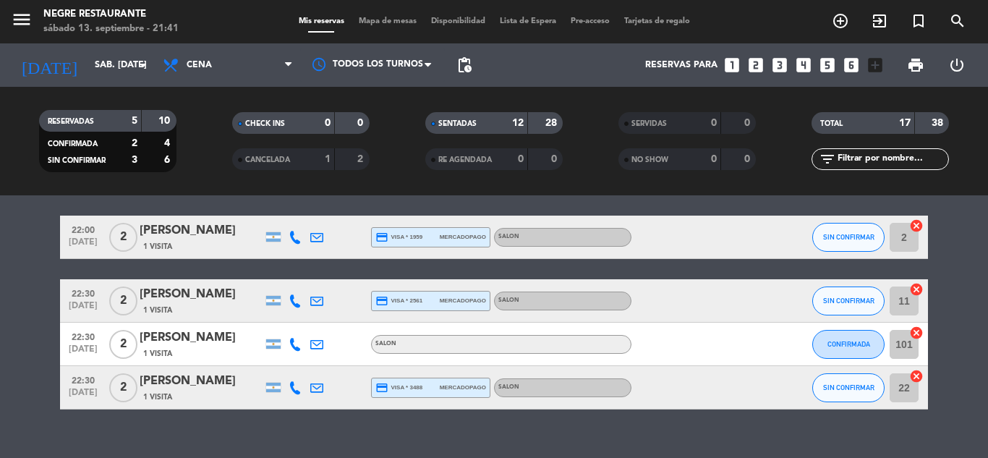
scroll to position [776, 0]
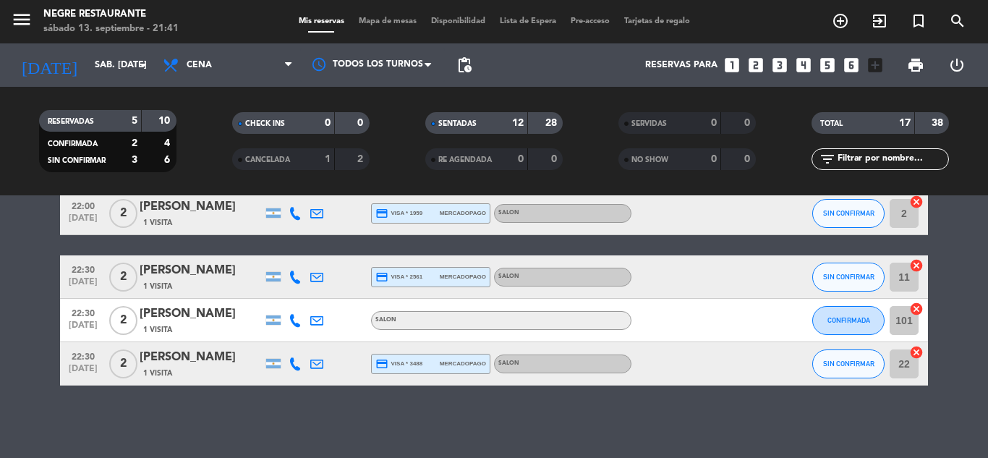
click at [916, 306] on icon "cancel" at bounding box center [917, 309] width 14 height 14
click at [920, 262] on icon "cancel" at bounding box center [917, 265] width 14 height 14
click at [905, 276] on icon "border_all" at bounding box center [906, 276] width 17 height 17
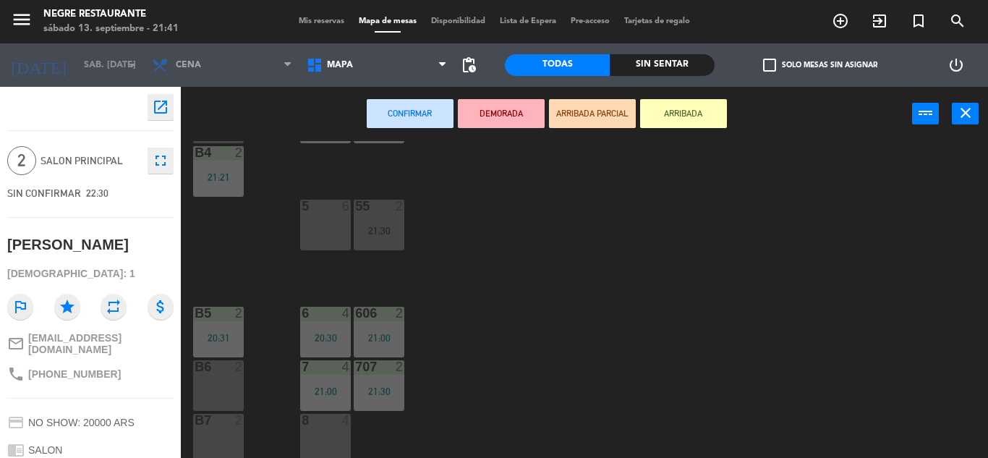
scroll to position [187, 0]
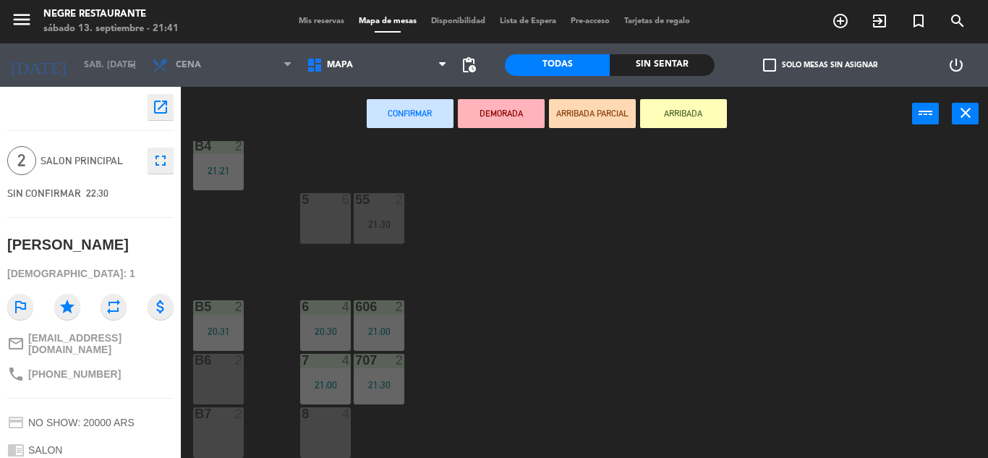
click at [315, 423] on div "8 4" at bounding box center [325, 432] width 51 height 51
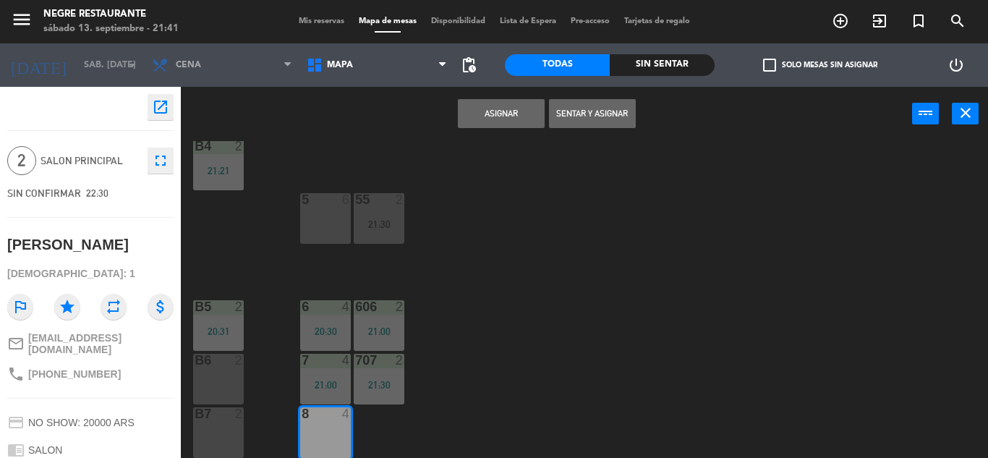
drag, startPoint x: 341, startPoint y: 410, endPoint x: 353, endPoint y: 425, distance: 19.6
click at [353, 424] on div "1 2 21:30 11 2 21:37 101 2 21:36 B1 2 2 2 22:00 22 2 20:30 | 22:30 B2 2 3 2 21:…" at bounding box center [589, 299] width 797 height 317
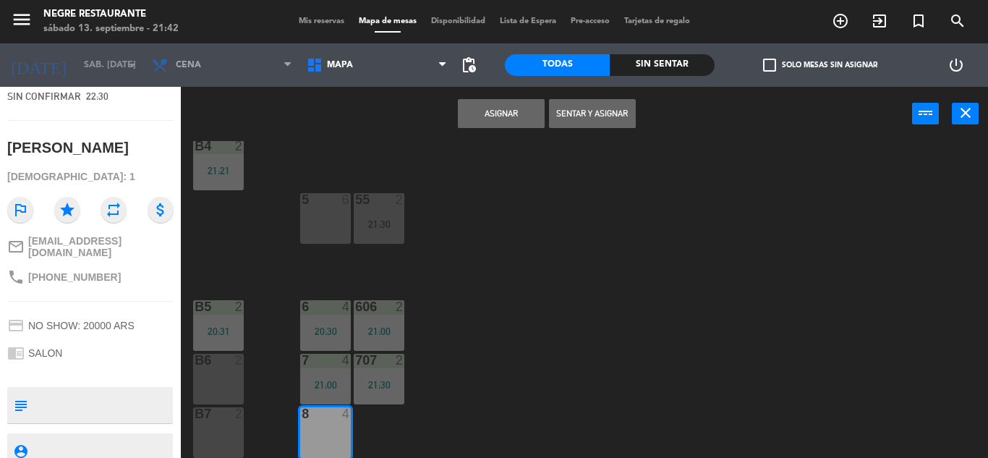
scroll to position [110, 0]
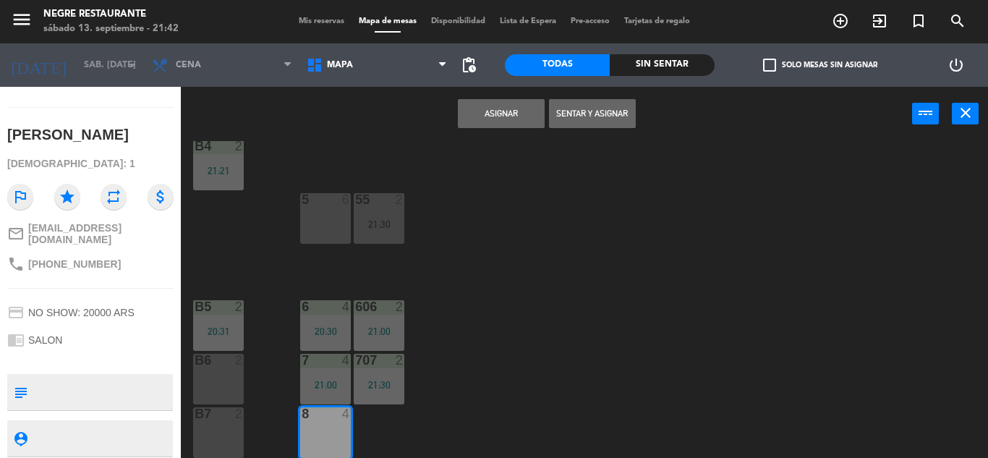
click at [521, 114] on button "Asignar" at bounding box center [501, 113] width 87 height 29
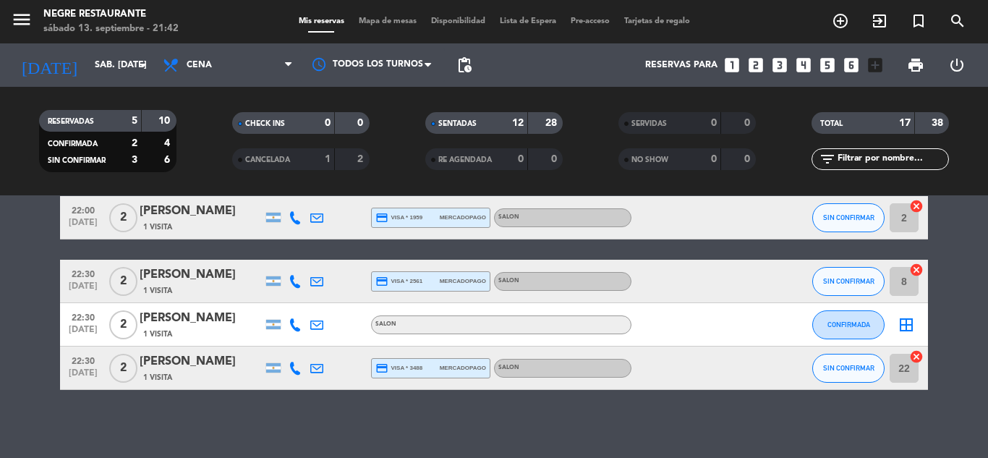
scroll to position [776, 0]
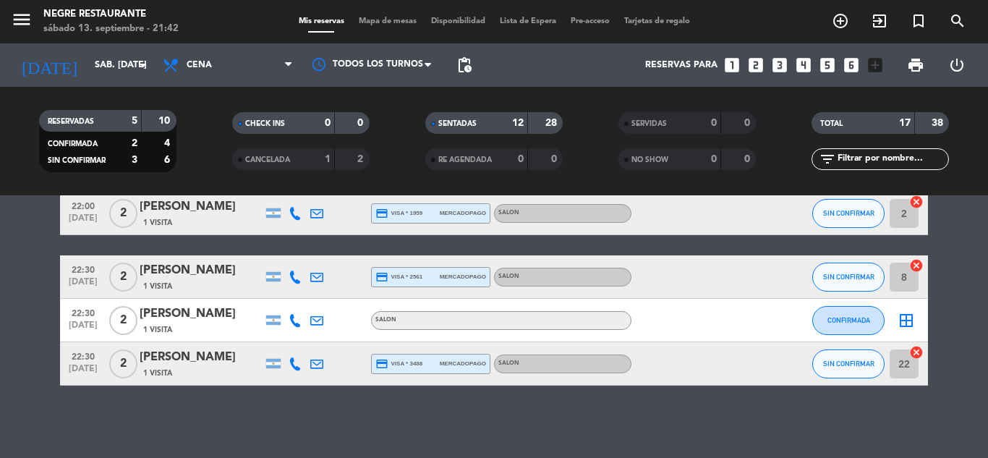
click at [910, 331] on div "border_all" at bounding box center [906, 320] width 43 height 43
click at [906, 321] on icon "border_all" at bounding box center [906, 320] width 17 height 17
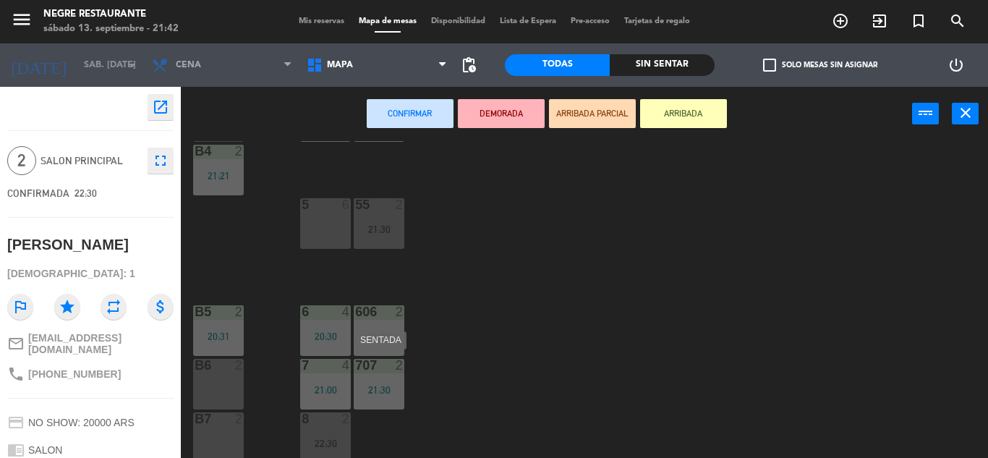
scroll to position [187, 0]
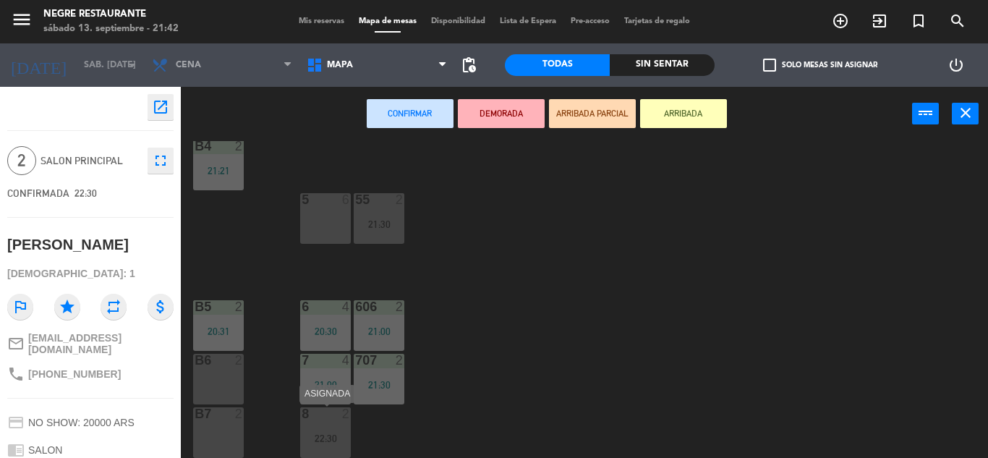
click at [331, 411] on div at bounding box center [325, 413] width 24 height 13
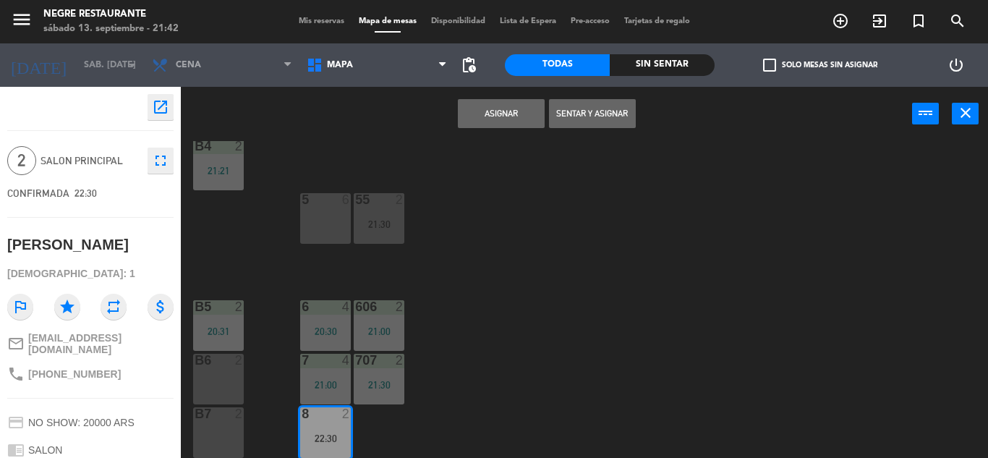
click at [518, 124] on button "Asignar" at bounding box center [501, 113] width 87 height 29
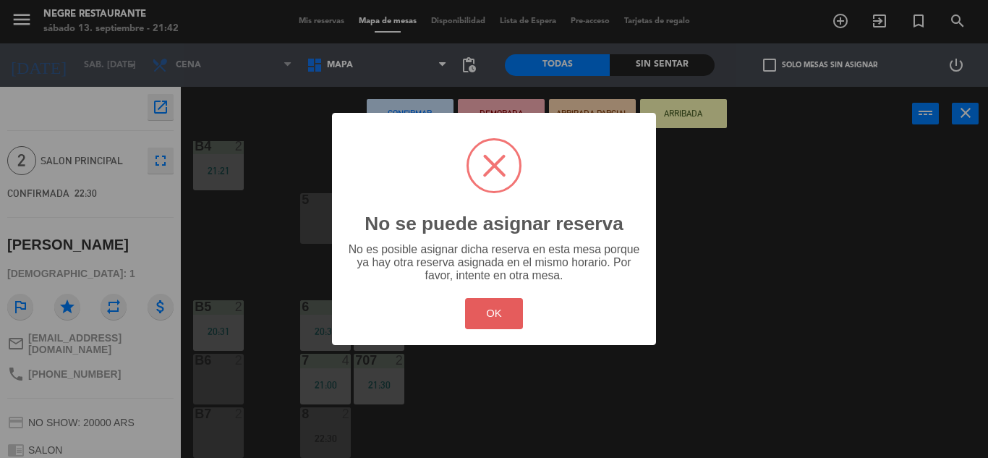
click at [505, 307] on button "OK" at bounding box center [494, 313] width 59 height 31
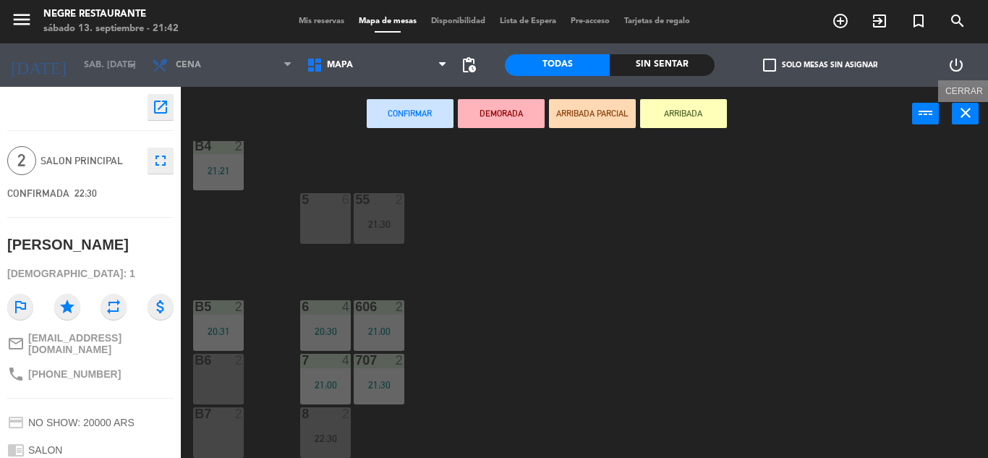
click at [966, 117] on icon "close" at bounding box center [965, 112] width 17 height 17
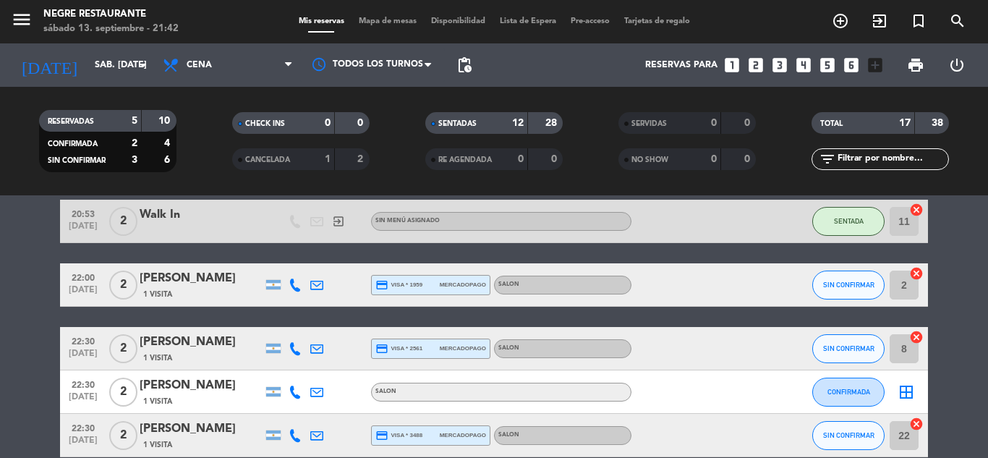
scroll to position [704, 0]
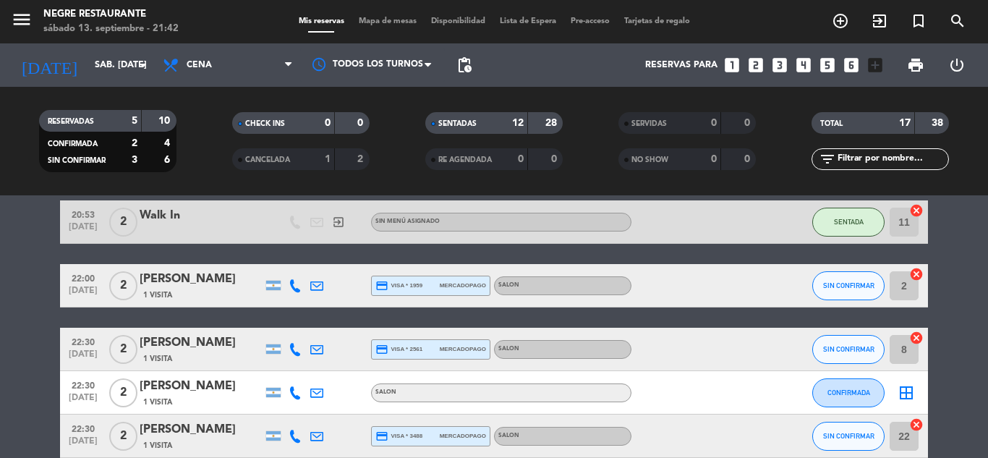
click at [913, 387] on icon "border_all" at bounding box center [906, 392] width 17 height 17
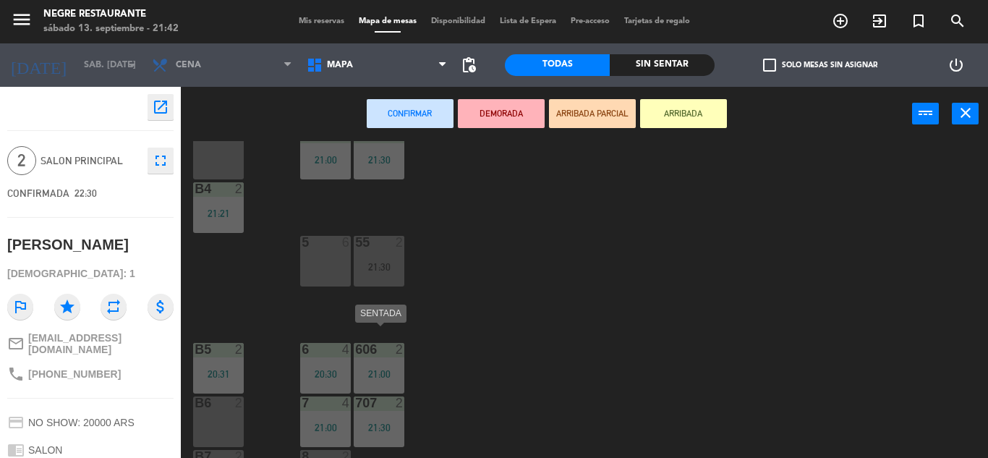
scroll to position [187, 0]
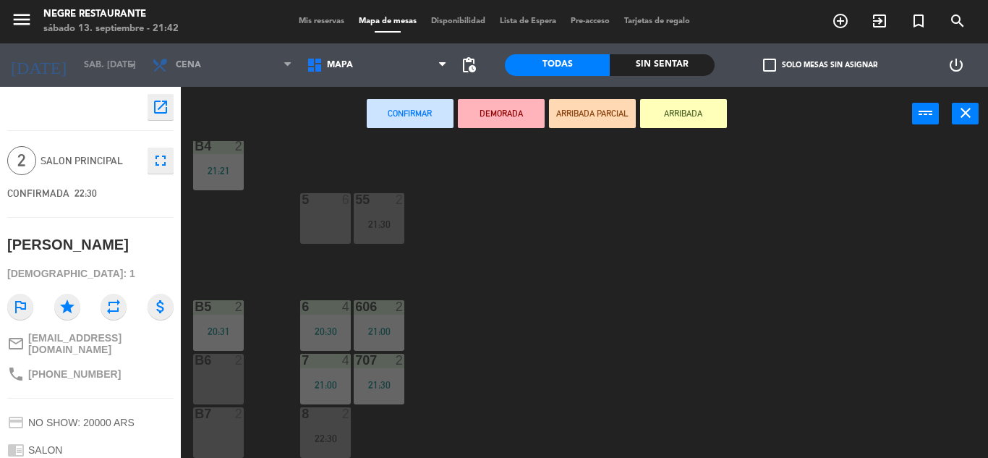
click at [207, 368] on div "B6 2" at bounding box center [218, 361] width 51 height 14
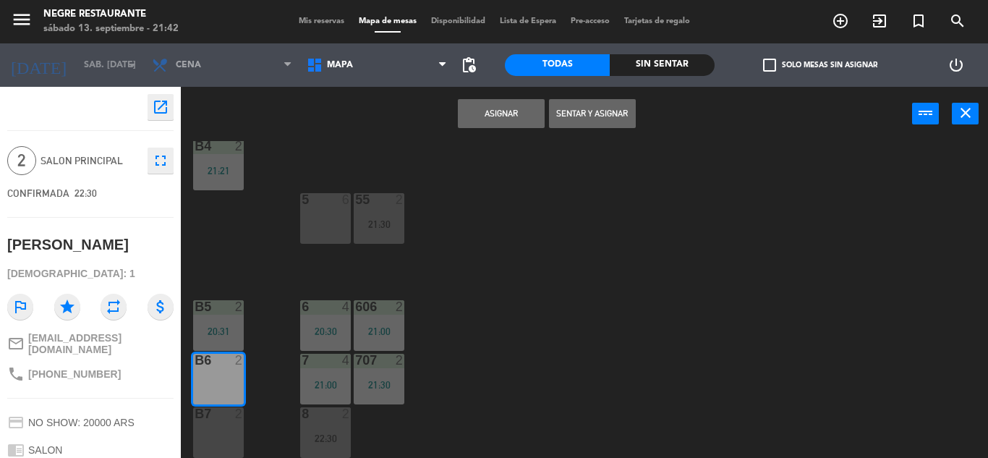
click at [224, 353] on div "1 2 21:30 11 2 21:37 101 2 21:36 B1 2 2 2 22:00 22 2 20:30 | 22:30 B2 2 3 2 21:…" at bounding box center [589, 299] width 797 height 317
click at [241, 368] on div "B6 2" at bounding box center [218, 361] width 51 height 14
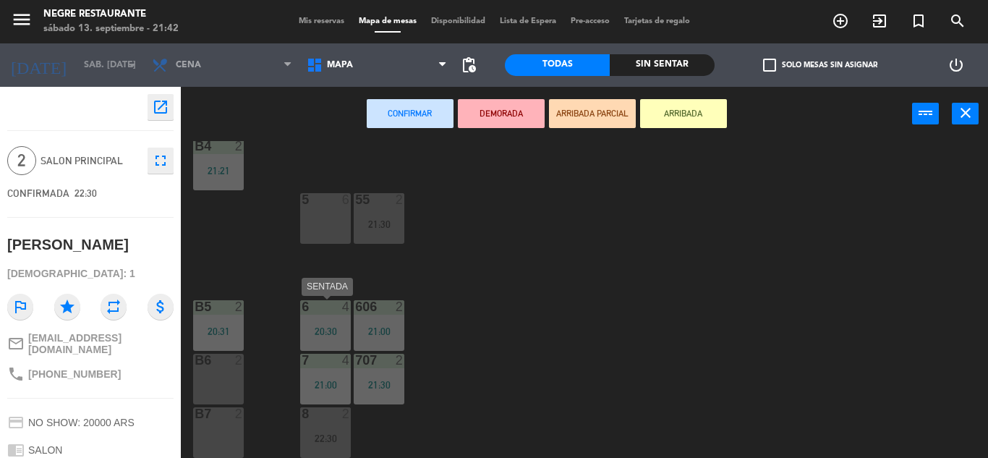
click at [331, 322] on div "6 4 20:30" at bounding box center [325, 325] width 51 height 51
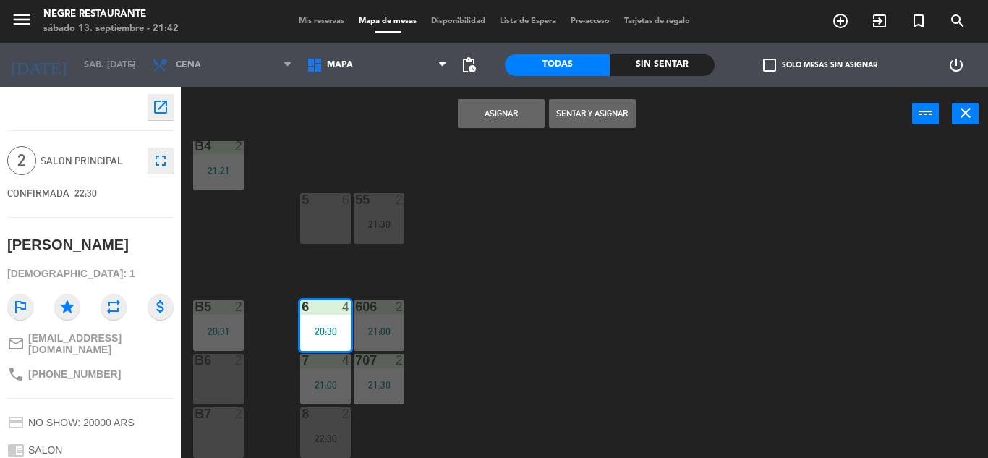
click at [525, 106] on button "Asignar" at bounding box center [501, 113] width 87 height 29
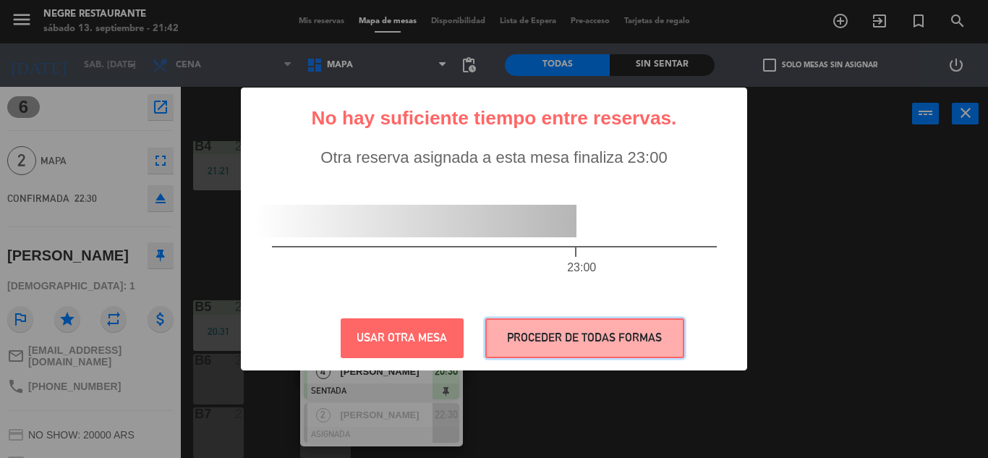
click at [538, 355] on button "PROCEDER DE TODAS FORMAS" at bounding box center [585, 338] width 199 height 40
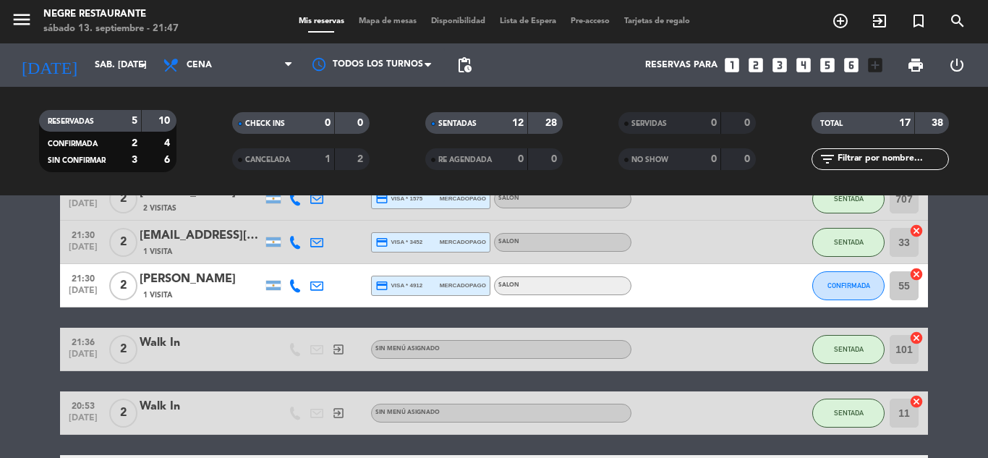
scroll to position [487, 0]
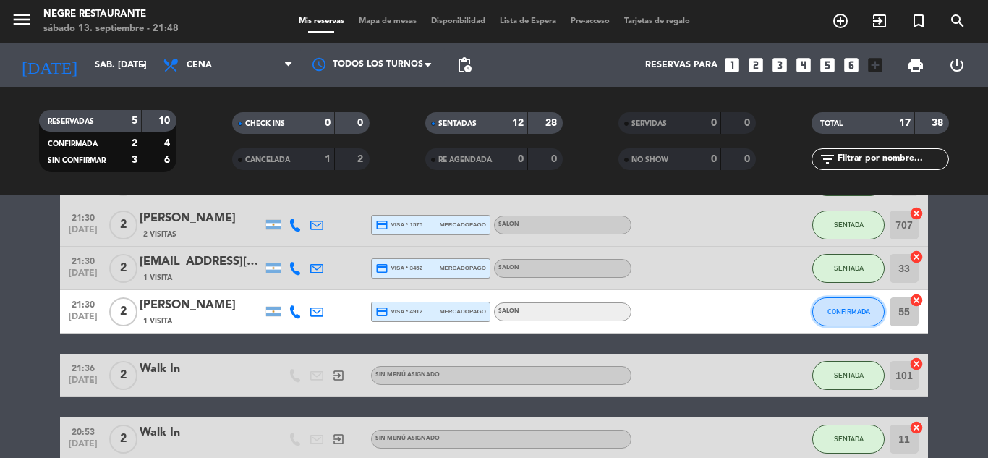
click at [874, 307] on button "CONFIRMADA" at bounding box center [849, 311] width 72 height 29
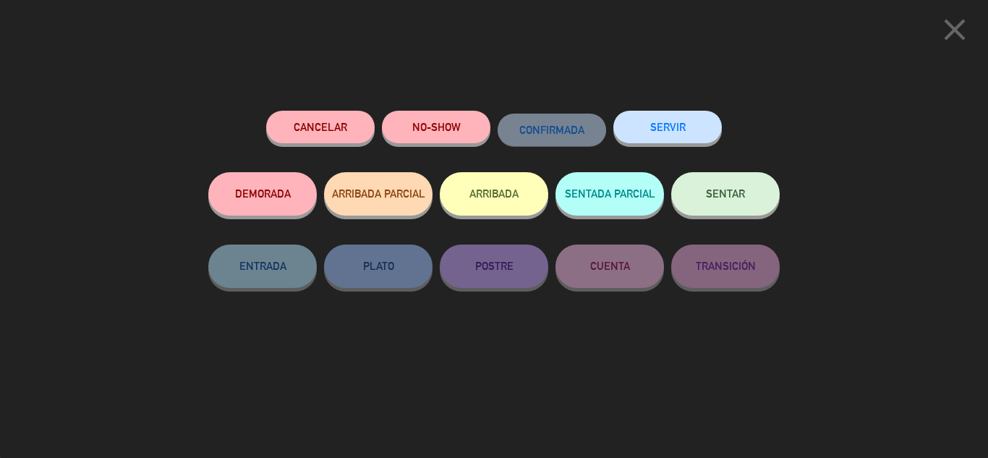
click at [742, 190] on span "SENTAR" at bounding box center [725, 193] width 39 height 12
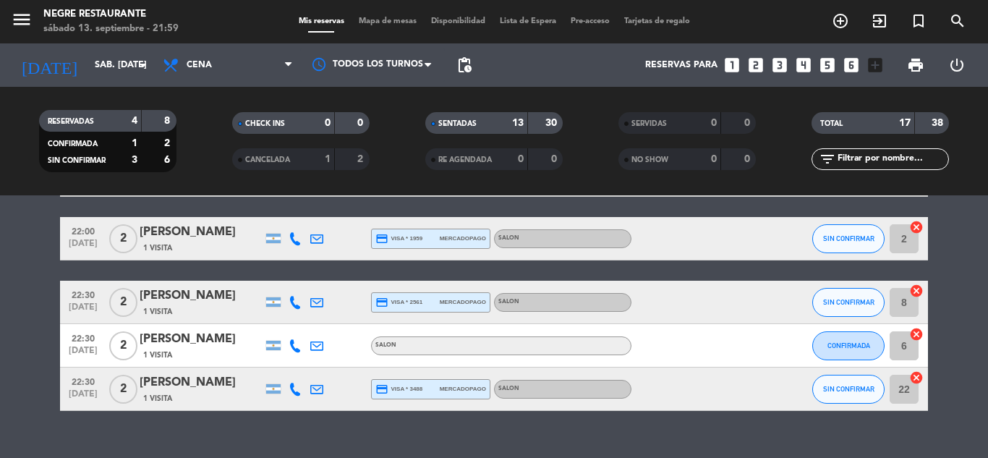
scroll to position [776, 0]
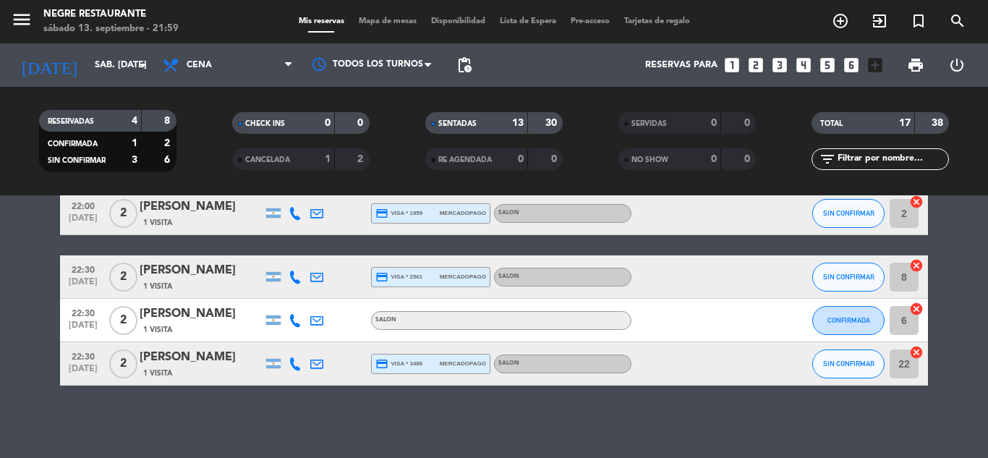
click at [82, 318] on span "22:30" at bounding box center [83, 312] width 36 height 17
click at [164, 308] on div "[PERSON_NAME]" at bounding box center [201, 314] width 123 height 19
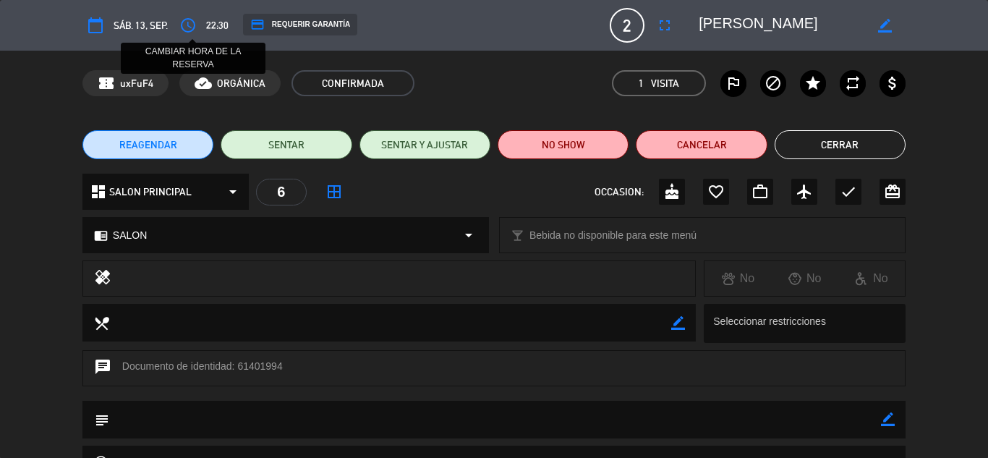
click at [183, 21] on icon "access_time" at bounding box center [187, 25] width 17 height 17
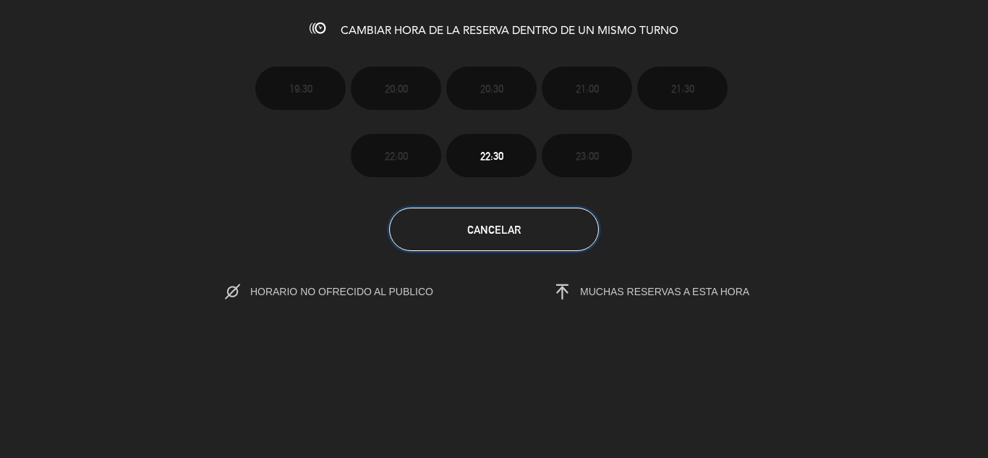
click at [525, 220] on button "Cancelar" at bounding box center [494, 229] width 210 height 43
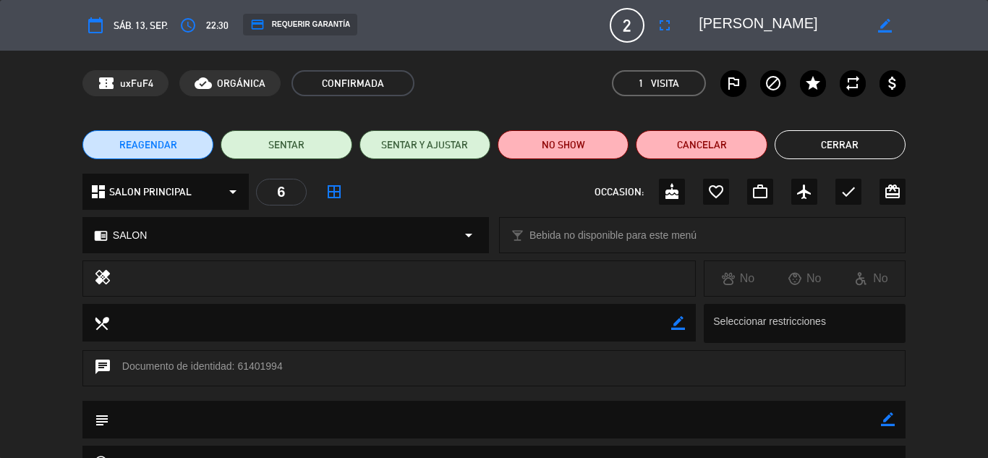
drag, startPoint x: 889, startPoint y: 140, endPoint x: 871, endPoint y: 153, distance: 22.7
click at [887, 143] on button "Cerrar" at bounding box center [840, 144] width 131 height 29
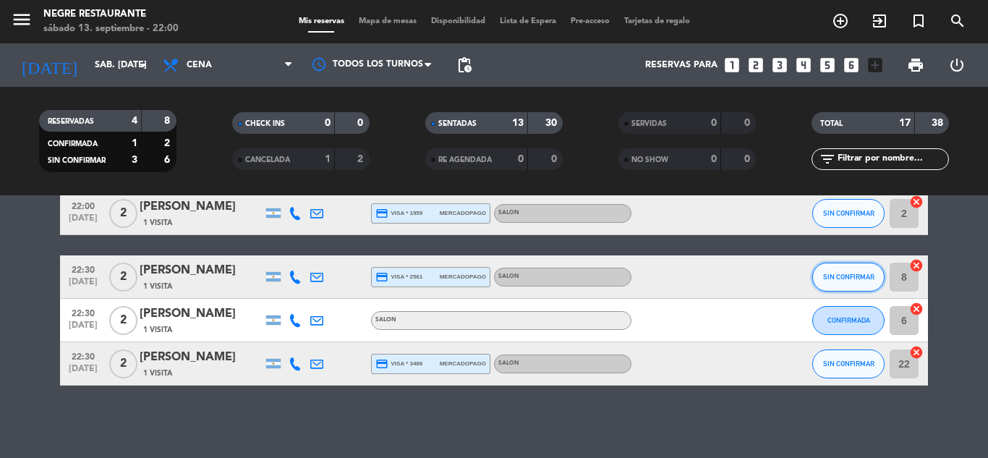
click at [853, 273] on span "SIN CONFIRMAR" at bounding box center [848, 277] width 51 height 8
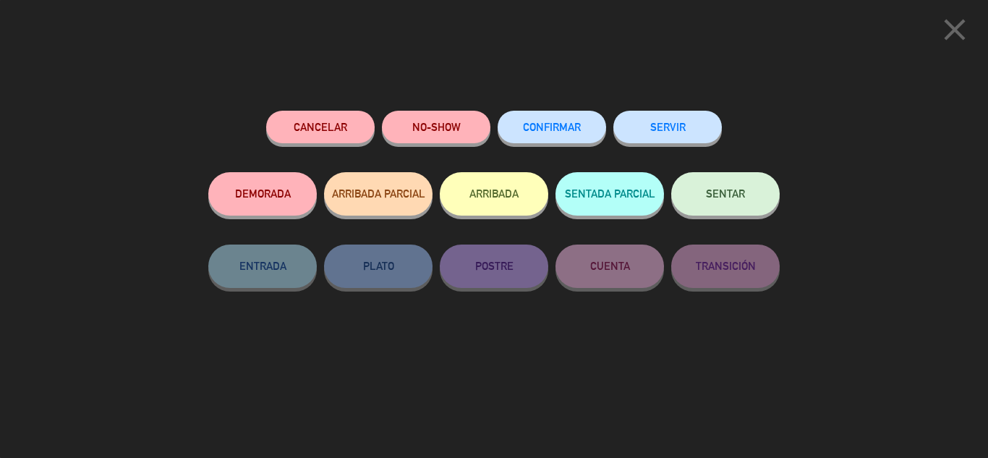
click at [541, 139] on button "CONFIRMAR" at bounding box center [552, 127] width 109 height 33
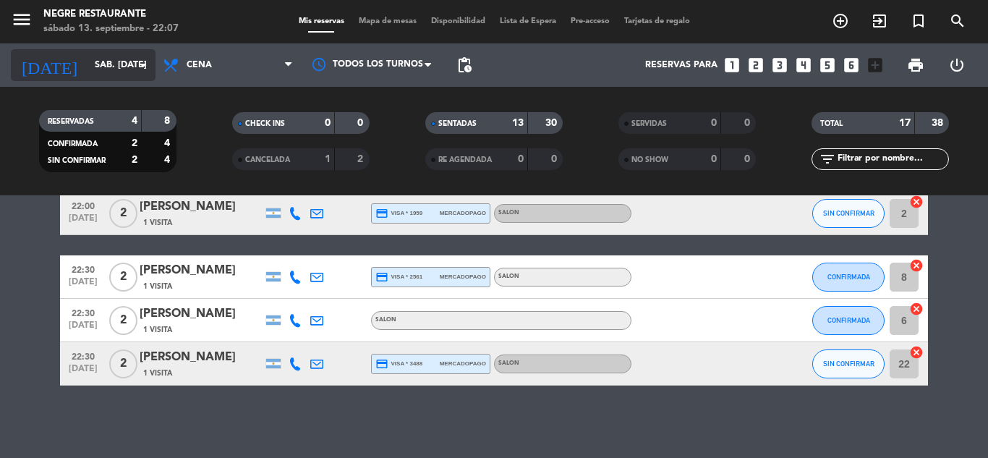
click at [129, 57] on input "sáb. [DATE]" at bounding box center [149, 65] width 122 height 25
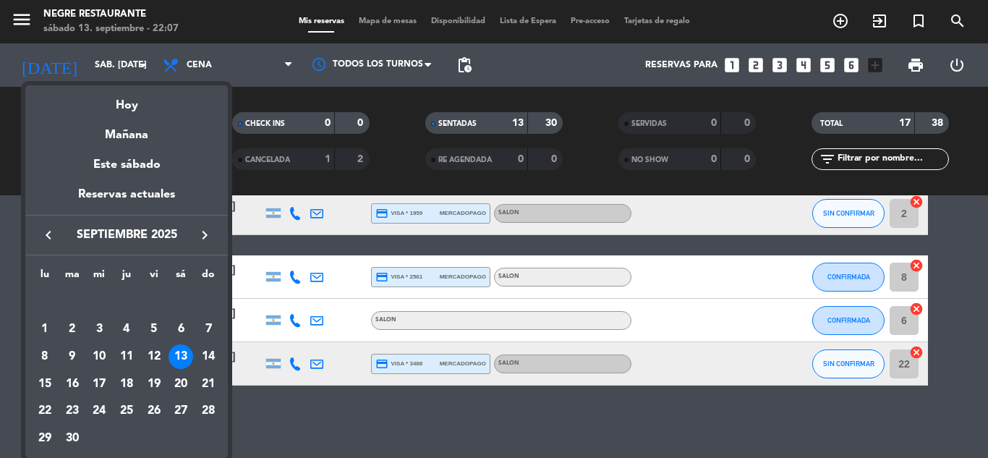
click at [384, 242] on div at bounding box center [494, 229] width 988 height 458
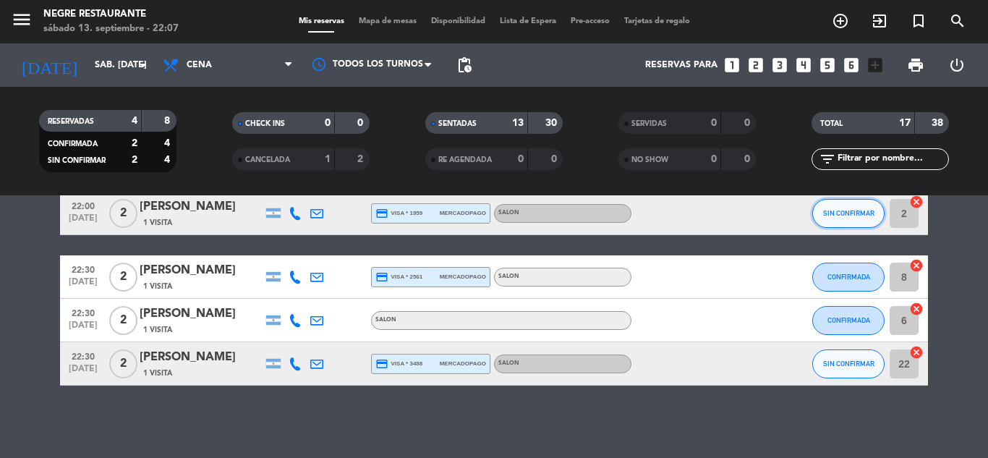
click at [850, 219] on button "SIN CONFIRMAR" at bounding box center [849, 213] width 72 height 29
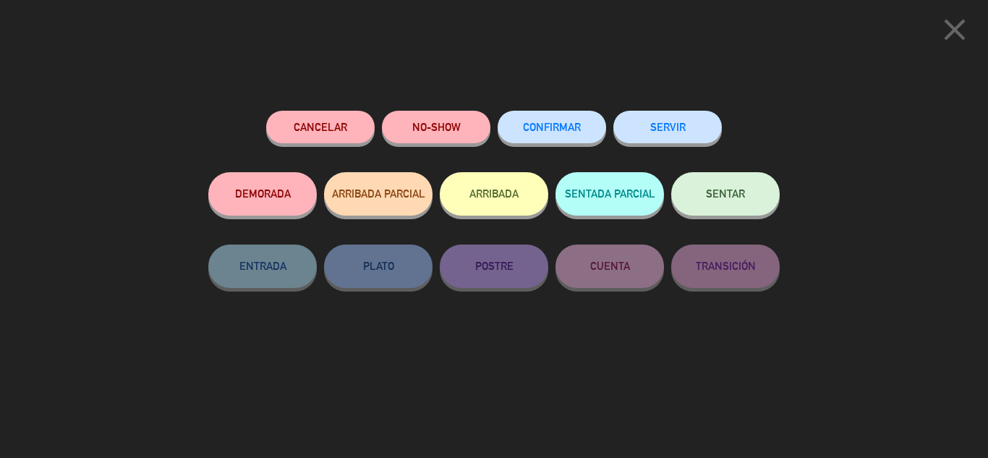
click at [690, 183] on button "SENTAR" at bounding box center [726, 193] width 109 height 43
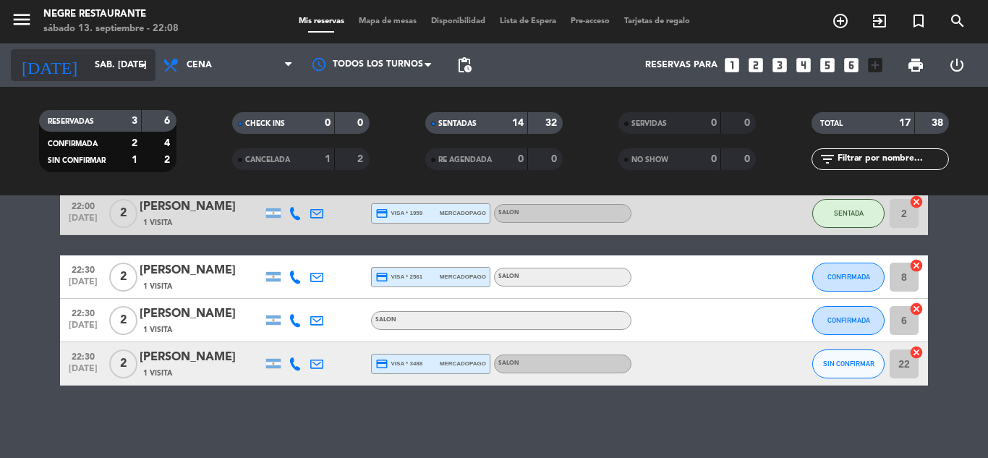
click at [112, 64] on input "sáb. [DATE]" at bounding box center [149, 65] width 122 height 25
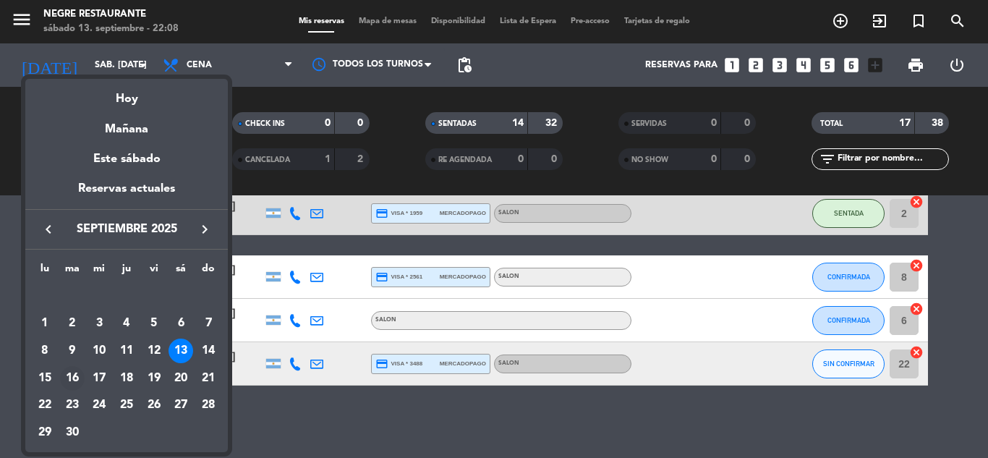
click at [72, 376] on div "16" at bounding box center [72, 378] width 25 height 25
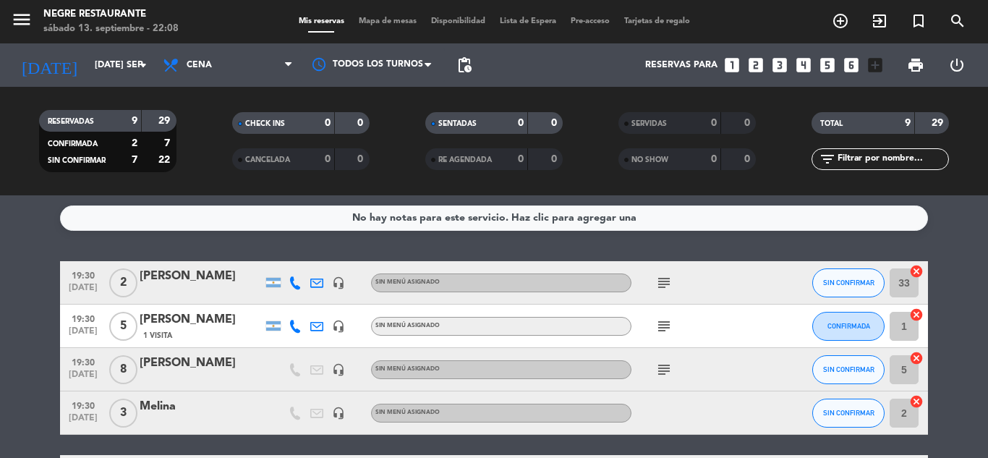
scroll to position [0, 0]
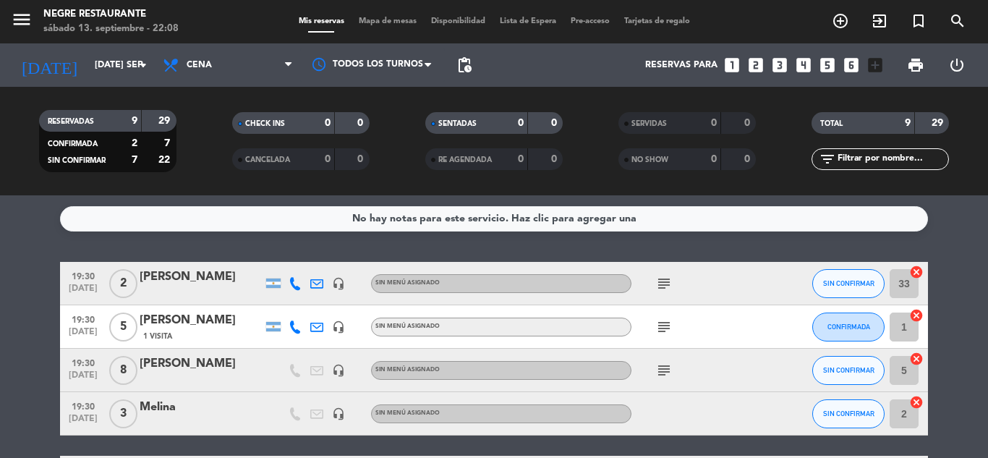
click at [672, 321] on icon "subject" at bounding box center [664, 326] width 17 height 17
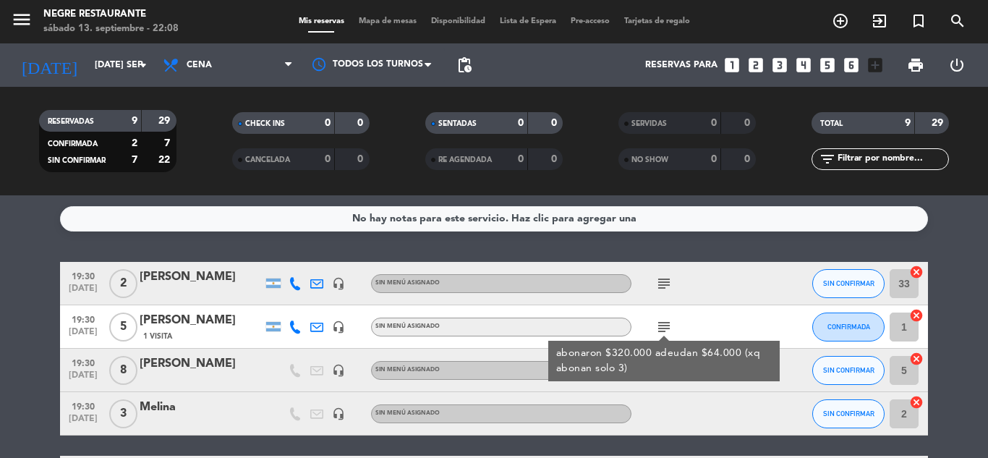
click at [664, 290] on icon "subject" at bounding box center [664, 283] width 17 height 17
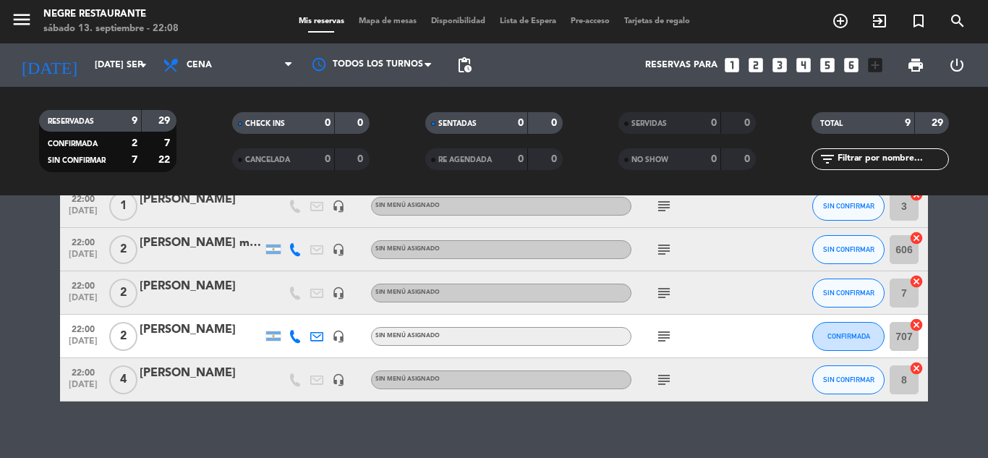
scroll to position [287, 0]
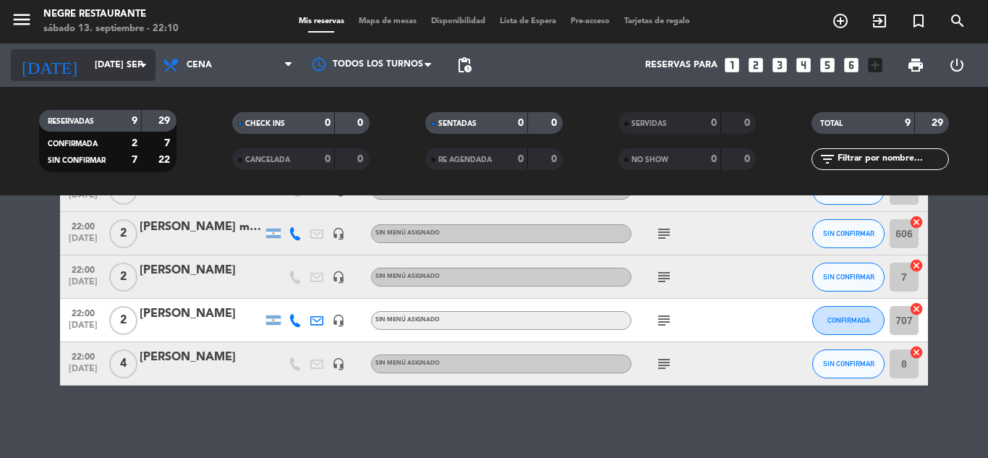
click at [143, 69] on icon "arrow_drop_down" at bounding box center [143, 64] width 17 height 17
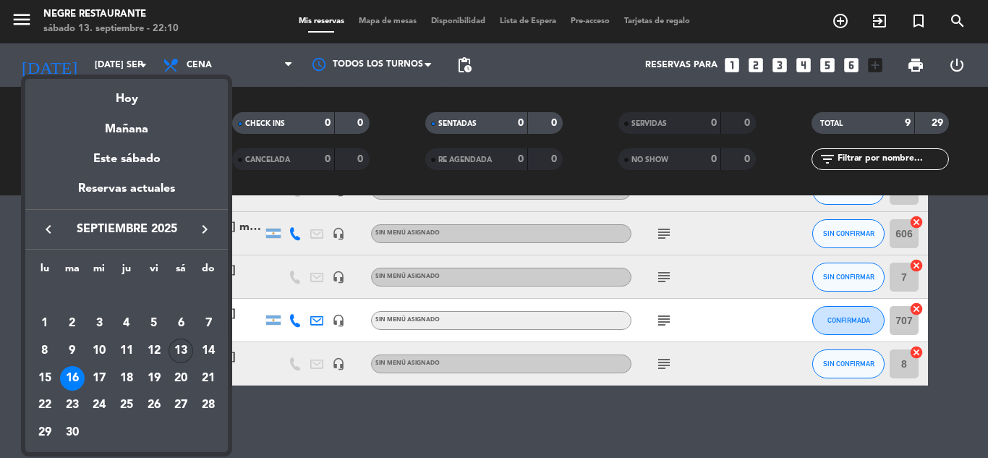
click at [182, 345] on div "13" at bounding box center [181, 351] width 25 height 25
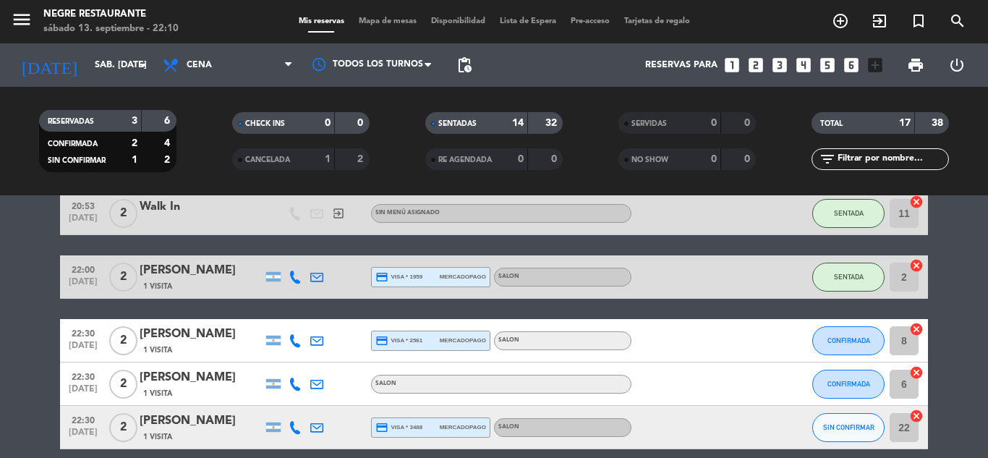
scroll to position [776, 0]
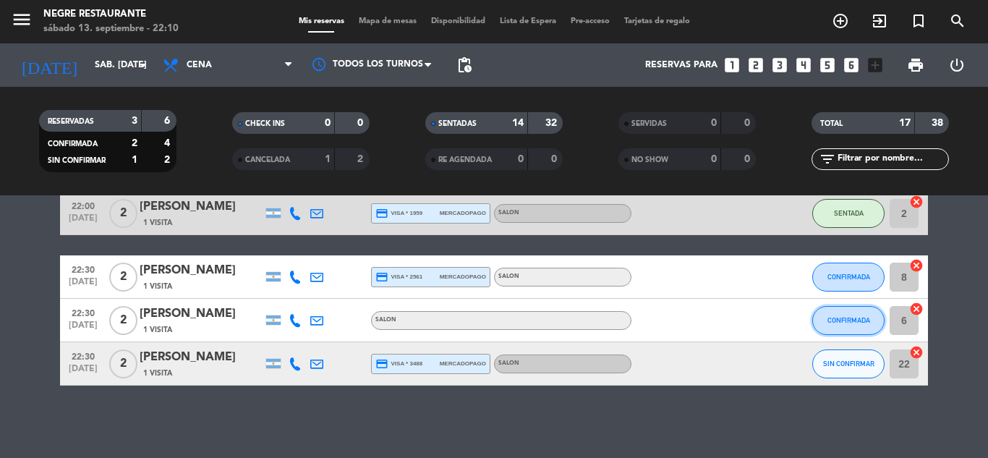
click at [858, 321] on span "CONFIRMADA" at bounding box center [849, 320] width 43 height 8
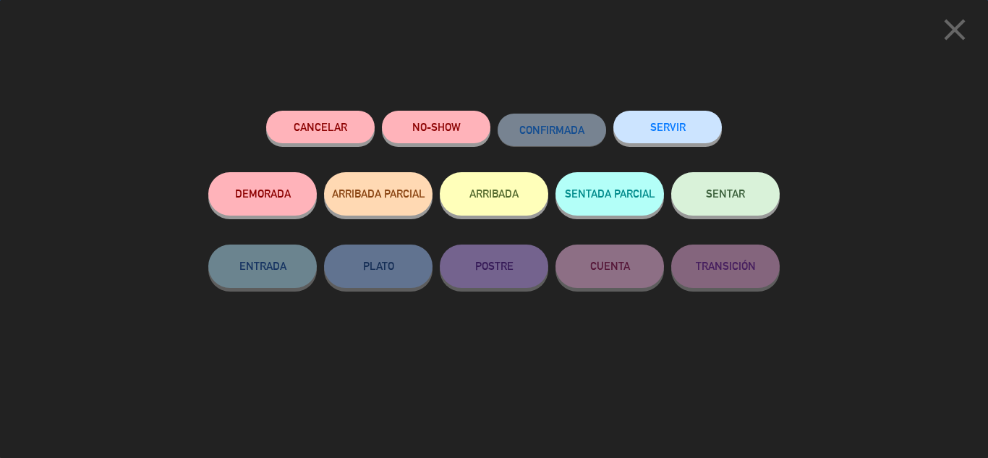
click at [758, 203] on button "SENTAR" at bounding box center [726, 193] width 109 height 43
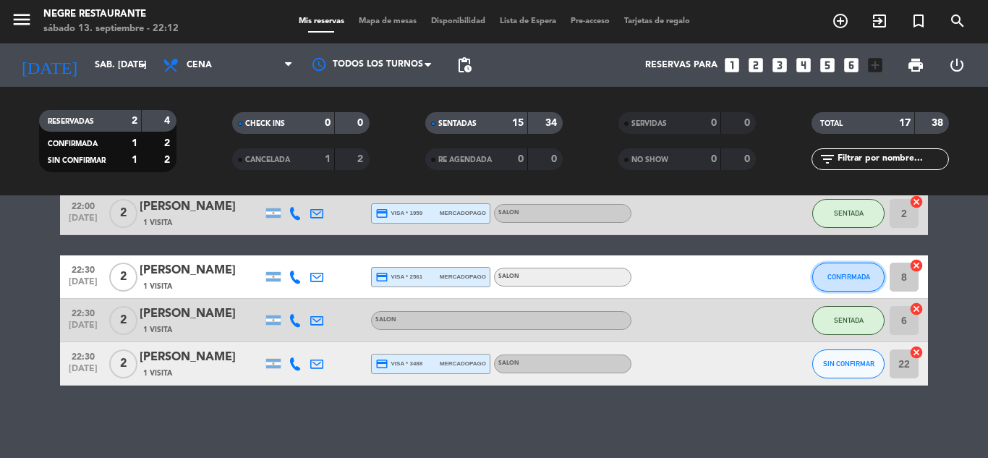
click at [873, 277] on button "CONFIRMADA" at bounding box center [849, 277] width 72 height 29
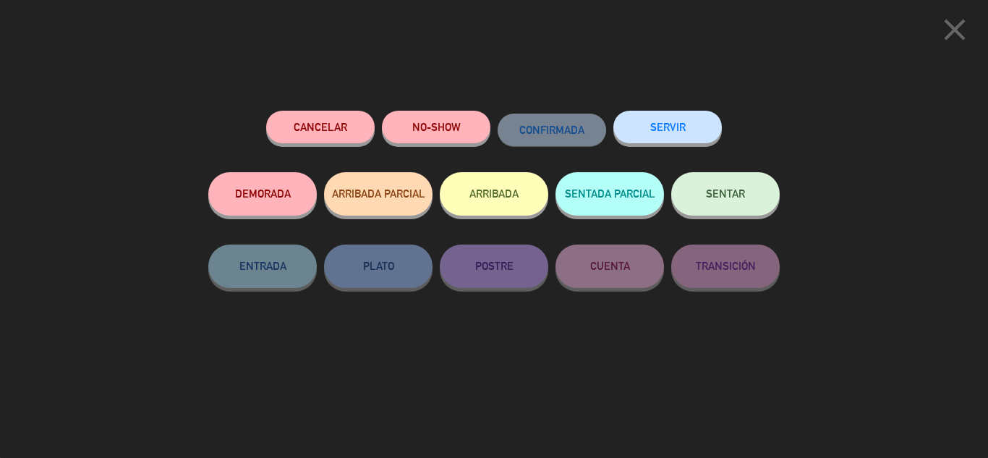
click at [713, 188] on button "SENTAR" at bounding box center [726, 193] width 109 height 43
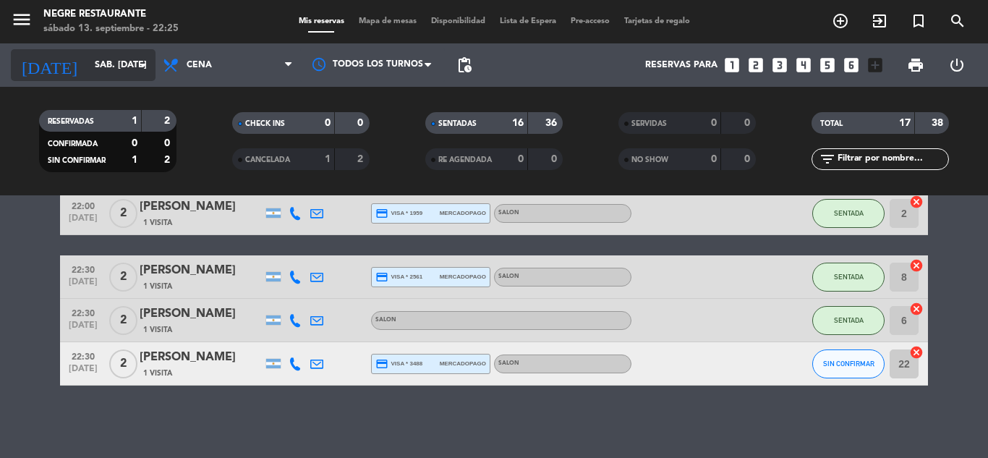
click at [117, 63] on input "sáb. [DATE]" at bounding box center [149, 65] width 122 height 25
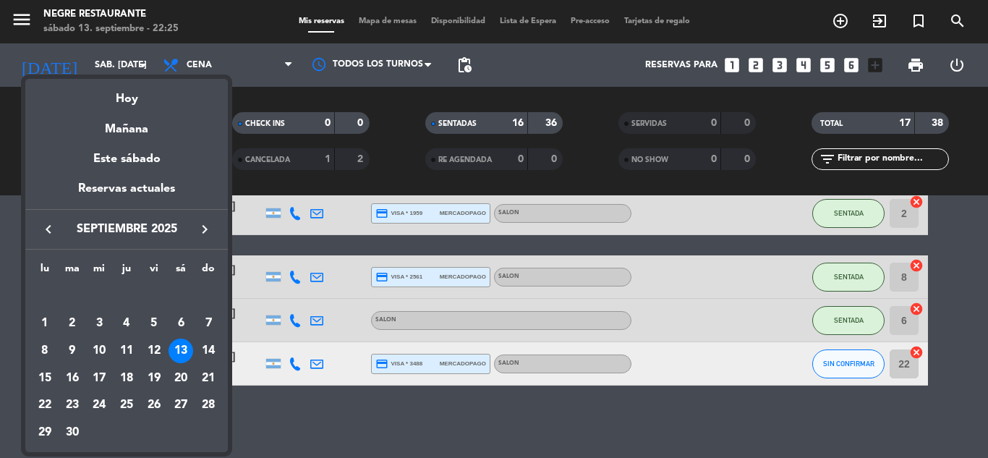
click at [73, 378] on div "16" at bounding box center [72, 378] width 25 height 25
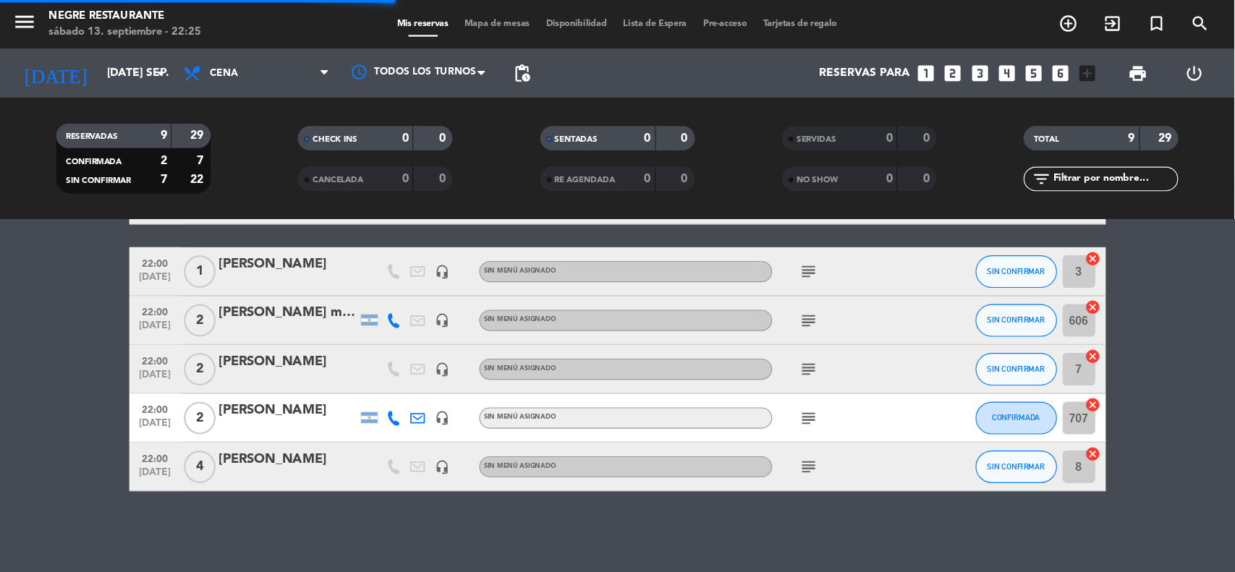
scroll to position [172, 0]
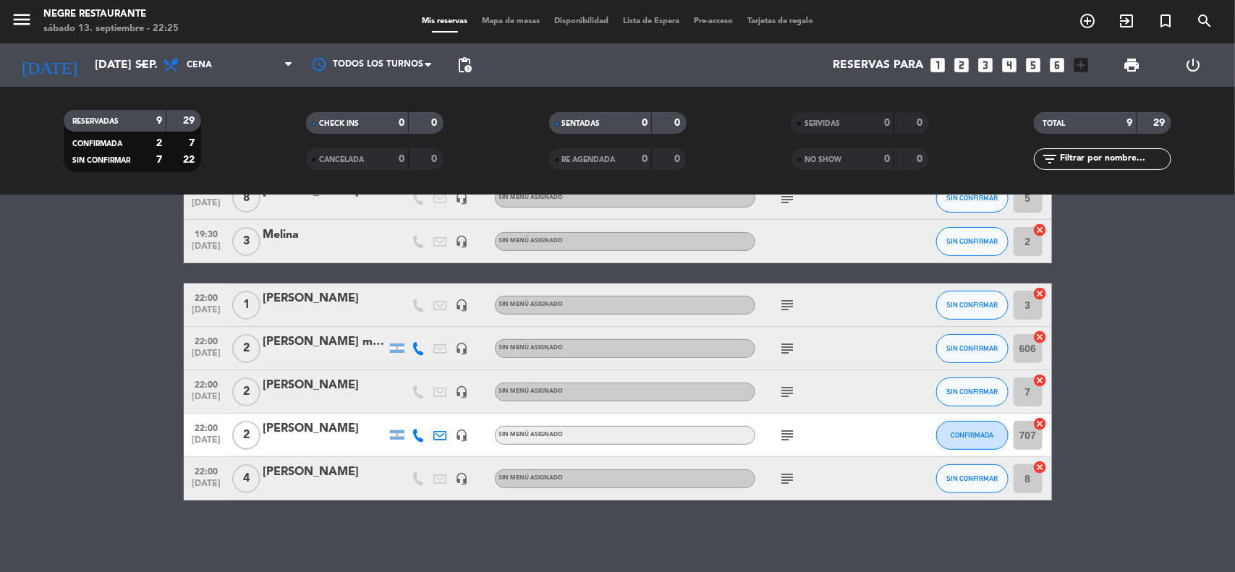
drag, startPoint x: 889, startPoint y: 1, endPoint x: 114, endPoint y: 295, distance: 828.8
click at [109, 295] on bookings-row "19:30 [DATE] 2 [PERSON_NAME] headset_mic Sin menú asignado subject SIN CONFIRMA…" at bounding box center [617, 295] width 1235 height 411
click at [787, 457] on icon "subject" at bounding box center [787, 478] width 17 height 17
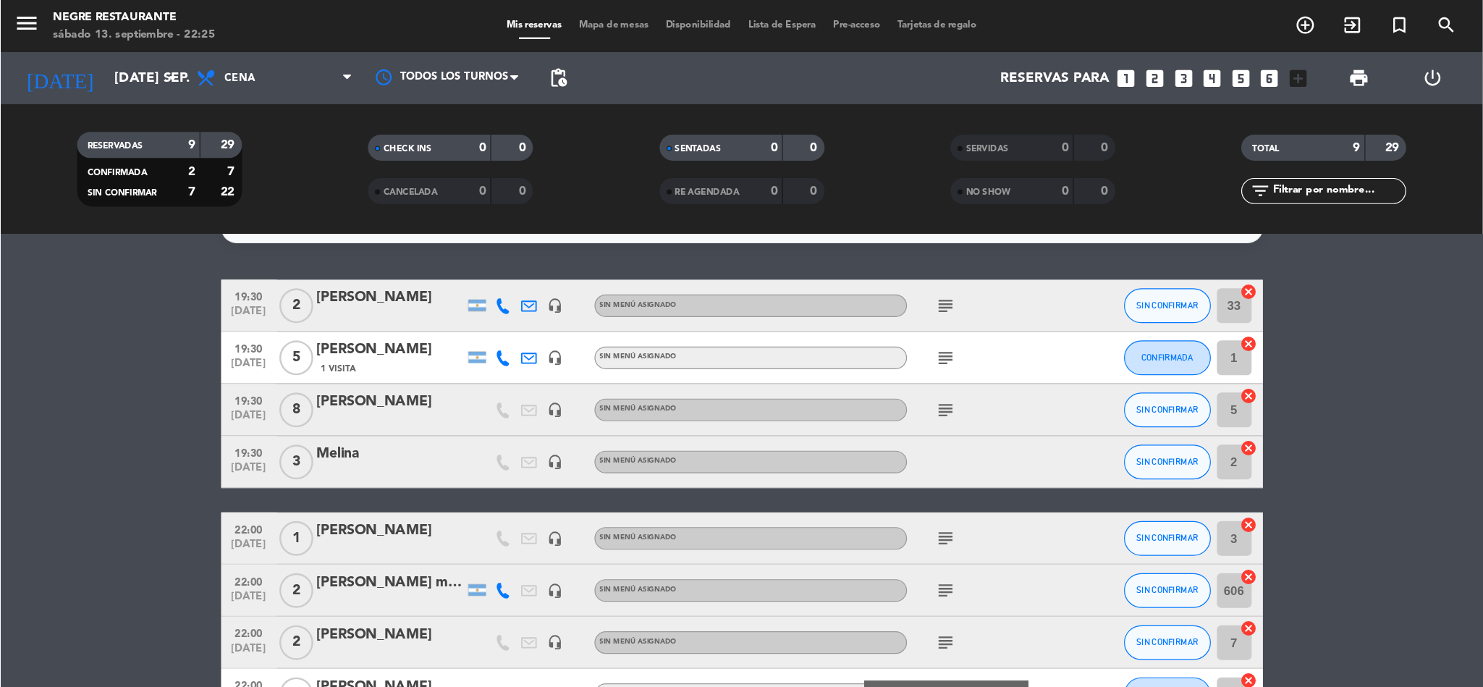
scroll to position [0, 0]
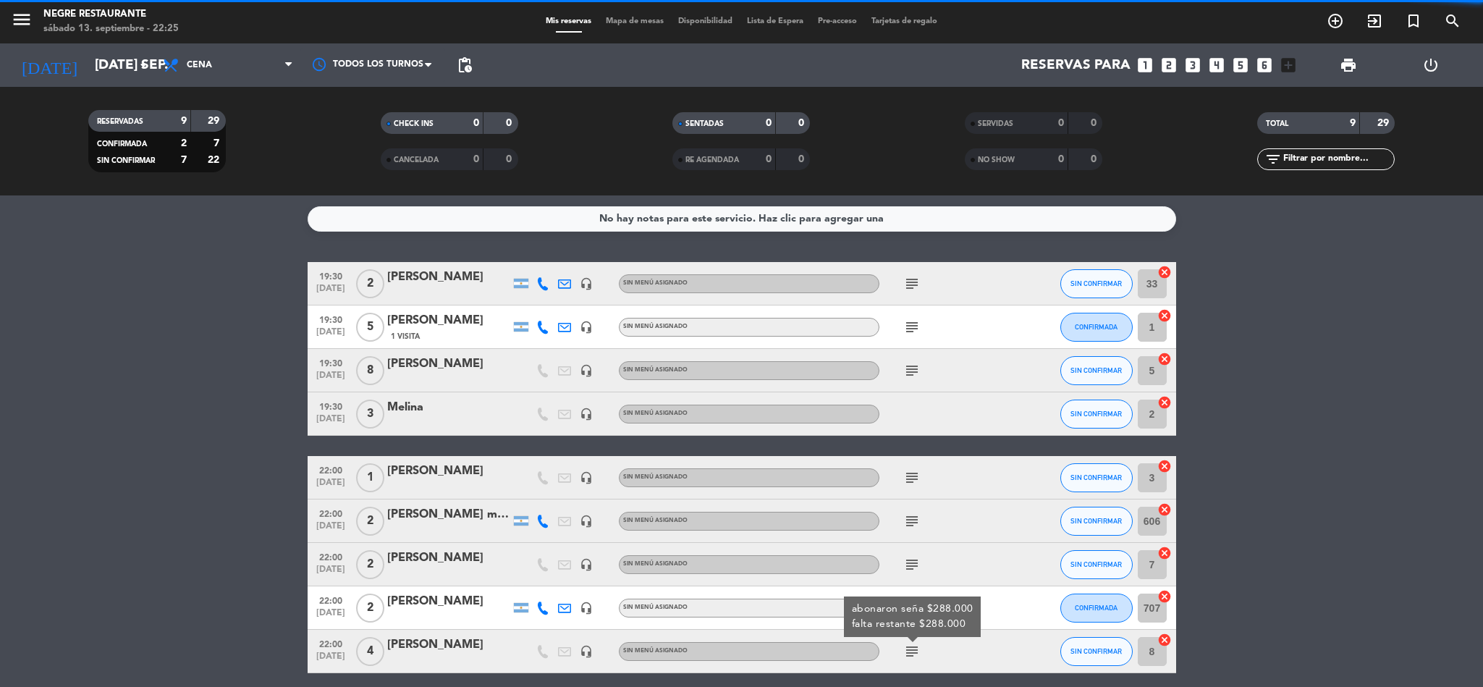
drag, startPoint x: 1219, startPoint y: 0, endPoint x: 300, endPoint y: 431, distance: 1014.9
click at [292, 431] on bookings-row "19:30 [DATE] 2 [PERSON_NAME] headset_mic Sin menú asignado subject SIN CONFIRMA…" at bounding box center [741, 467] width 1483 height 411
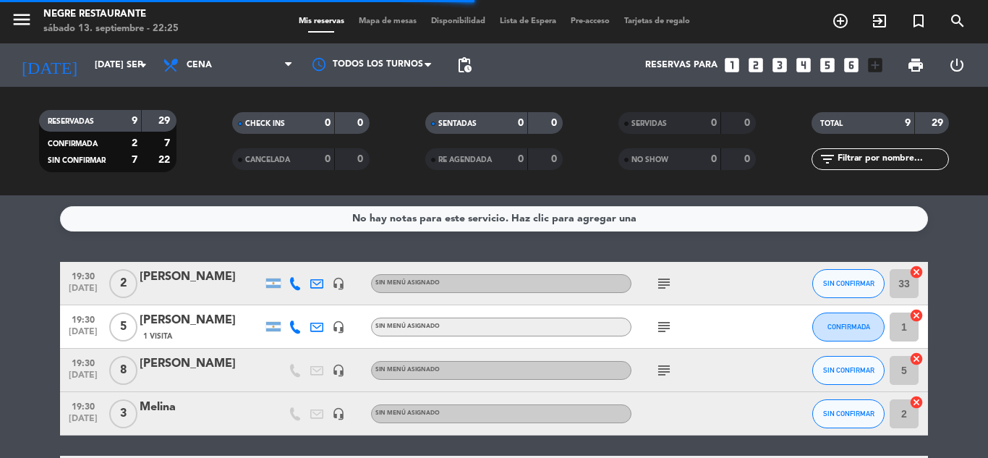
drag, startPoint x: 1428, startPoint y: 0, endPoint x: 211, endPoint y: 249, distance: 1243.1
click at [211, 249] on div "No hay notas para este servicio. Haz clic para agregar una 19:30 [DATE] 2 [PERS…" at bounding box center [494, 326] width 988 height 263
click at [277, 242] on div "No hay notas para este servicio. Haz clic para agregar una 19:30 [DATE] 2 [PERS…" at bounding box center [494, 326] width 988 height 263
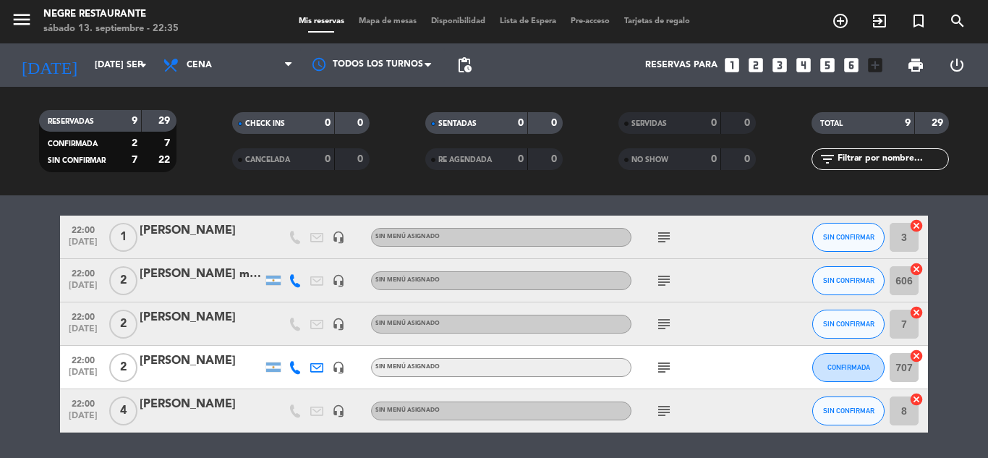
scroll to position [215, 0]
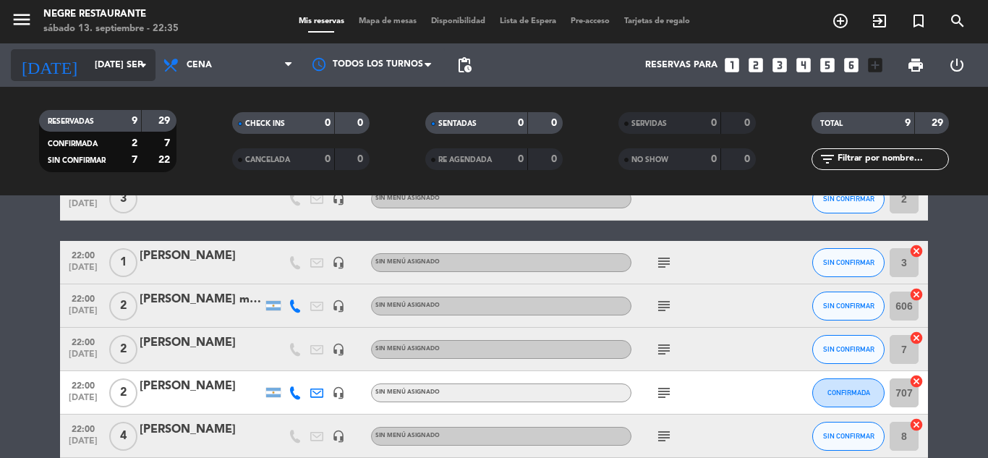
click at [143, 74] on input "[DATE] sep." at bounding box center [149, 65] width 122 height 25
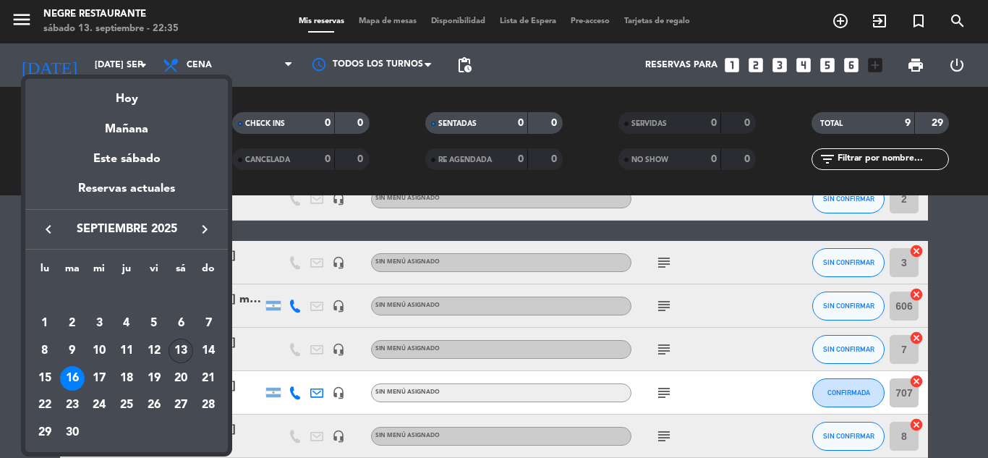
click at [173, 350] on div "13" at bounding box center [181, 351] width 25 height 25
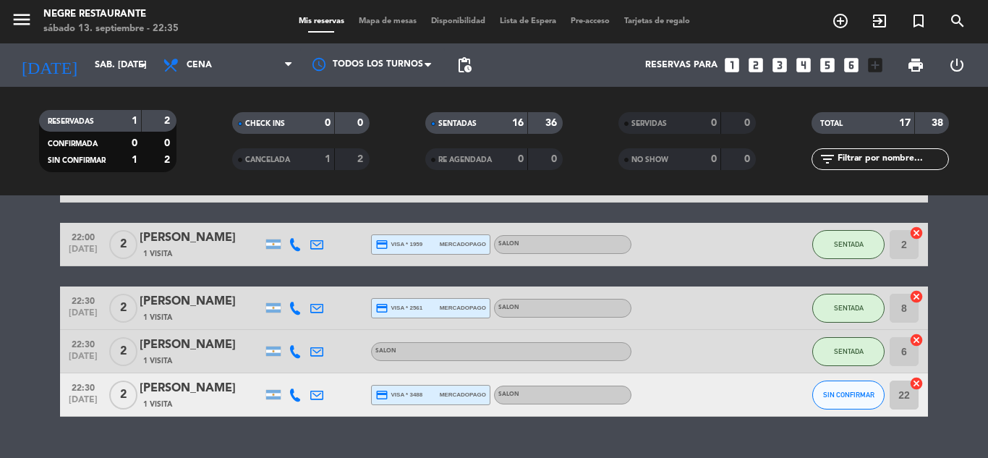
scroll to position [776, 0]
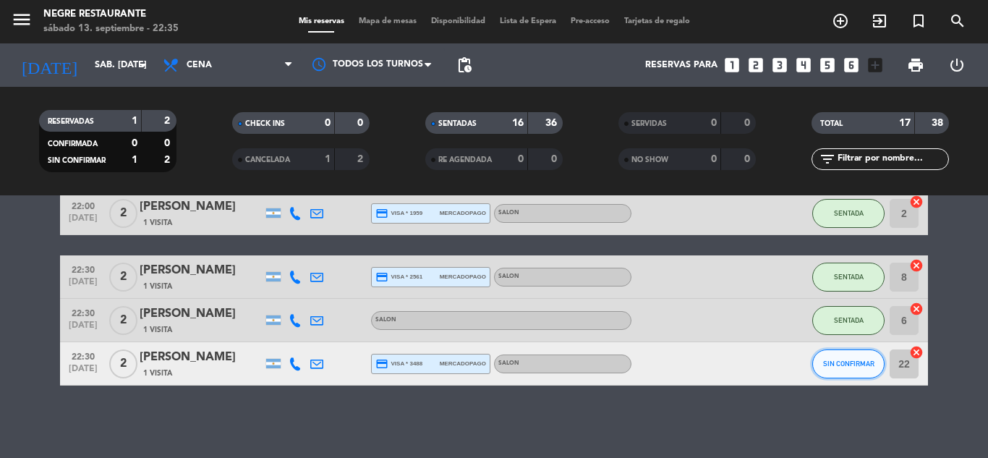
click at [844, 365] on span "SIN CONFIRMAR" at bounding box center [848, 364] width 51 height 8
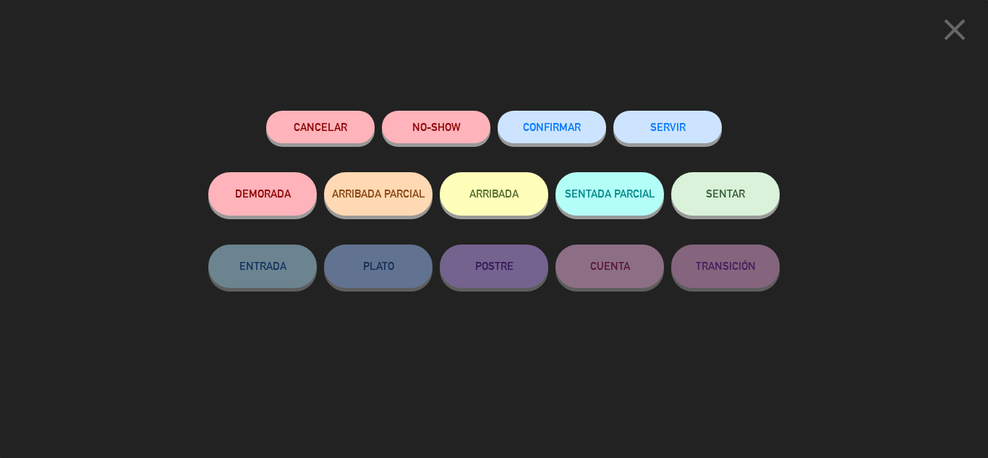
click at [719, 192] on span "SENTAR" at bounding box center [725, 193] width 39 height 12
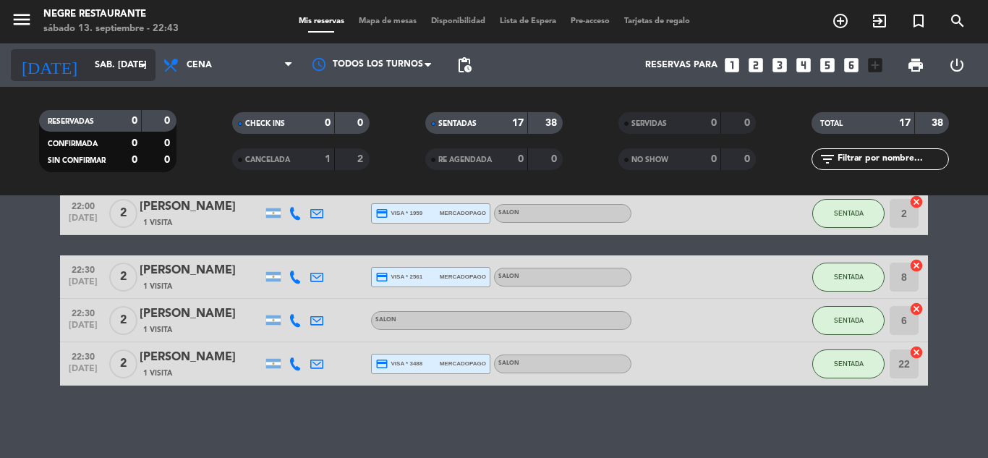
click at [117, 53] on input "sáb. [DATE]" at bounding box center [149, 65] width 122 height 25
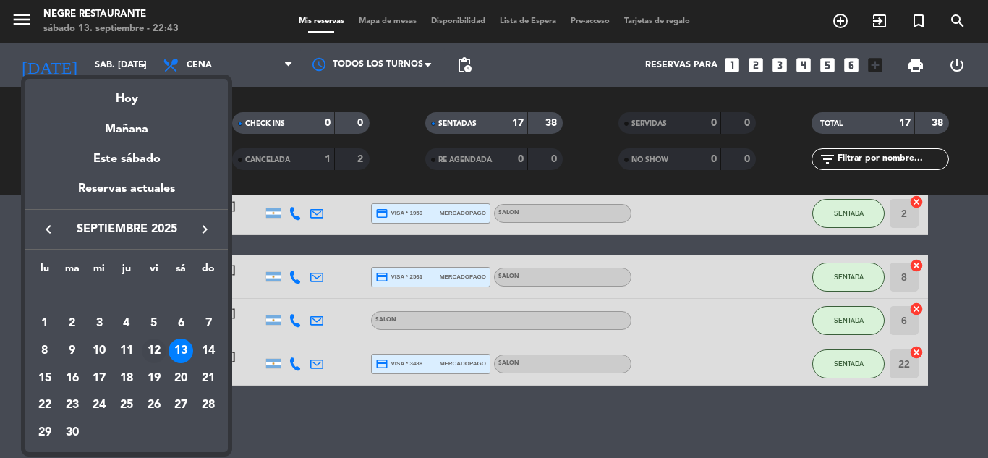
click at [156, 342] on div "12" at bounding box center [154, 351] width 25 height 25
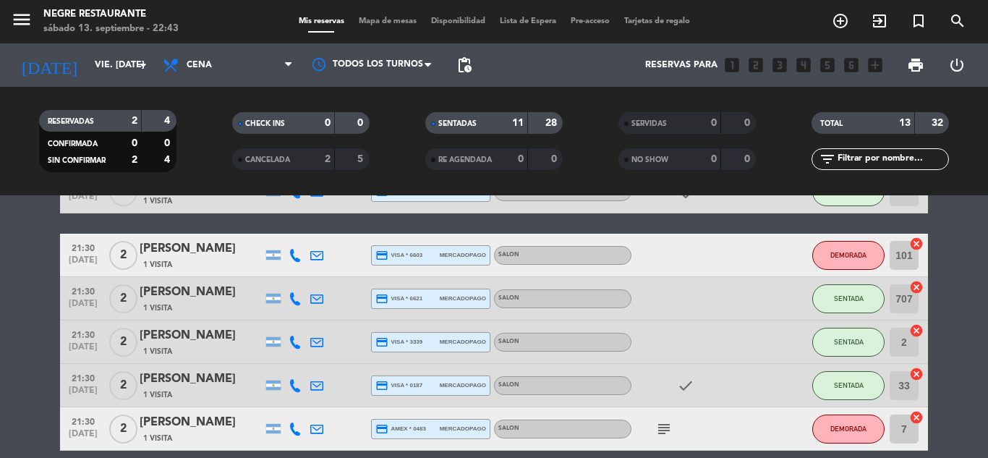
scroll to position [357, 0]
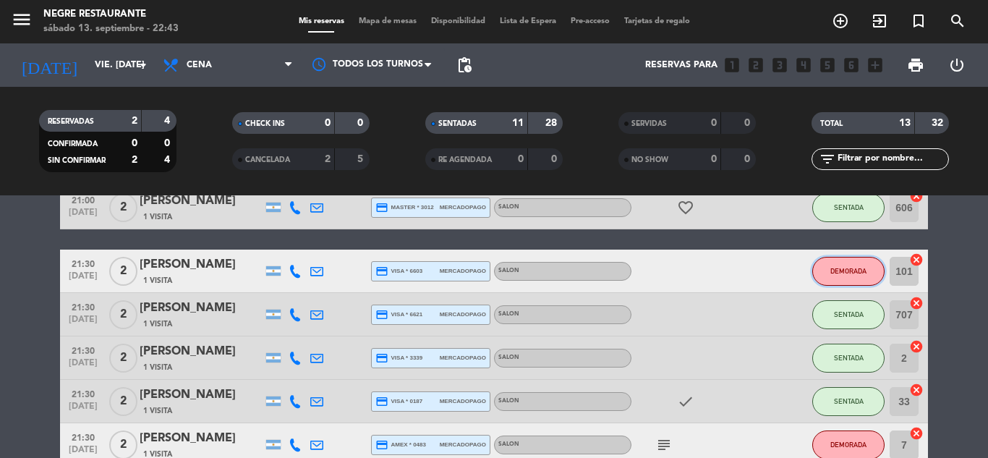
click at [838, 260] on button "DEMORADA" at bounding box center [849, 271] width 72 height 29
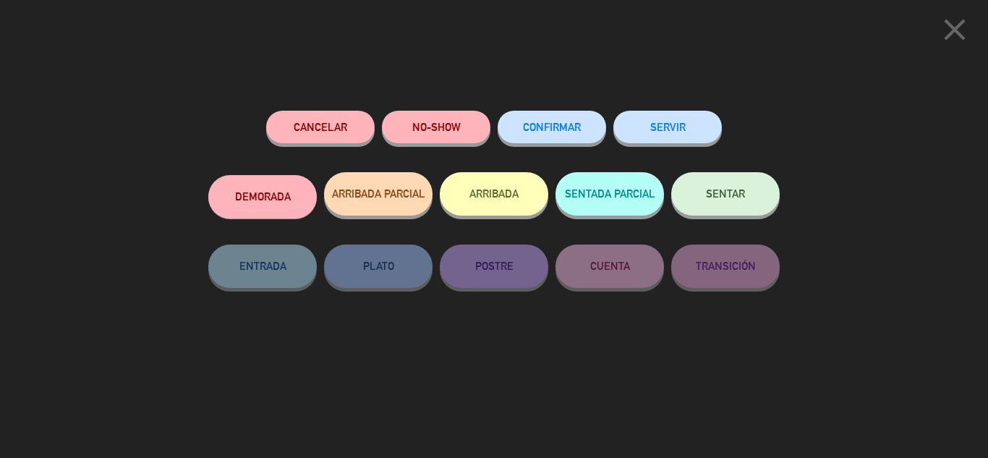
click at [338, 129] on button "Cancelar" at bounding box center [320, 127] width 109 height 33
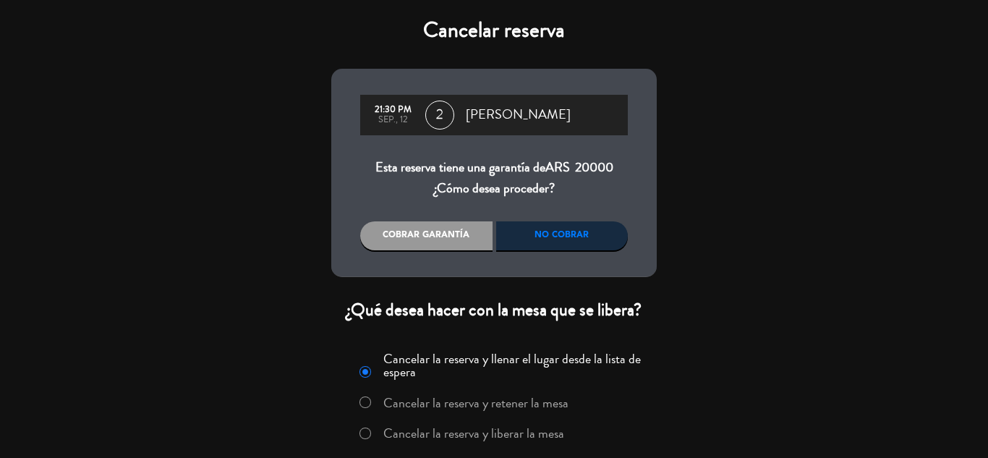
click at [577, 232] on div "No cobrar" at bounding box center [562, 235] width 132 height 29
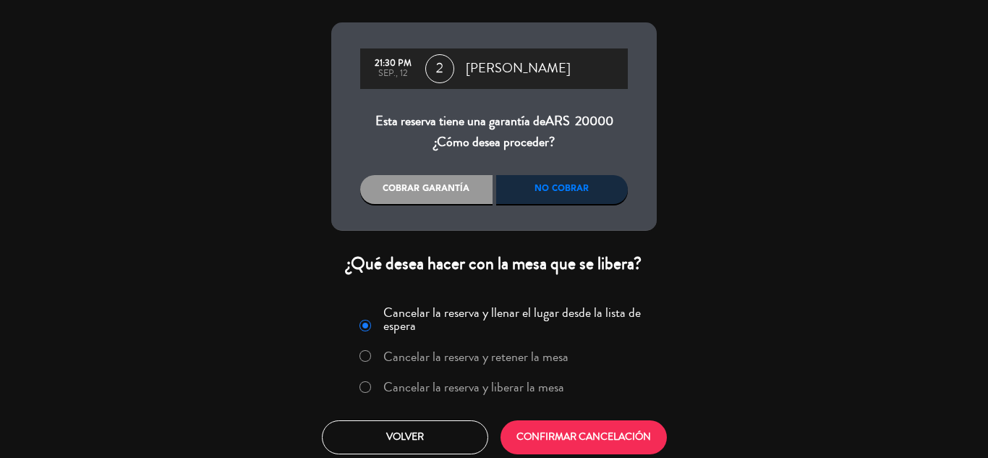
scroll to position [53, 0]
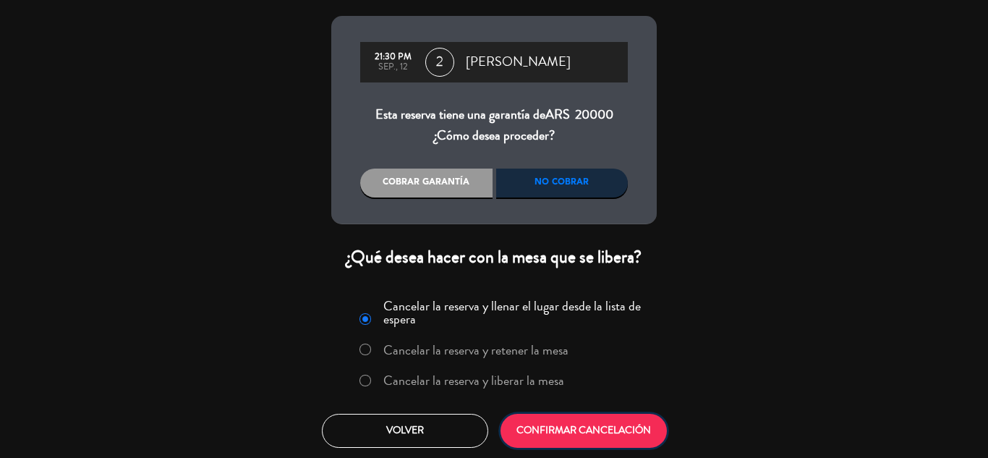
click at [593, 426] on button "CONFIRMAR CANCELACIÓN" at bounding box center [584, 431] width 166 height 34
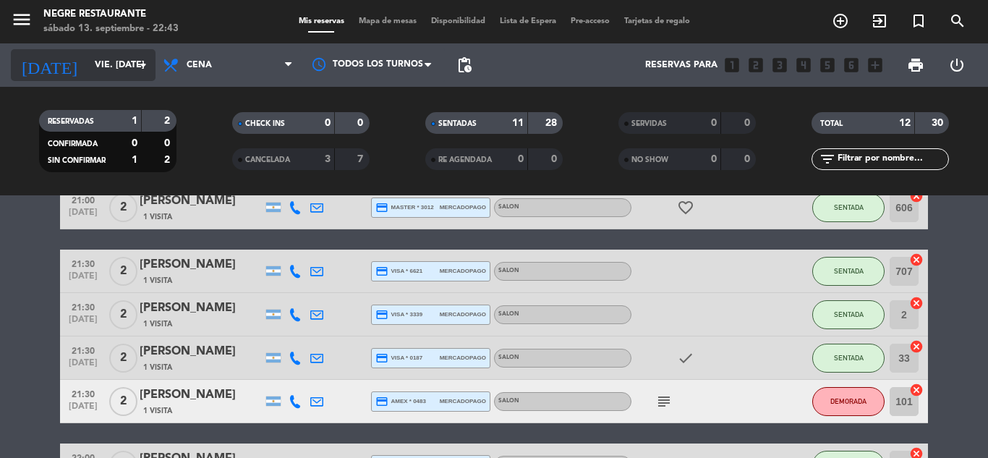
click at [137, 60] on icon "arrow_drop_down" at bounding box center [143, 64] width 17 height 17
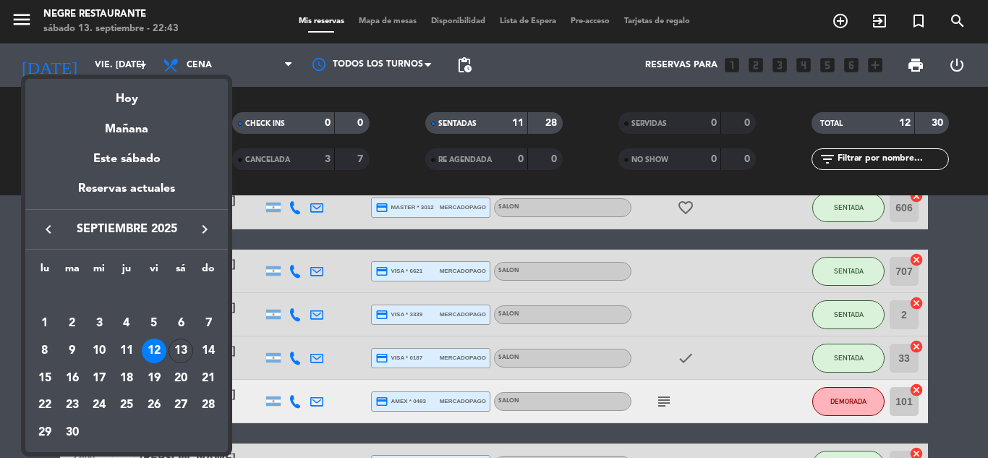
click at [182, 344] on div "13" at bounding box center [181, 351] width 25 height 25
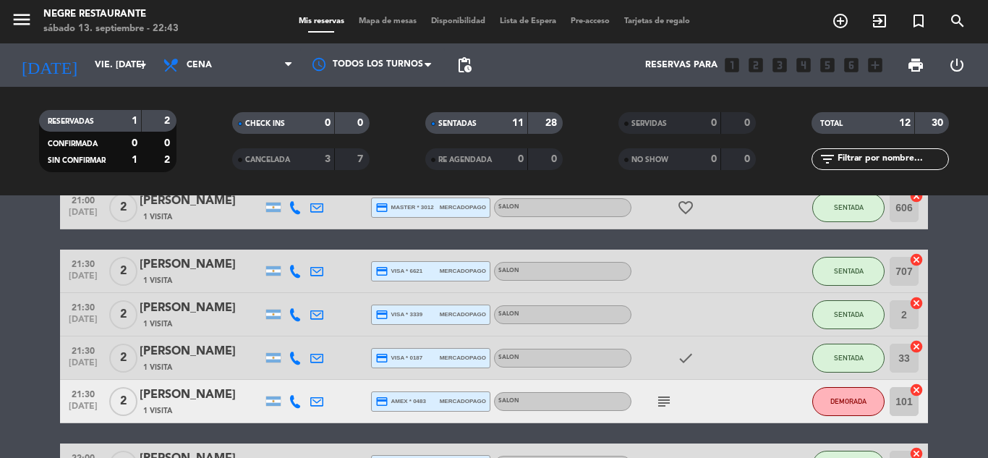
type input "sáb. [DATE]"
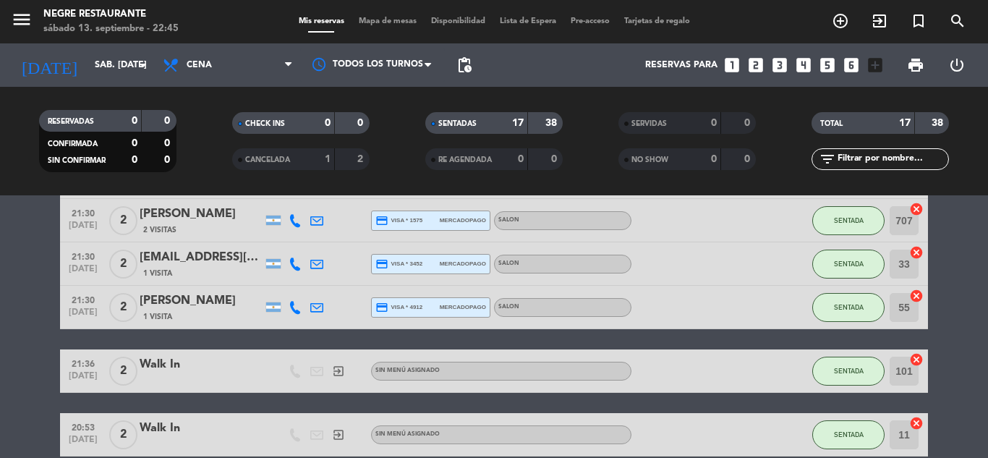
scroll to position [487, 0]
